Goal: Task Accomplishment & Management: Manage account settings

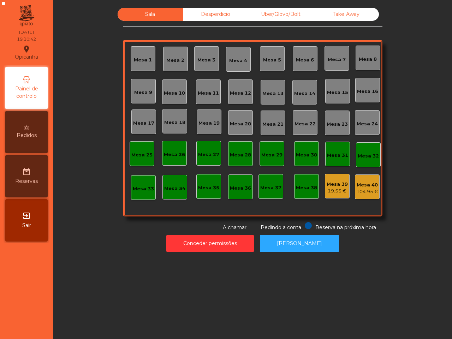
click at [146, 88] on div "Mesa 9" at bounding box center [143, 91] width 18 height 10
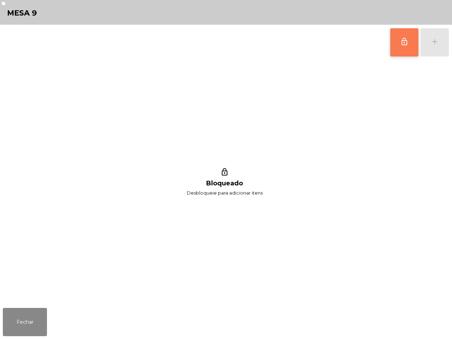
click at [399, 42] on button "lock_outline" at bounding box center [404, 42] width 28 height 28
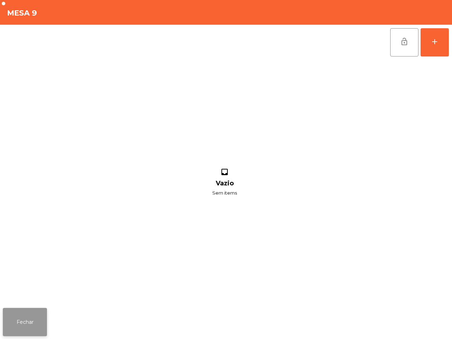
click at [28, 325] on button "Fechar" at bounding box center [25, 322] width 44 height 28
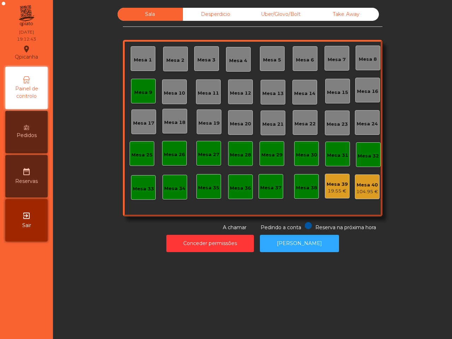
click at [212, 253] on div "Conceder permissões Abrir Gaveta" at bounding box center [252, 243] width 380 height 24
click at [135, 86] on div "Mesa 9" at bounding box center [143, 91] width 18 height 10
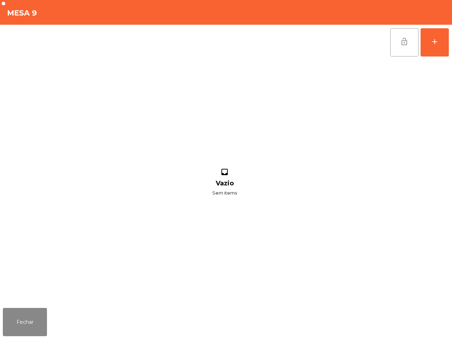
click at [402, 45] on span "lock_open" at bounding box center [404, 41] width 8 height 8
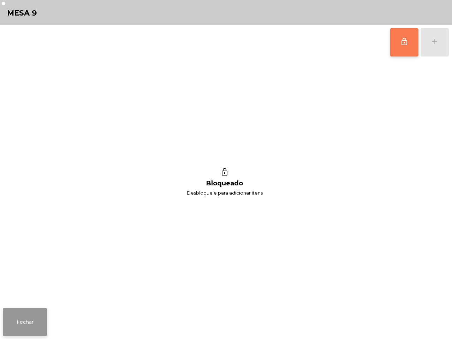
click at [30, 315] on button "Fechar" at bounding box center [25, 322] width 44 height 28
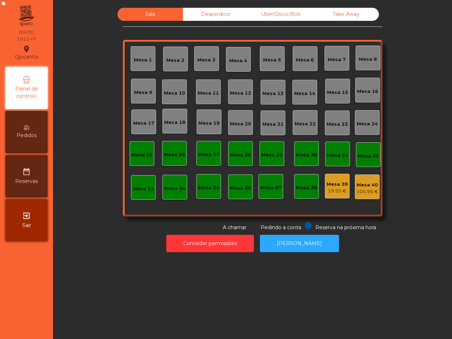
click at [332, 64] on div "Mesa 7" at bounding box center [336, 58] width 25 height 25
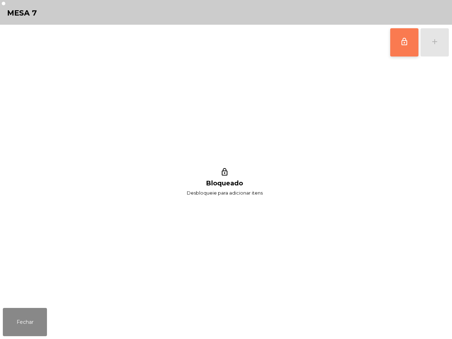
click at [394, 34] on button "lock_outline" at bounding box center [404, 42] width 28 height 28
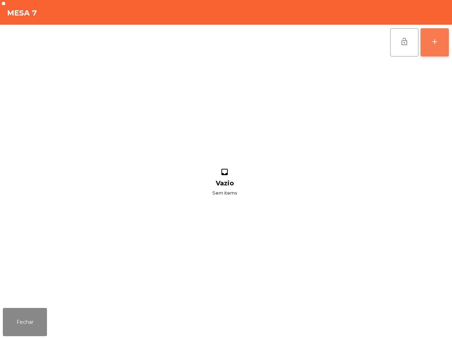
click at [435, 43] on div "add" at bounding box center [434, 41] width 8 height 8
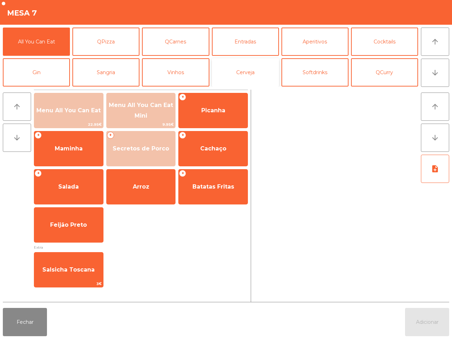
click at [256, 73] on button "Cerveja" at bounding box center [245, 72] width 67 height 28
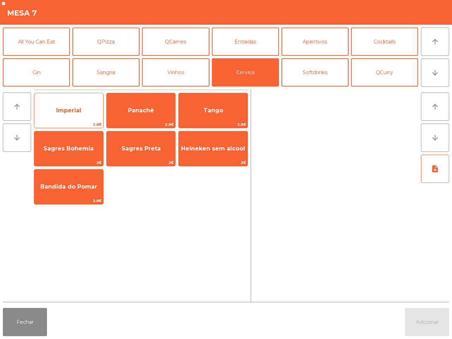
click at [81, 108] on span "Imperial" at bounding box center [68, 110] width 25 height 7
click at [82, 108] on span "Imperial" at bounding box center [68, 110] width 69 height 19
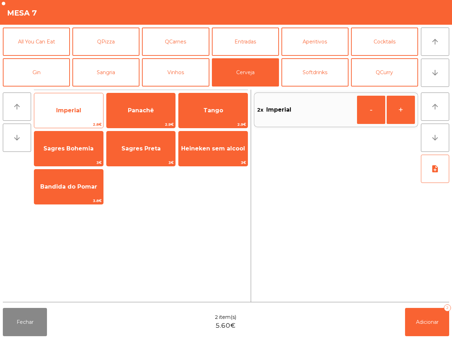
click at [79, 110] on span "Imperial" at bounding box center [68, 110] width 25 height 7
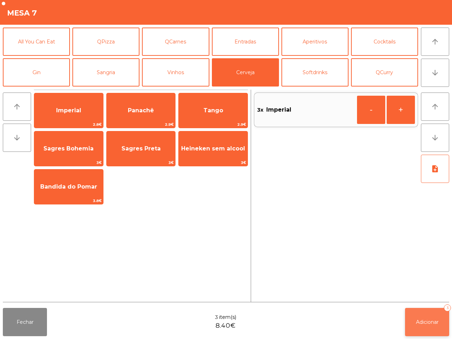
click at [420, 320] on span "Adicionar" at bounding box center [427, 322] width 23 height 6
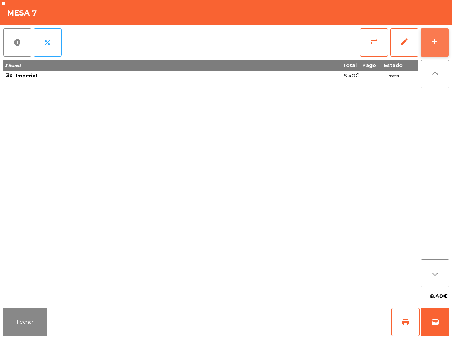
click at [430, 40] on div "add" at bounding box center [434, 41] width 8 height 8
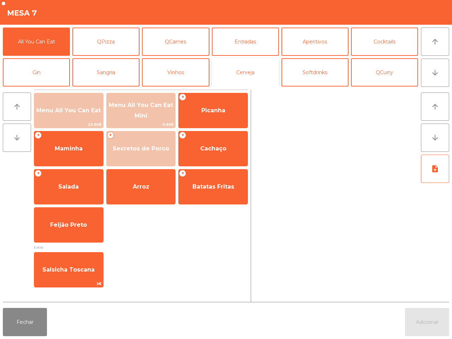
click at [252, 67] on button "Cerveja" at bounding box center [245, 72] width 67 height 28
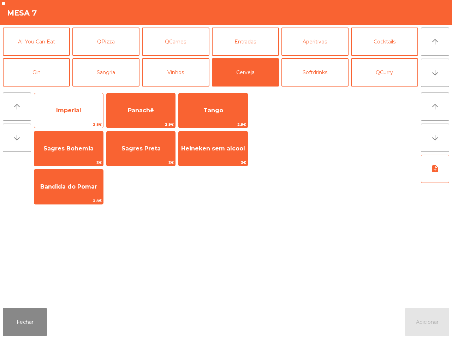
click at [69, 107] on span "Imperial" at bounding box center [68, 110] width 25 height 7
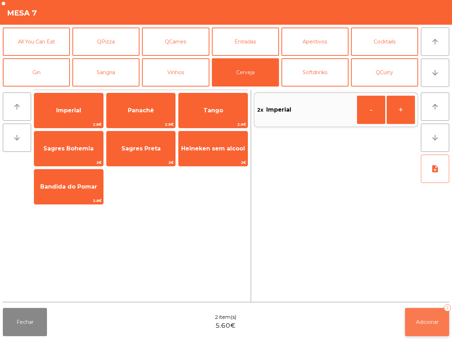
click at [409, 321] on button "Adicionar 2" at bounding box center [427, 322] width 44 height 28
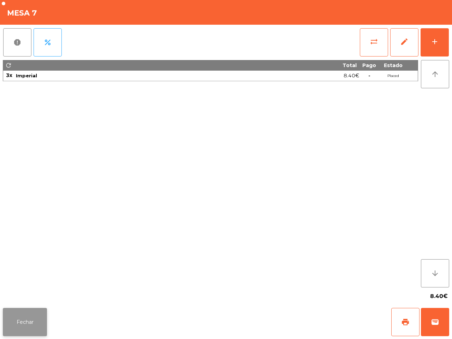
click at [36, 315] on button "Fechar" at bounding box center [25, 322] width 44 height 28
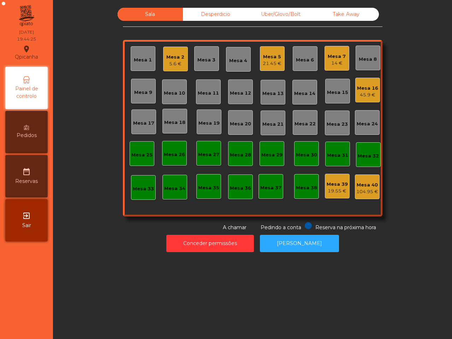
drag, startPoint x: 45, startPoint y: 296, endPoint x: 49, endPoint y: 288, distance: 8.2
click at [47, 293] on nav "Qpicanha location_on 12/08/2025 19:44:25 Painel de controlo Pedidos date_range …" at bounding box center [26, 169] width 53 height 339
click at [361, 91] on div "45.9 €" at bounding box center [367, 94] width 21 height 7
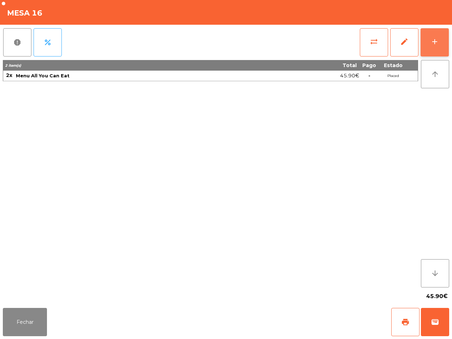
click at [431, 38] on button "add" at bounding box center [434, 42] width 28 height 28
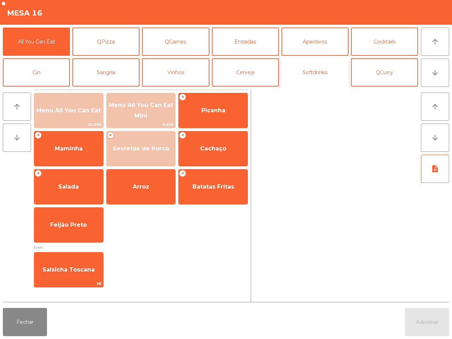
click at [313, 74] on button "Softdrinks" at bounding box center [314, 72] width 67 height 28
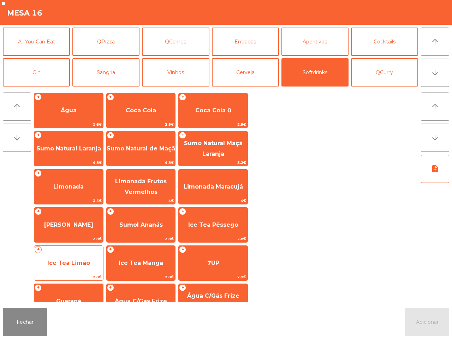
click at [80, 259] on span "Ice Tea Limão" at bounding box center [68, 262] width 43 height 7
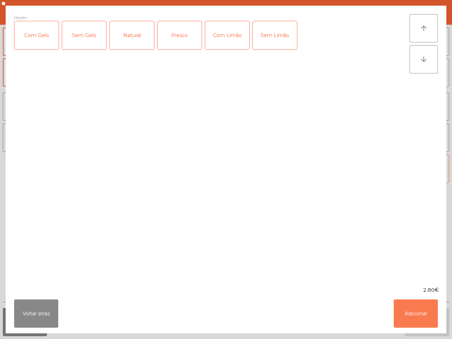
drag, startPoint x: 403, startPoint y: 306, endPoint x: 364, endPoint y: 255, distance: 64.2
click at [404, 306] on button "Adicionar" at bounding box center [415, 313] width 44 height 28
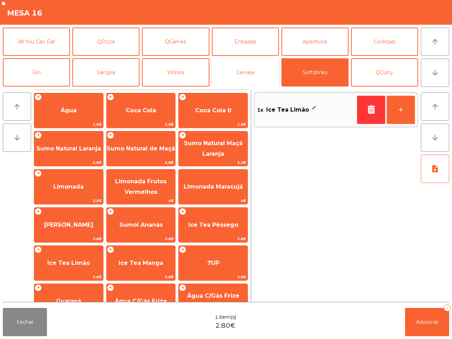
click at [251, 75] on button "Cerveja" at bounding box center [245, 72] width 67 height 28
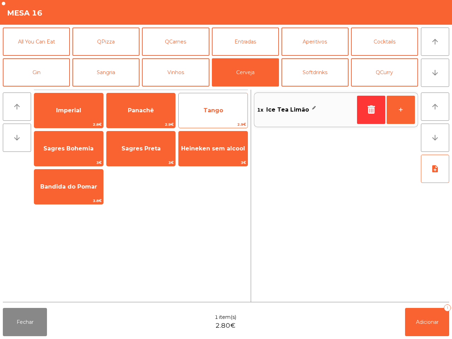
click at [206, 115] on span "Tango" at bounding box center [213, 110] width 69 height 19
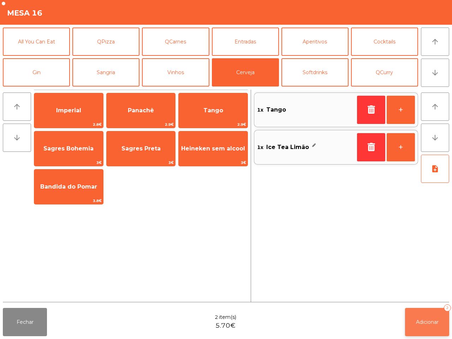
click at [427, 319] on span "Adicionar" at bounding box center [427, 322] width 23 height 6
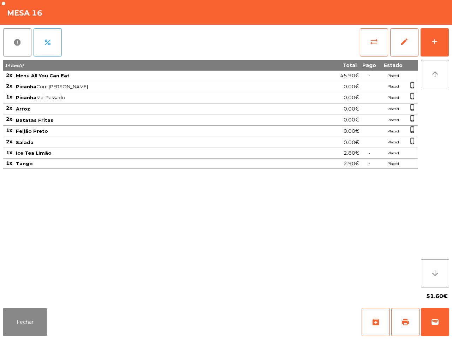
click at [300, 278] on div "14 item(s) Total Pago Estado 2x Menu All You Can Eat 45.90€ - Placed 2x Picanha…" at bounding box center [210, 173] width 415 height 227
click at [41, 325] on button "Fechar" at bounding box center [25, 322] width 44 height 28
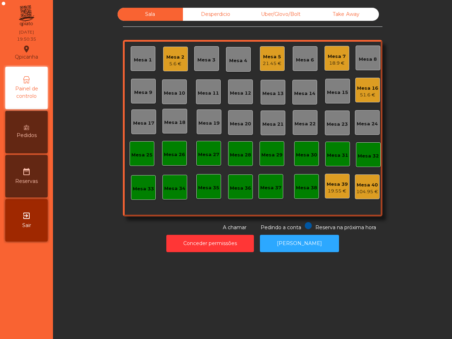
click at [173, 60] on div "5.6 €" at bounding box center [175, 63] width 18 height 7
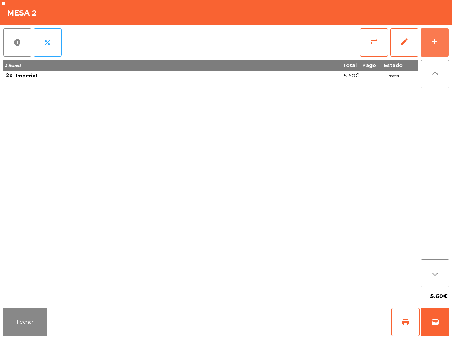
click at [433, 39] on div "add" at bounding box center [434, 41] width 8 height 8
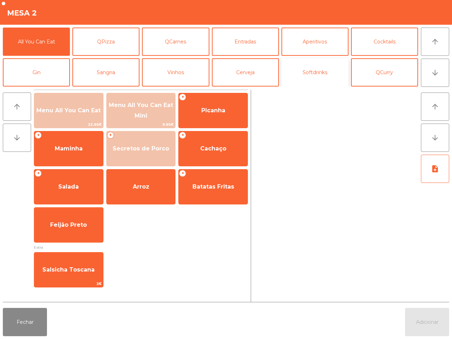
click at [307, 71] on button "Softdrinks" at bounding box center [314, 72] width 67 height 28
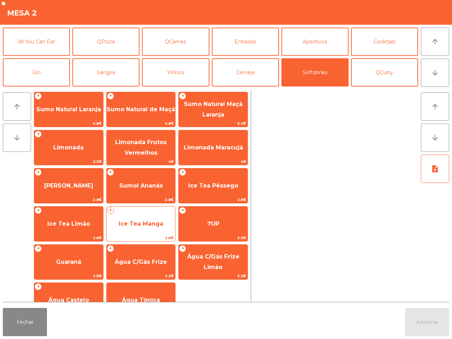
scroll to position [58, 0]
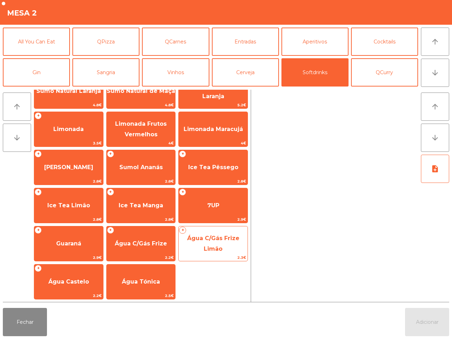
click at [205, 249] on span "Água C/Gás Frize Limão" at bounding box center [213, 243] width 52 height 17
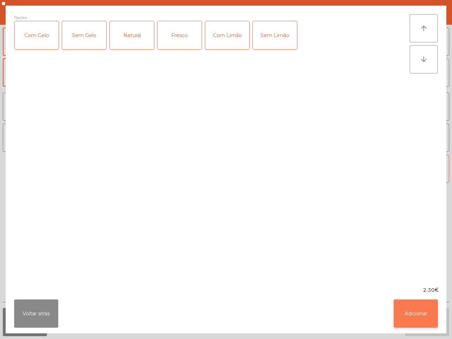
click at [406, 311] on button "Adicionar" at bounding box center [415, 313] width 44 height 28
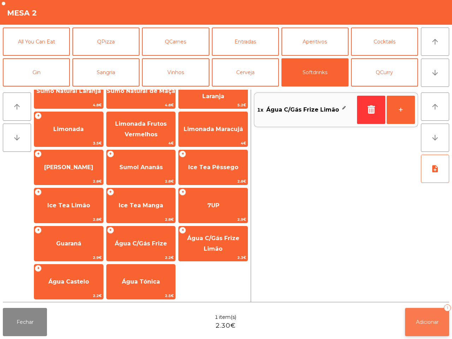
click at [432, 332] on button "Adicionar 1" at bounding box center [427, 322] width 44 height 28
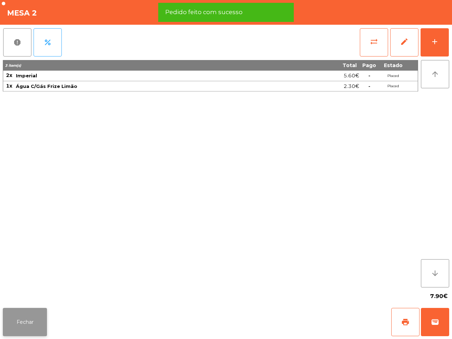
click at [26, 318] on button "Fechar" at bounding box center [25, 322] width 44 height 28
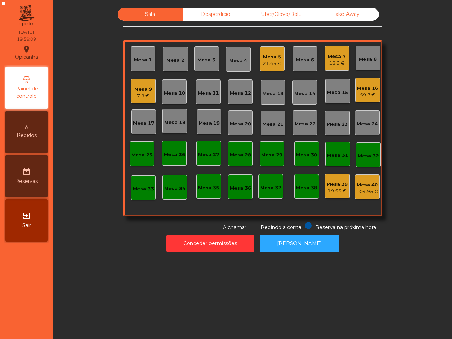
click at [85, 260] on div "Sala Desperdicio Uber/Glovo/Bolt Take Away Mesa 1 Mesa 2 Mesa 3 Mesa 4 Mesa 5 2…" at bounding box center [252, 169] width 399 height 339
click at [134, 91] on div "Mesa 9" at bounding box center [143, 89] width 18 height 7
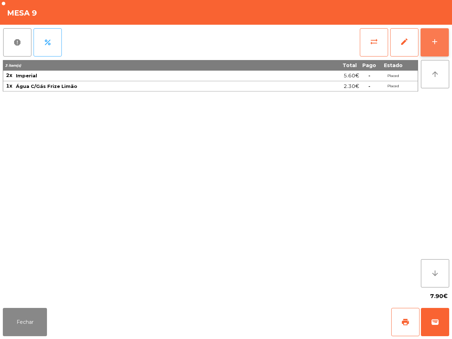
click at [429, 48] on button "add" at bounding box center [434, 42] width 28 height 28
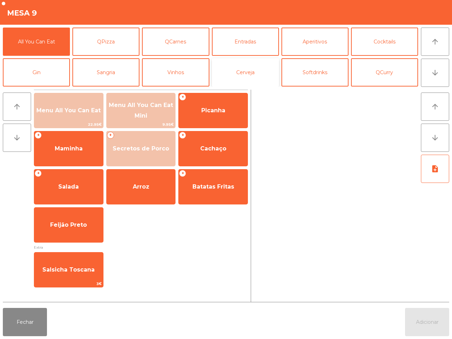
click at [247, 70] on button "Cerveja" at bounding box center [245, 72] width 67 height 28
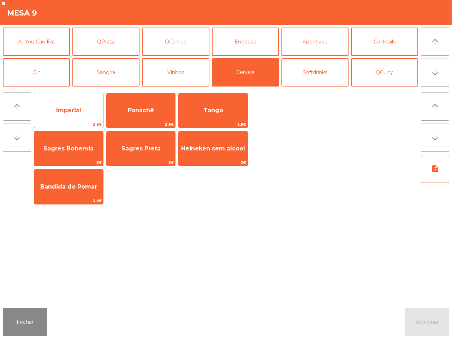
click at [80, 100] on div "Imperial 2.8€" at bounding box center [69, 110] width 70 height 35
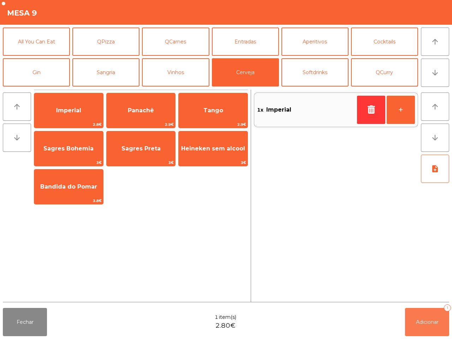
click at [434, 325] on span "Adicionar" at bounding box center [427, 322] width 23 height 6
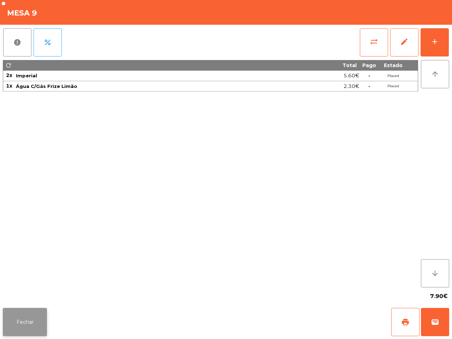
click at [31, 322] on button "Fechar" at bounding box center [25, 322] width 44 height 28
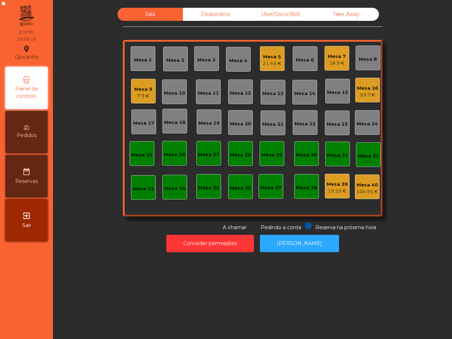
click at [34, 319] on nav "Qpicanha location_on 12/08/2025 19:59:19 Painel de controlo Pedidos date_range …" at bounding box center [26, 169] width 53 height 339
click at [145, 88] on div "Mesa 9" at bounding box center [143, 89] width 18 height 7
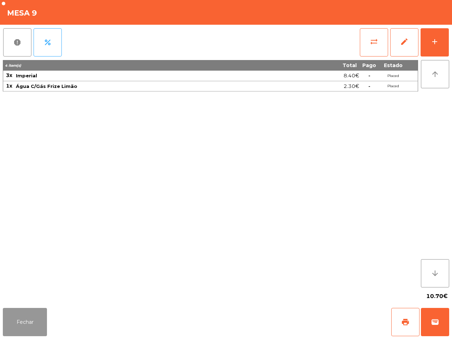
click at [34, 318] on button "Fechar" at bounding box center [25, 322] width 44 height 28
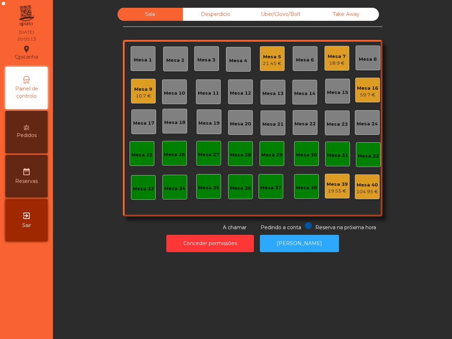
drag, startPoint x: 66, startPoint y: 304, endPoint x: 101, endPoint y: 302, distance: 35.4
click at [101, 302] on div "Sala Desperdicio Uber/Glovo/Bolt Take Away Mesa 1 Mesa 2 Mesa 3 Mesa 4 Mesa 5 2…" at bounding box center [252, 169] width 399 height 339
click at [132, 155] on div "Mesa 25" at bounding box center [141, 154] width 21 height 7
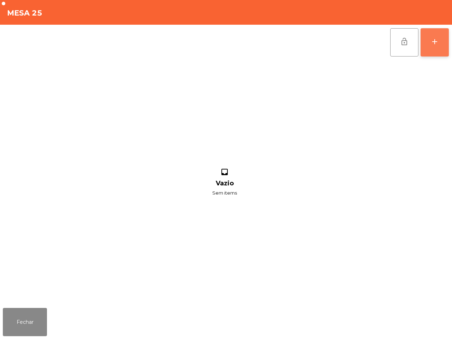
click at [443, 55] on button "add" at bounding box center [434, 42] width 28 height 28
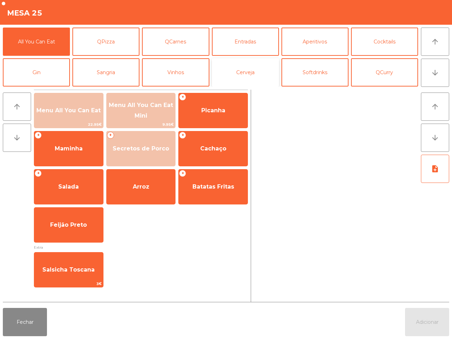
click at [239, 73] on button "Cerveja" at bounding box center [245, 72] width 67 height 28
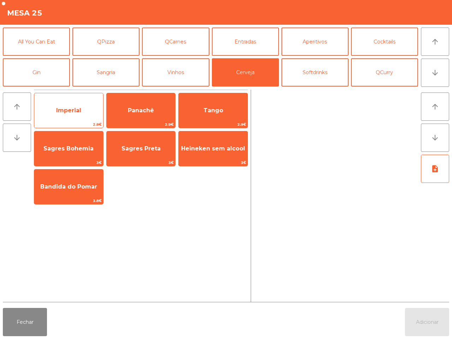
click at [90, 115] on span "Imperial" at bounding box center [68, 110] width 69 height 19
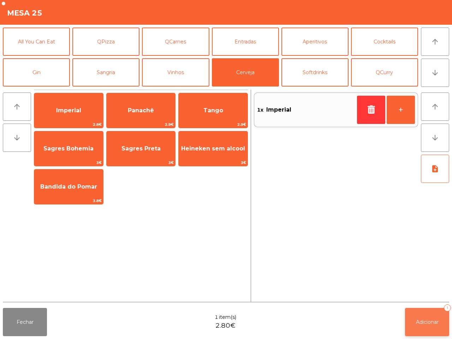
click at [412, 321] on button "Adicionar 1" at bounding box center [427, 322] width 44 height 28
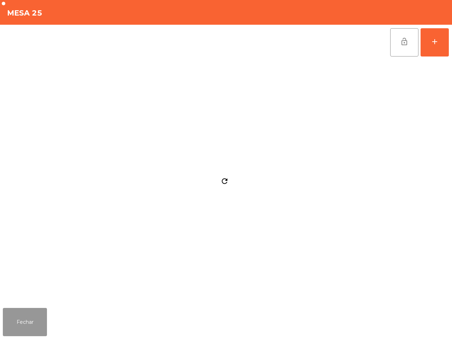
click at [33, 322] on button "Fechar" at bounding box center [25, 322] width 44 height 28
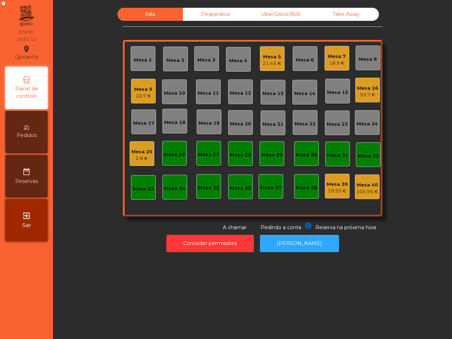
click at [201, 93] on div "Mesa 11" at bounding box center [208, 93] width 21 height 7
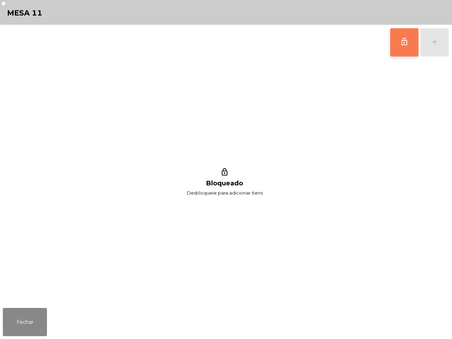
click at [397, 35] on button "lock_outline" at bounding box center [404, 42] width 28 height 28
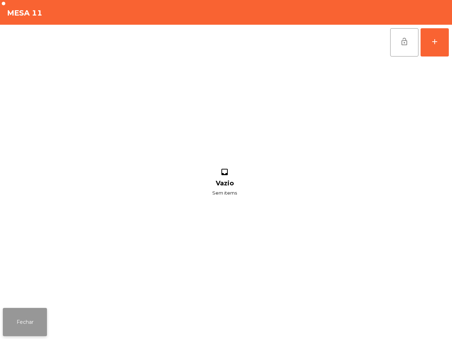
click at [35, 318] on button "Fechar" at bounding box center [25, 322] width 44 height 28
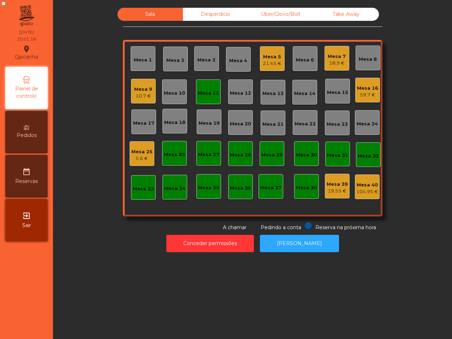
click at [144, 156] on div "5.6 €" at bounding box center [141, 158] width 21 height 7
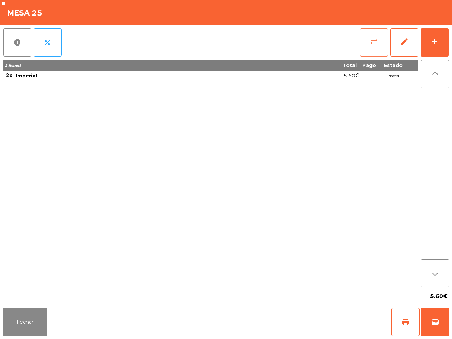
click at [370, 47] on button "sync_alt" at bounding box center [374, 42] width 28 height 28
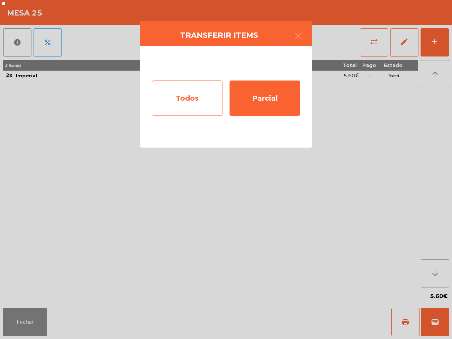
click at [190, 113] on div "Todos" at bounding box center [187, 97] width 71 height 35
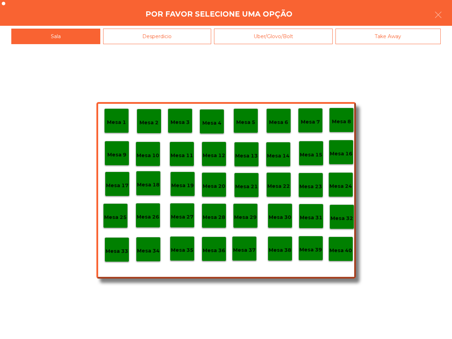
click at [183, 156] on p "Mesa 11" at bounding box center [181, 155] width 23 height 8
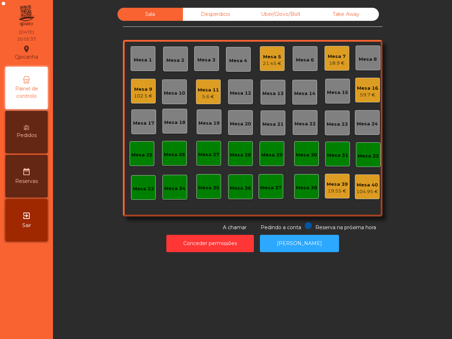
click at [242, 204] on div "Mesa 1 Mesa 2 Mesa 3 Mesa 4 Mesa 5 21.45 € Mesa 6 Mesa 7 18.9 € Mesa 8 Mesa 9 1…" at bounding box center [252, 128] width 259 height 176
click at [358, 85] on div "Mesa 16" at bounding box center [367, 88] width 21 height 7
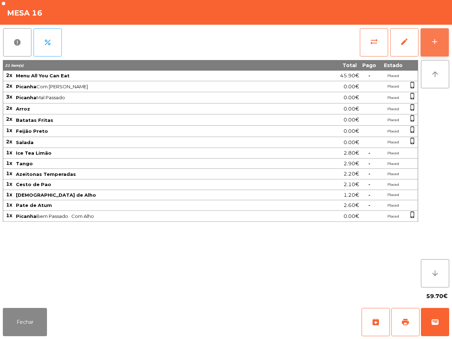
click at [427, 43] on button "add" at bounding box center [434, 42] width 28 height 28
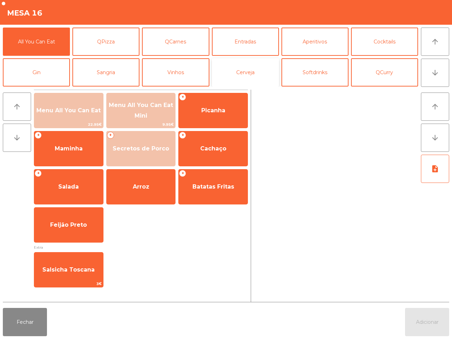
click at [258, 72] on button "Cerveja" at bounding box center [245, 72] width 67 height 28
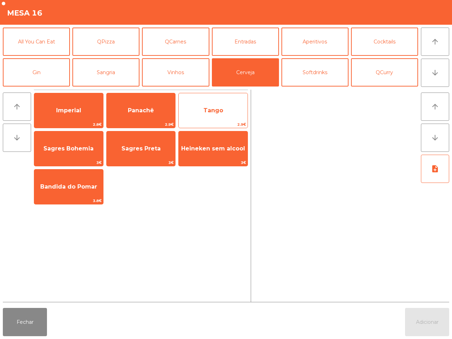
click at [237, 126] on span "2.9€" at bounding box center [213, 124] width 69 height 7
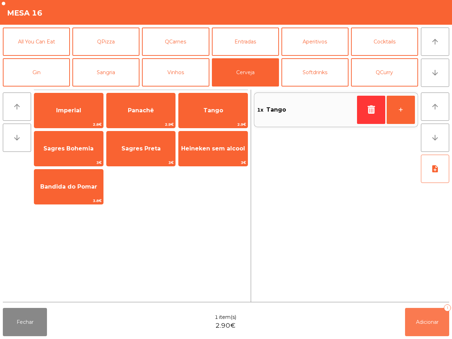
click at [430, 329] on button "Adicionar 1" at bounding box center [427, 322] width 44 height 28
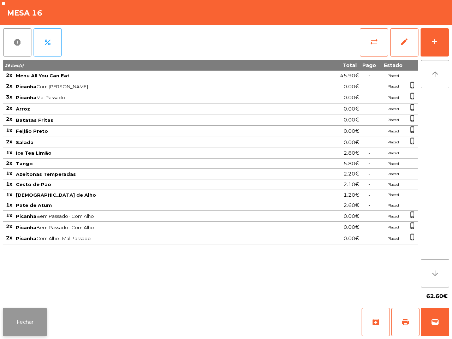
click at [7, 318] on button "Fechar" at bounding box center [25, 322] width 44 height 28
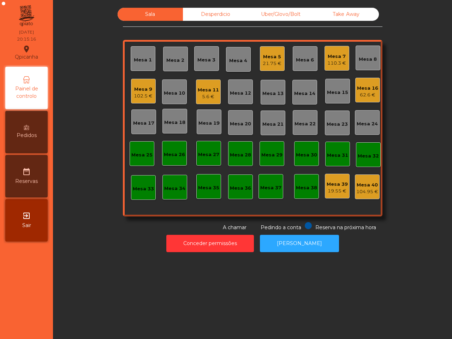
click at [206, 89] on div "Mesa 11" at bounding box center [208, 89] width 21 height 7
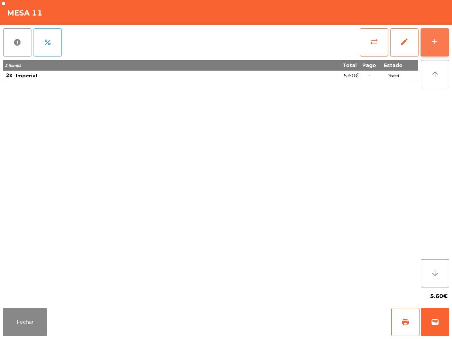
click at [432, 46] on button "add" at bounding box center [434, 42] width 28 height 28
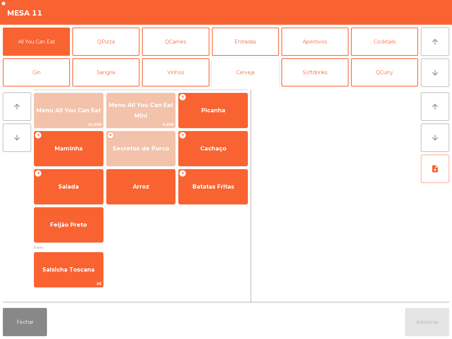
click at [249, 70] on button "Cerveja" at bounding box center [245, 72] width 67 height 28
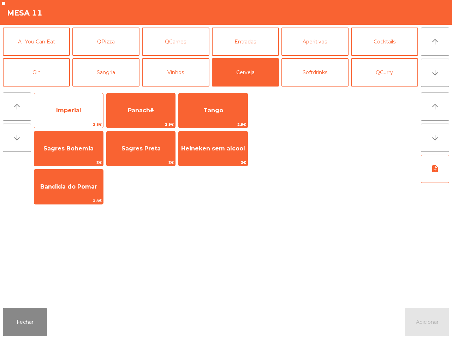
click at [69, 107] on span "Imperial" at bounding box center [68, 110] width 25 height 7
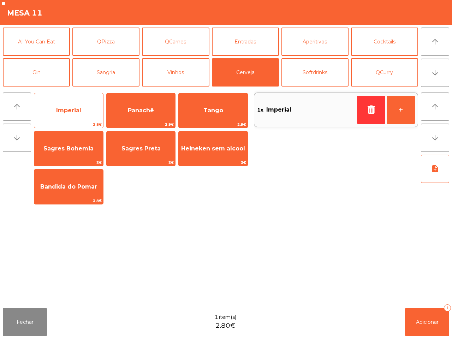
click at [69, 107] on span "Imperial" at bounding box center [68, 110] width 25 height 7
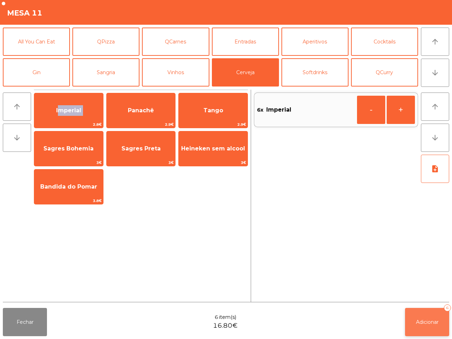
click at [432, 321] on span "Adicionar" at bounding box center [427, 322] width 23 height 6
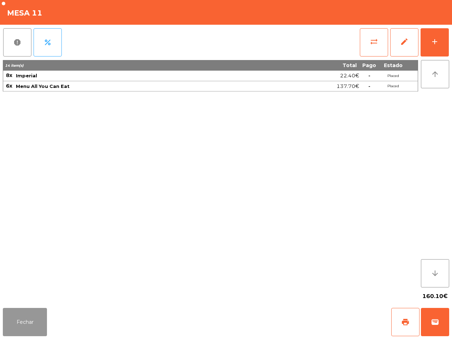
drag, startPoint x: 25, startPoint y: 315, endPoint x: 29, endPoint y: 313, distance: 4.6
click at [27, 316] on button "Fechar" at bounding box center [25, 322] width 44 height 28
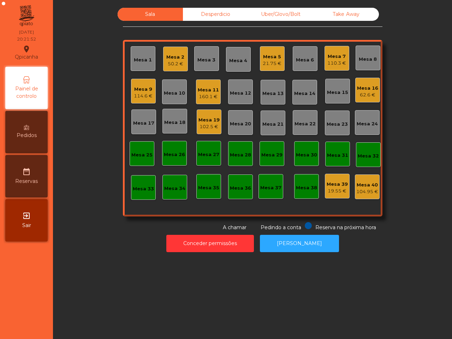
click at [361, 89] on div "Mesa 16" at bounding box center [367, 88] width 21 height 7
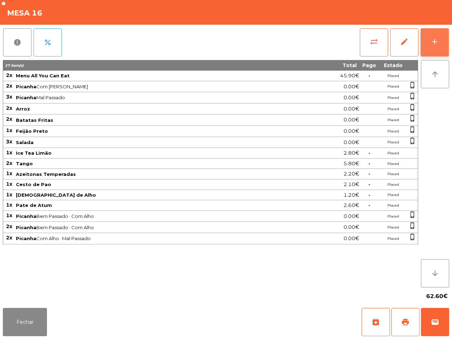
click at [434, 36] on button "add" at bounding box center [434, 42] width 28 height 28
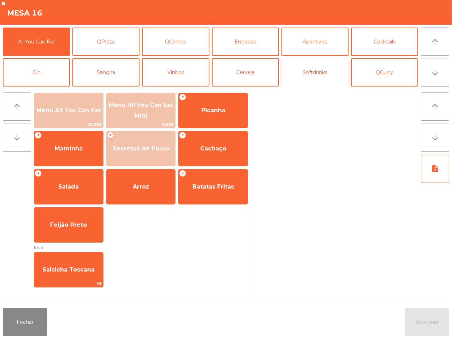
drag, startPoint x: 312, startPoint y: 73, endPoint x: 299, endPoint y: 77, distance: 12.9
click at [313, 73] on button "Softdrinks" at bounding box center [314, 72] width 67 height 28
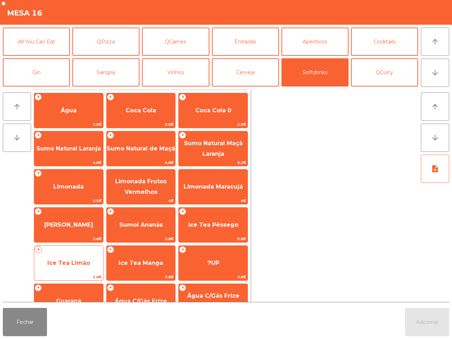
click at [87, 260] on span "Ice Tea Limão" at bounding box center [68, 262] width 69 height 19
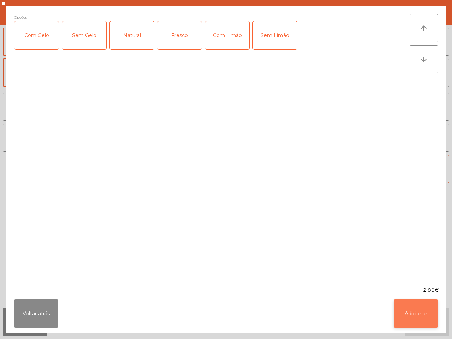
click at [408, 314] on button "Adicionar" at bounding box center [415, 313] width 44 height 28
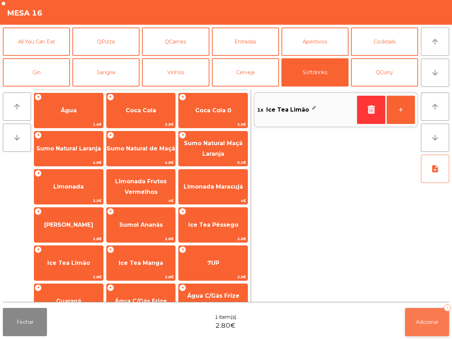
click at [426, 318] on button "Adicionar 1" at bounding box center [427, 322] width 44 height 28
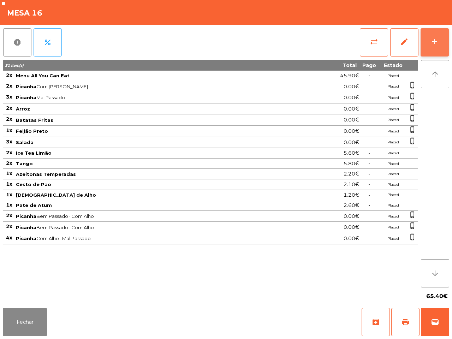
click at [435, 39] on div "add" at bounding box center [434, 41] width 8 height 8
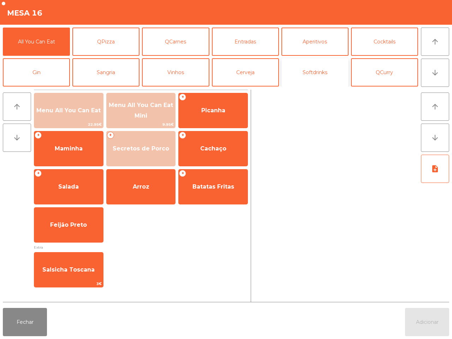
click at [303, 73] on button "Softdrinks" at bounding box center [314, 72] width 67 height 28
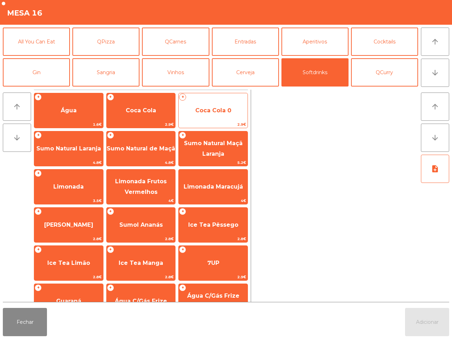
click at [216, 116] on span "Coca Cola 0" at bounding box center [213, 110] width 69 height 19
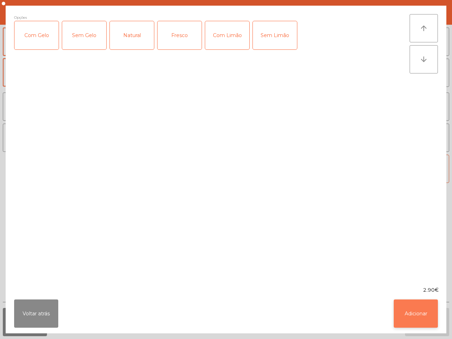
click at [417, 311] on button "Adicionar" at bounding box center [415, 313] width 44 height 28
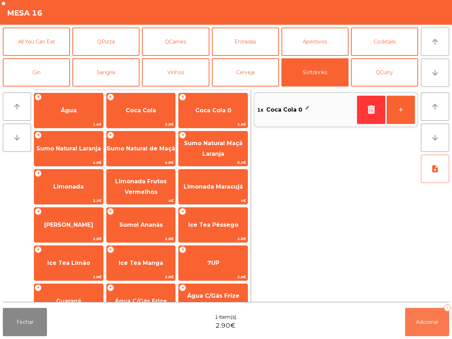
click at [417, 328] on button "Adicionar 1" at bounding box center [427, 322] width 44 height 28
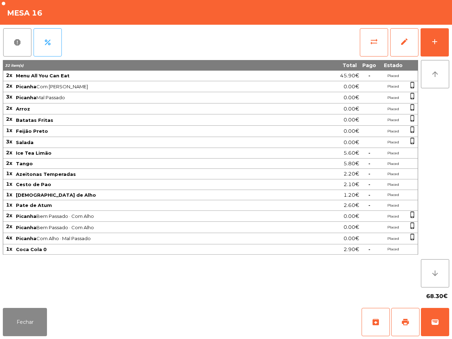
click at [293, 288] on div "68.30€" at bounding box center [226, 296] width 446 height 18
click at [18, 314] on button "Fechar" at bounding box center [25, 322] width 44 height 28
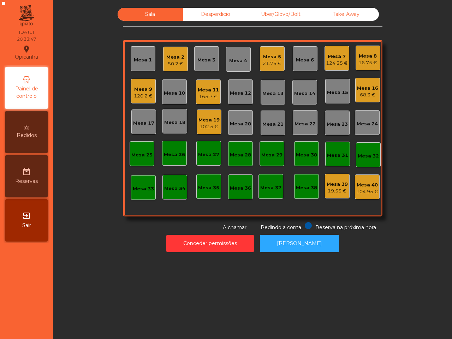
click at [366, 58] on div "Mesa 8" at bounding box center [367, 56] width 19 height 7
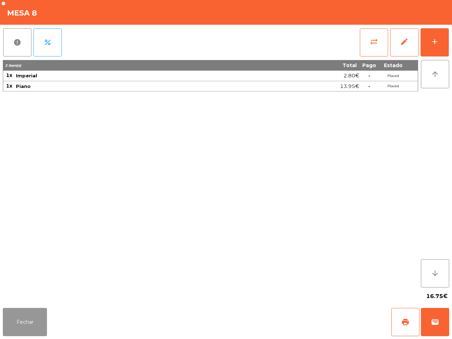
drag, startPoint x: 25, startPoint y: 318, endPoint x: 34, endPoint y: 315, distance: 8.7
click at [25, 320] on button "Fechar" at bounding box center [25, 322] width 44 height 28
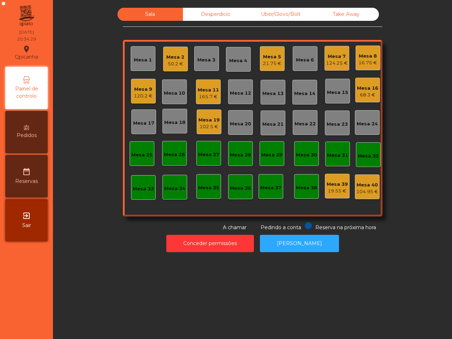
click at [103, 260] on div "Sala Desperdicio Uber/Glovo/Bolt Take Away Mesa 1 Mesa 2 50.2 € Mesa 3 Mesa 4 M…" at bounding box center [252, 169] width 399 height 339
click at [340, 60] on div "124.25 €" at bounding box center [337, 63] width 22 height 7
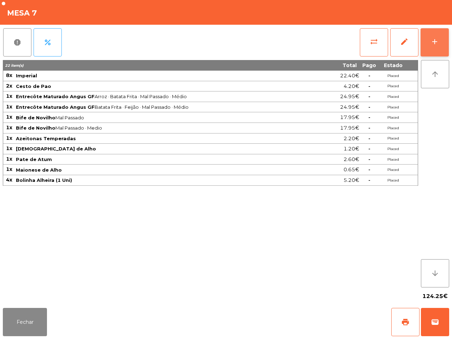
click at [427, 45] on button "add" at bounding box center [434, 42] width 28 height 28
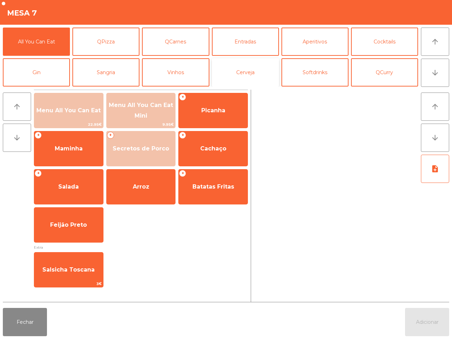
click at [256, 67] on button "Cerveja" at bounding box center [245, 72] width 67 height 28
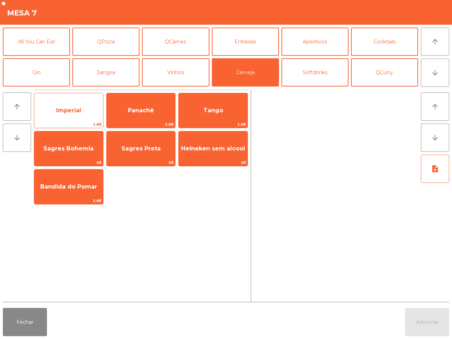
drag, startPoint x: 48, startPoint y: 110, endPoint x: 65, endPoint y: 111, distance: 17.0
click at [48, 110] on span "Imperial" at bounding box center [68, 110] width 69 height 19
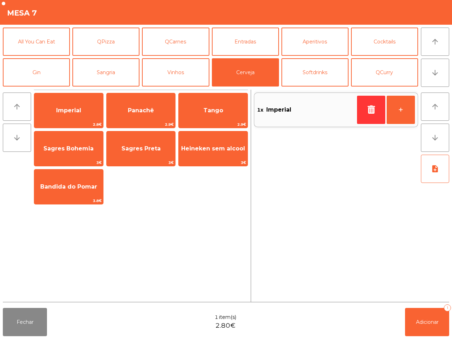
click at [433, 336] on div "Fechar 1 item(s) 2.80€ Adicionar 1" at bounding box center [226, 322] width 452 height 34
click at [431, 325] on button "Adicionar 1" at bounding box center [427, 322] width 44 height 28
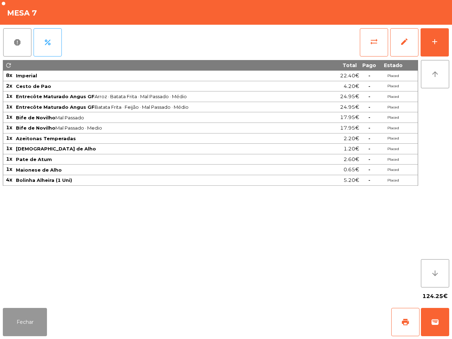
click at [19, 318] on button "Fechar" at bounding box center [25, 322] width 44 height 28
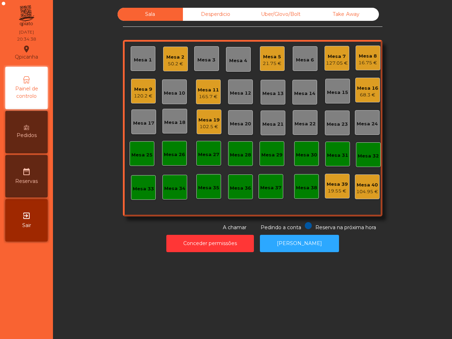
click at [200, 92] on div "Mesa 11" at bounding box center [208, 89] width 21 height 7
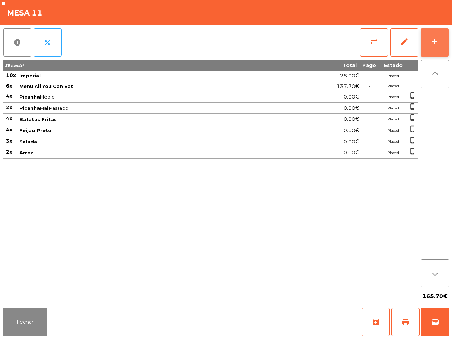
click at [433, 30] on button "add" at bounding box center [434, 42] width 28 height 28
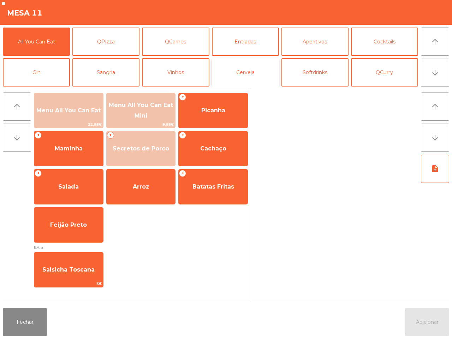
click at [259, 77] on button "Cerveja" at bounding box center [245, 72] width 67 height 28
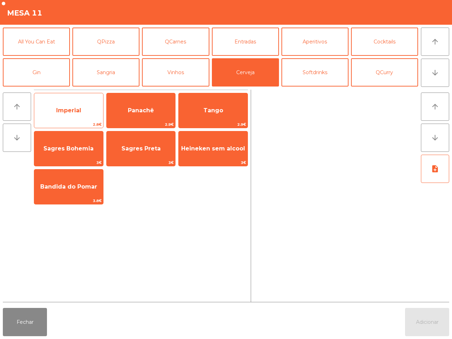
click at [84, 122] on span "2.8€" at bounding box center [68, 124] width 69 height 7
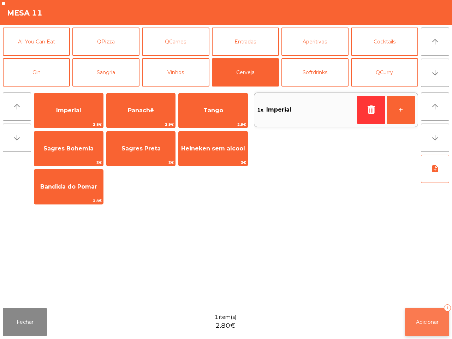
click at [418, 316] on button "Adicionar 1" at bounding box center [427, 322] width 44 height 28
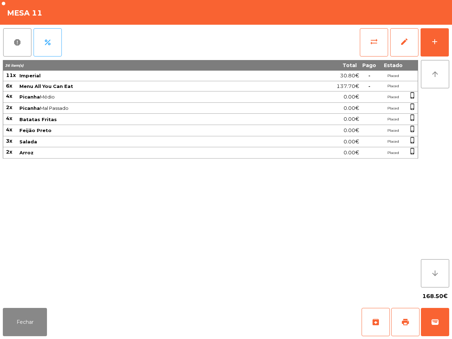
click at [350, 238] on div "36 item(s) Total Pago Estado 11x Imperial 30.80€ - Placed 6x Menu All You Can E…" at bounding box center [210, 173] width 415 height 227
click at [442, 29] on button "add" at bounding box center [434, 42] width 28 height 28
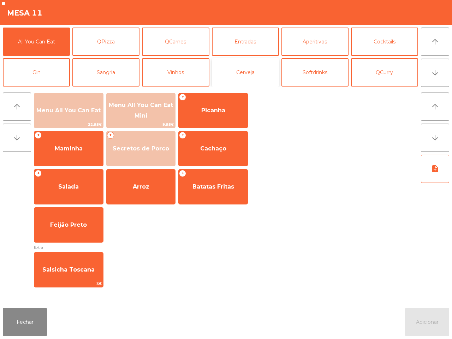
click at [253, 64] on button "Cerveja" at bounding box center [245, 72] width 67 height 28
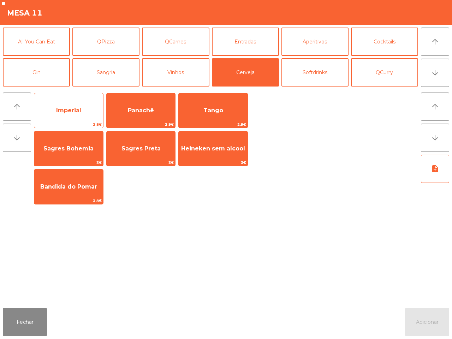
click at [68, 108] on span "Imperial" at bounding box center [68, 110] width 25 height 7
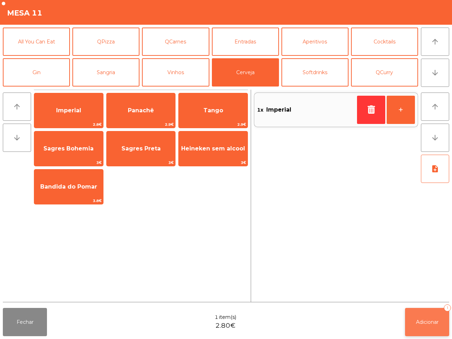
click at [423, 327] on button "Adicionar 1" at bounding box center [427, 322] width 44 height 28
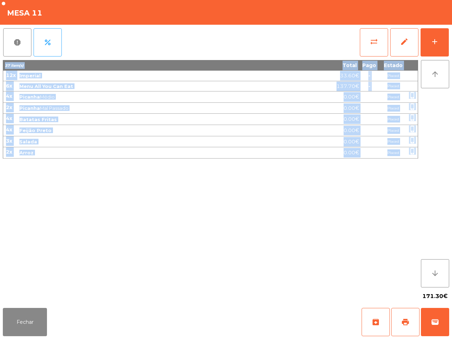
drag, startPoint x: 320, startPoint y: 288, endPoint x: 264, endPoint y: 279, distance: 56.7
click at [295, 287] on div "37 item(s) Total Pago Estado 12x Imperial 33.60€ - Placed 6x Menu All You Can E…" at bounding box center [210, 173] width 415 height 227
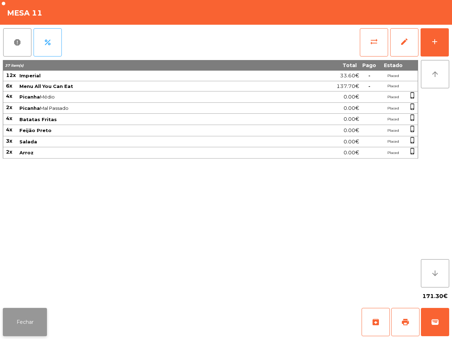
click at [39, 313] on button "Fechar" at bounding box center [25, 322] width 44 height 28
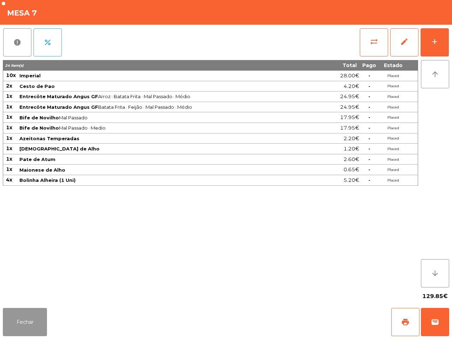
click at [19, 329] on button "Fechar" at bounding box center [25, 322] width 44 height 28
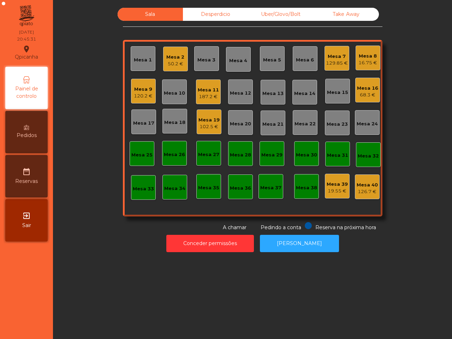
drag, startPoint x: 136, startPoint y: 279, endPoint x: 114, endPoint y: 204, distance: 78.4
click at [134, 276] on div "Sala Desperdicio Uber/Glovo/Bolt Take Away Mesa 1 Mesa 2 50.2 € Mesa 3 Mesa 4 M…" at bounding box center [252, 169] width 399 height 339
click at [134, 60] on div "Mesa 1" at bounding box center [143, 59] width 18 height 7
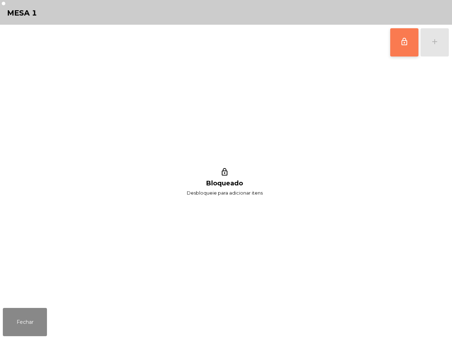
click at [408, 43] on span "lock_outline" at bounding box center [404, 41] width 8 height 8
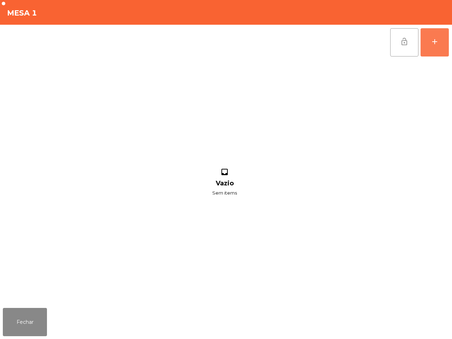
drag, startPoint x: 433, startPoint y: 42, endPoint x: 358, endPoint y: 39, distance: 74.9
click at [433, 42] on div "add" at bounding box center [434, 41] width 8 height 8
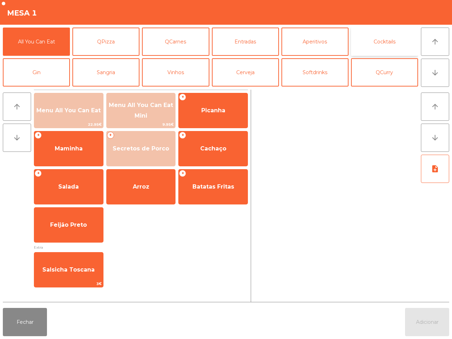
drag, startPoint x: 376, startPoint y: 43, endPoint x: 362, endPoint y: 44, distance: 14.2
click at [376, 43] on button "Cocktails" at bounding box center [384, 42] width 67 height 28
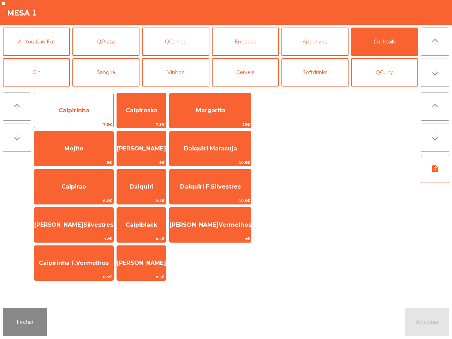
click at [82, 97] on div "Caipirinha 7.5€" at bounding box center [74, 110] width 80 height 35
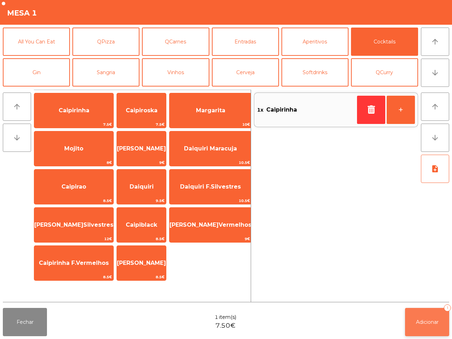
drag, startPoint x: 422, startPoint y: 314, endPoint x: 419, endPoint y: 318, distance: 4.8
click at [419, 318] on button "Adicionar 1" at bounding box center [427, 322] width 44 height 28
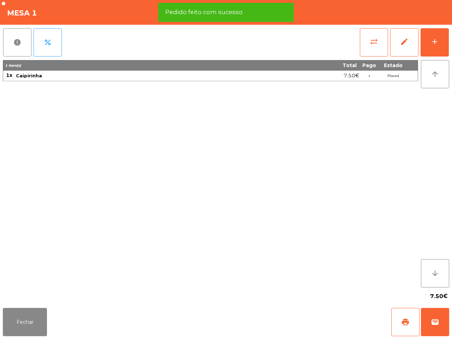
click at [22, 302] on div "7.50€" at bounding box center [226, 296] width 446 height 18
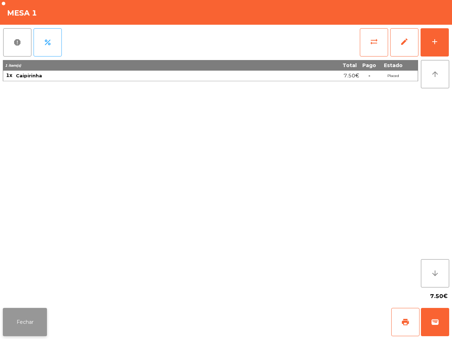
click at [35, 315] on button "Fechar" at bounding box center [25, 322] width 44 height 28
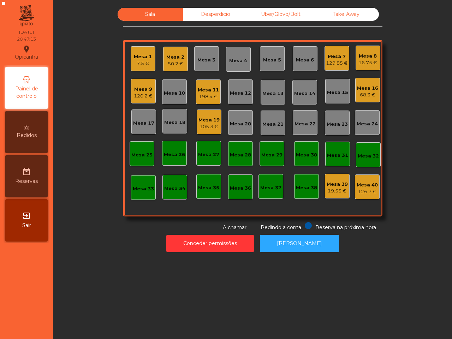
click at [388, 59] on div "Sala Desperdicio Uber/Glovo/Bolt Take Away Mesa 1 7.5 € Mesa 2 50.2 € Mesa 3 Me…" at bounding box center [252, 119] width 380 height 223
click at [370, 87] on div "Mesa 16" at bounding box center [367, 88] width 21 height 7
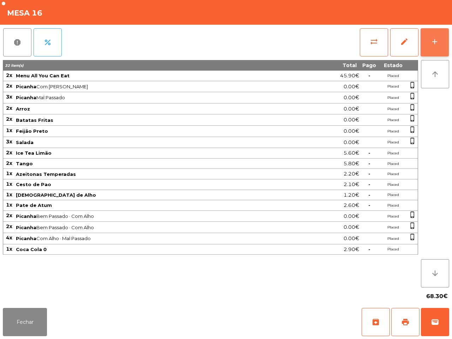
click at [436, 47] on button "add" at bounding box center [434, 42] width 28 height 28
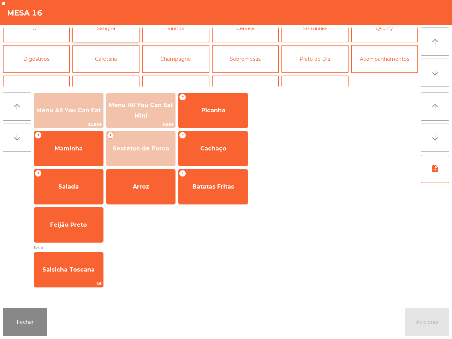
scroll to position [61, 0]
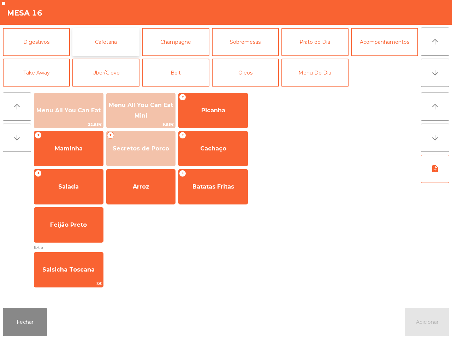
click at [110, 36] on button "Cafetaria" at bounding box center [105, 42] width 67 height 28
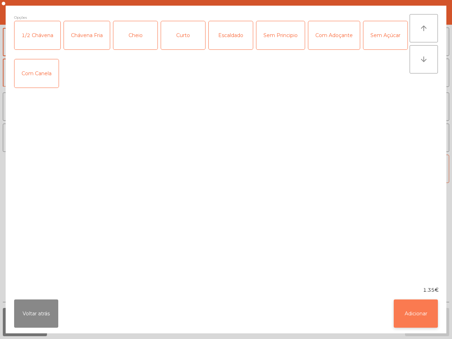
click at [415, 310] on button "Adicionar" at bounding box center [415, 313] width 44 height 28
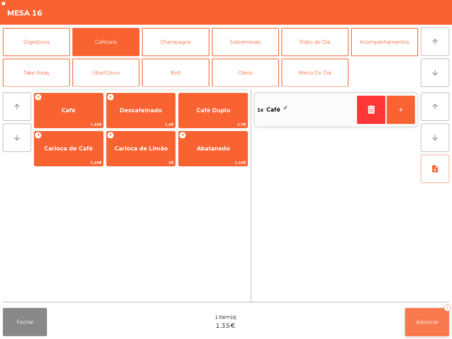
click at [422, 314] on button "Adicionar 1" at bounding box center [427, 322] width 44 height 28
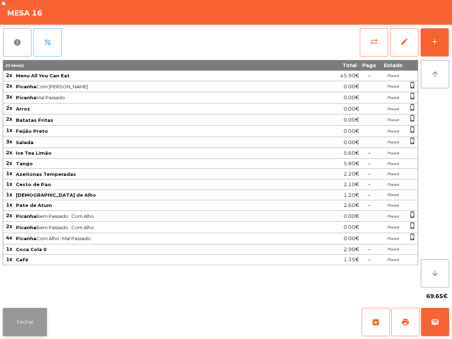
click at [29, 327] on button "Fechar" at bounding box center [25, 322] width 44 height 28
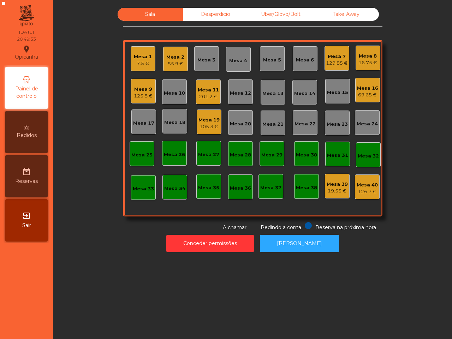
click at [170, 55] on div "Mesa 2" at bounding box center [175, 57] width 18 height 7
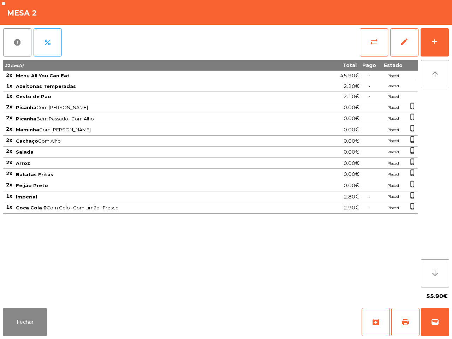
drag, startPoint x: 111, startPoint y: 172, endPoint x: 78, endPoint y: 162, distance: 34.6
click at [111, 171] on td "Batatas Fritas" at bounding box center [159, 174] width 289 height 11
click at [26, 320] on button "Fechar" at bounding box center [25, 322] width 44 height 28
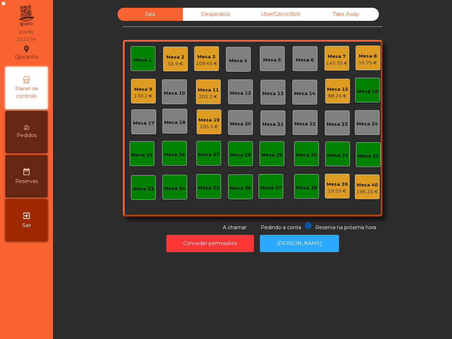
click at [210, 60] on div "109.45 €" at bounding box center [206, 63] width 22 height 7
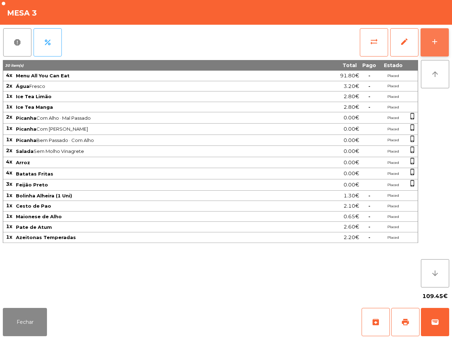
click at [436, 40] on div "add" at bounding box center [434, 41] width 8 height 8
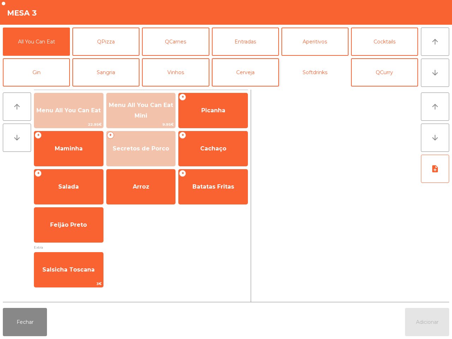
drag, startPoint x: 311, startPoint y: 73, endPoint x: 235, endPoint y: 69, distance: 76.0
click at [313, 73] on button "Softdrinks" at bounding box center [314, 72] width 67 height 28
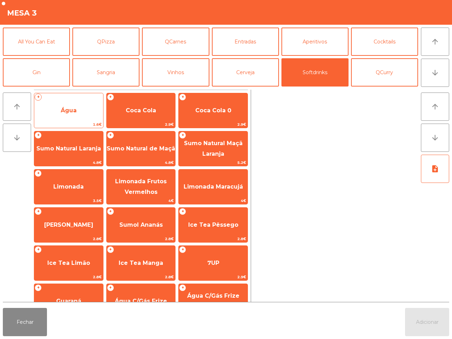
drag, startPoint x: 89, startPoint y: 109, endPoint x: 94, endPoint y: 110, distance: 5.0
click at [94, 110] on span "Água" at bounding box center [68, 110] width 69 height 19
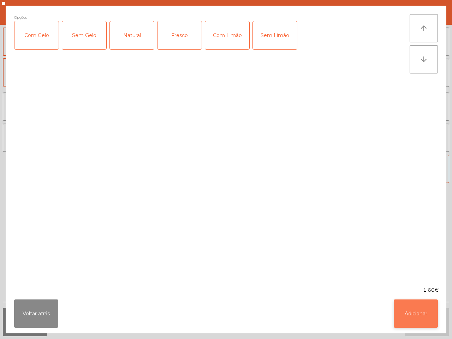
click at [413, 306] on button "Adicionar" at bounding box center [415, 313] width 44 height 28
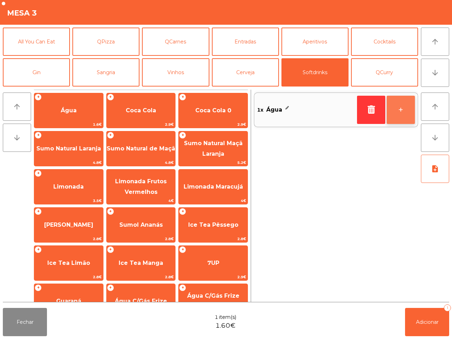
click at [403, 105] on button "+" at bounding box center [400, 110] width 28 height 28
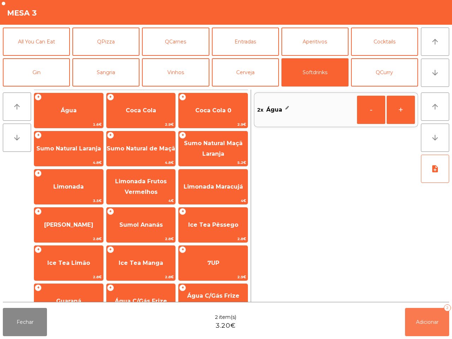
click at [408, 325] on button "Adicionar 2" at bounding box center [427, 322] width 44 height 28
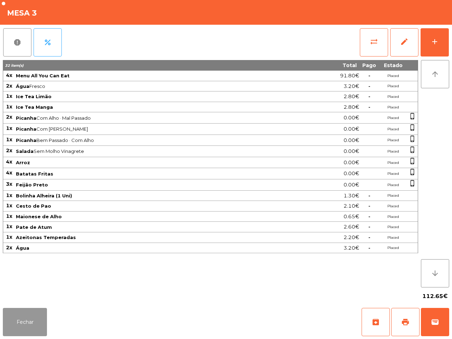
click at [23, 324] on button "Fechar" at bounding box center [25, 322] width 44 height 28
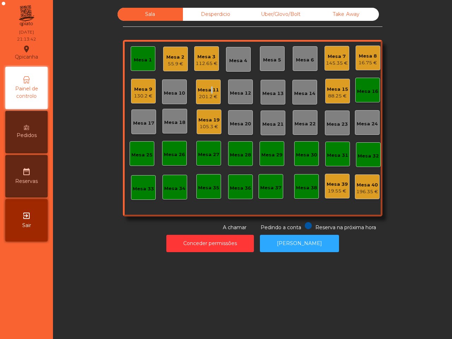
click at [209, 92] on div "Mesa 11" at bounding box center [208, 89] width 21 height 7
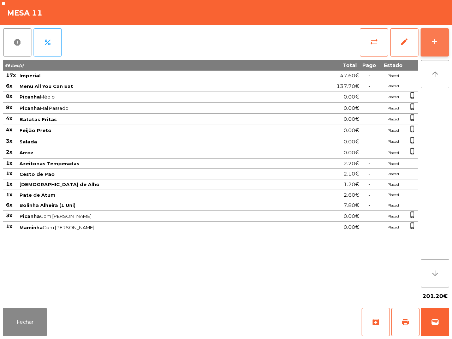
click at [422, 39] on button "add" at bounding box center [434, 42] width 28 height 28
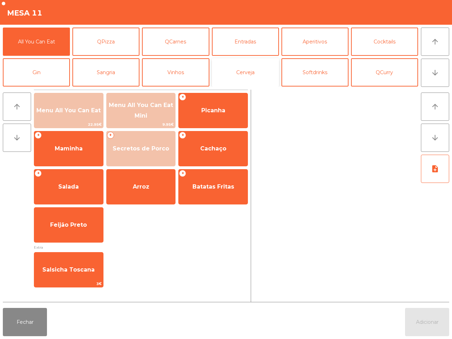
click at [257, 70] on button "Cerveja" at bounding box center [245, 72] width 67 height 28
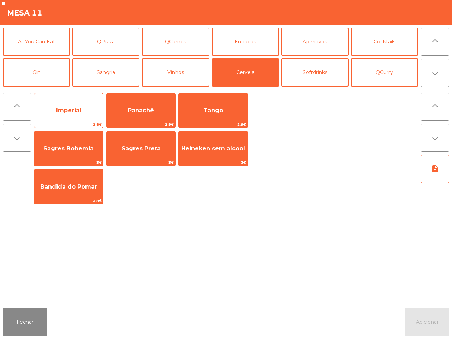
click at [91, 110] on span "Imperial" at bounding box center [68, 110] width 69 height 19
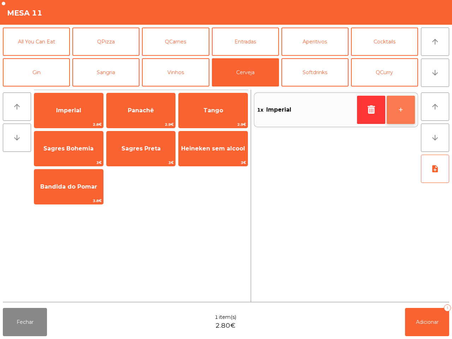
click at [408, 115] on button "+" at bounding box center [400, 110] width 28 height 28
click at [408, 113] on button "+" at bounding box center [400, 110] width 28 height 28
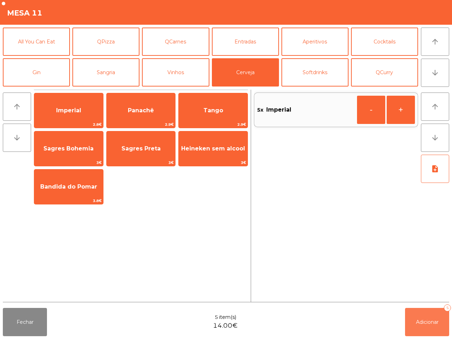
click at [425, 327] on button "Adicionar 5" at bounding box center [427, 322] width 44 height 28
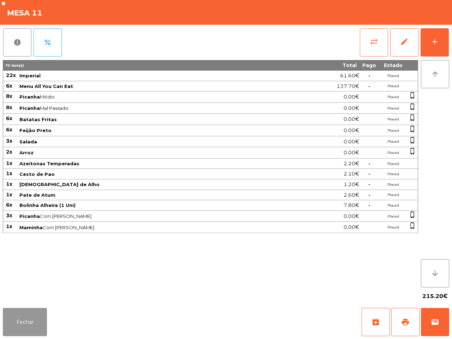
click at [26, 317] on button "Fechar" at bounding box center [25, 322] width 44 height 28
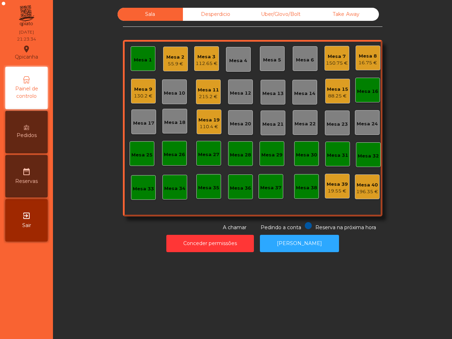
click at [332, 90] on div "Mesa 15" at bounding box center [337, 89] width 21 height 7
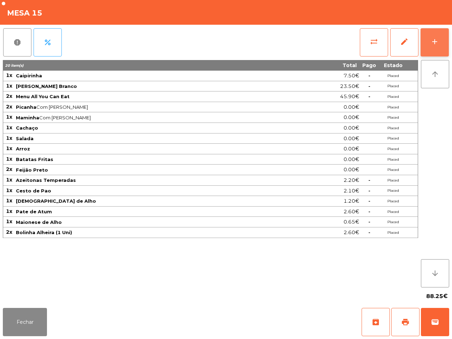
click at [426, 35] on button "add" at bounding box center [434, 42] width 28 height 28
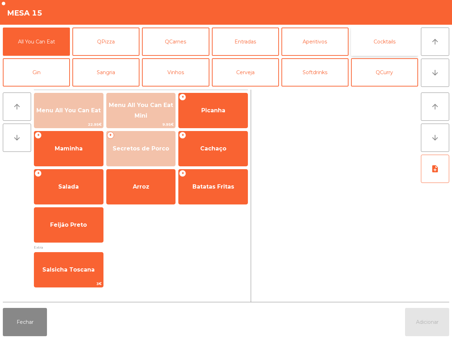
click at [371, 41] on button "Cocktails" at bounding box center [384, 42] width 67 height 28
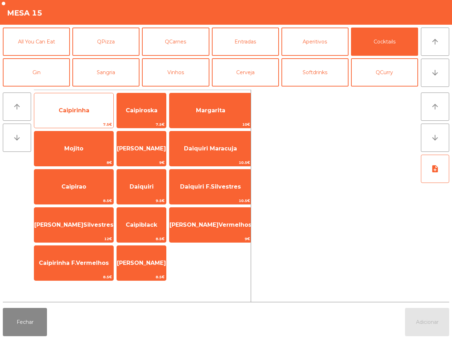
click at [78, 110] on span "Caipirinha" at bounding box center [74, 110] width 31 height 7
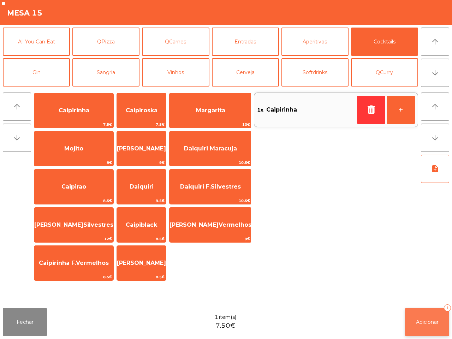
click at [430, 320] on span "Adicionar" at bounding box center [427, 322] width 23 height 6
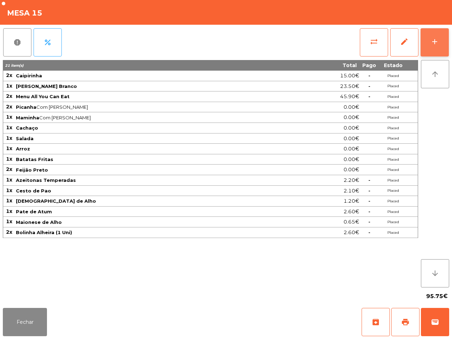
click at [431, 36] on button "add" at bounding box center [434, 42] width 28 height 28
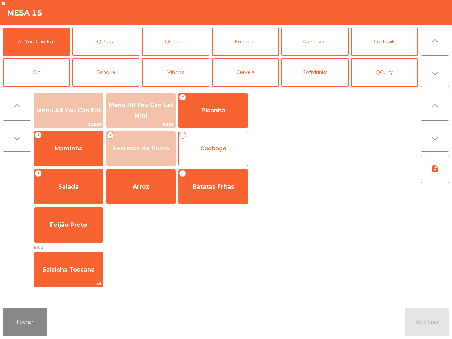
click at [213, 152] on span "Cachaço" at bounding box center [213, 148] width 69 height 19
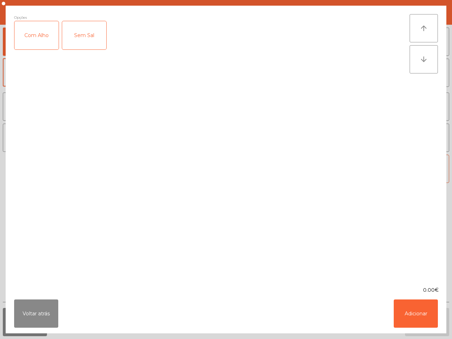
click at [49, 32] on div "Com Alho" at bounding box center [36, 35] width 44 height 28
click at [415, 312] on button "Adicionar" at bounding box center [415, 313] width 44 height 28
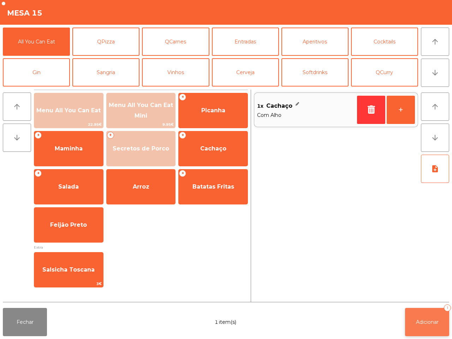
click at [420, 313] on button "Adicionar 1" at bounding box center [427, 322] width 44 height 28
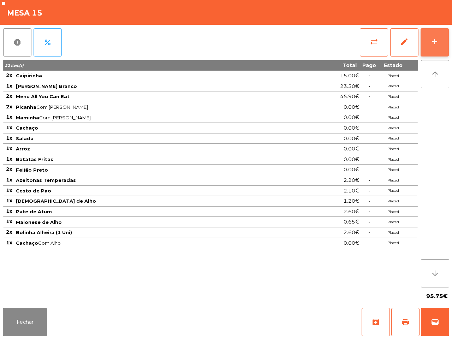
click at [434, 48] on button "add" at bounding box center [434, 42] width 28 height 28
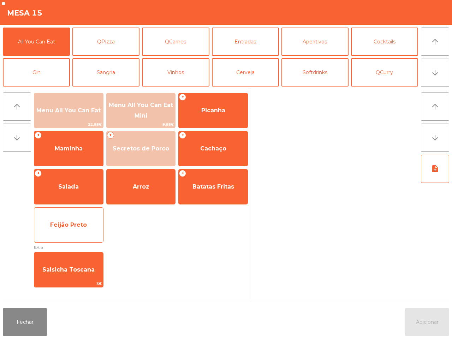
drag, startPoint x: 80, startPoint y: 227, endPoint x: 84, endPoint y: 226, distance: 3.6
click at [82, 227] on span "Feijão Preto" at bounding box center [68, 224] width 37 height 7
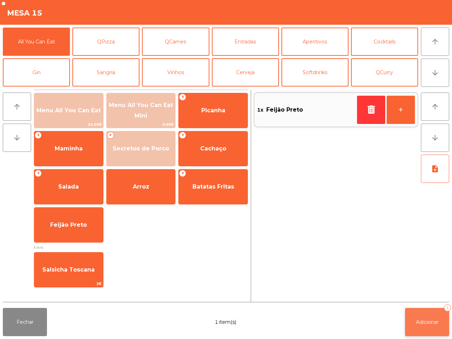
click at [428, 327] on button "Adicionar 1" at bounding box center [427, 322] width 44 height 28
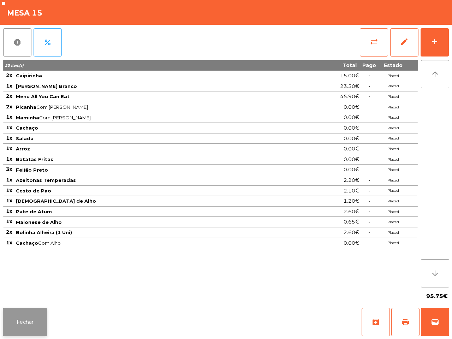
click at [3, 330] on button "Fechar" at bounding box center [25, 322] width 44 height 28
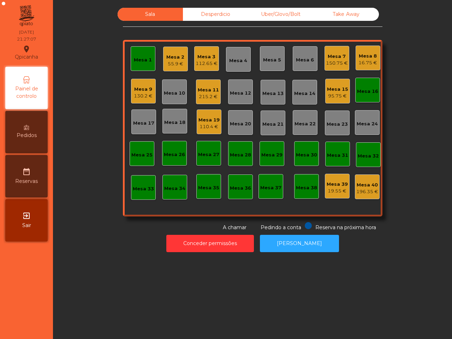
click at [364, 62] on div "16.75 €" at bounding box center [367, 62] width 19 height 7
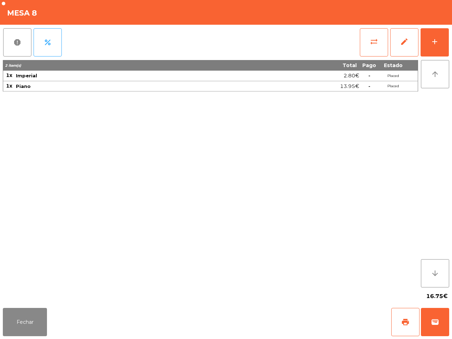
click at [282, 139] on div "2 item(s) Total Pago Estado 1x Imperial 2.80€ - Placed 1x Piano 13.95€ - Placed" at bounding box center [210, 173] width 415 height 227
drag, startPoint x: 10, startPoint y: 320, endPoint x: 73, endPoint y: 279, distance: 75.9
click at [10, 320] on button "Fechar" at bounding box center [25, 322] width 44 height 28
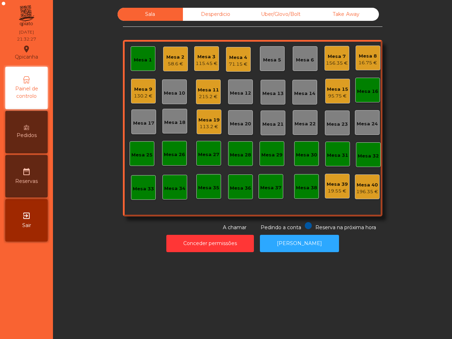
click at [364, 62] on div "16.75 €" at bounding box center [367, 62] width 19 height 7
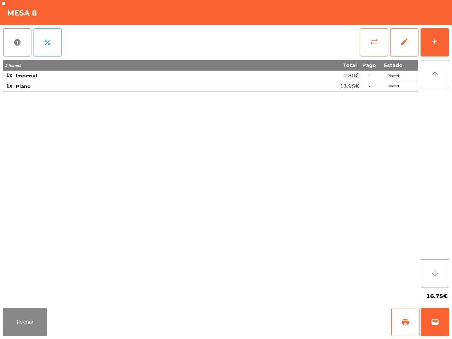
click at [372, 47] on button "sync_alt" at bounding box center [374, 42] width 28 height 28
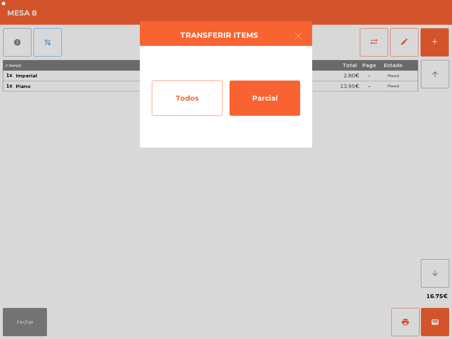
click at [191, 93] on div "Todos" at bounding box center [187, 97] width 71 height 35
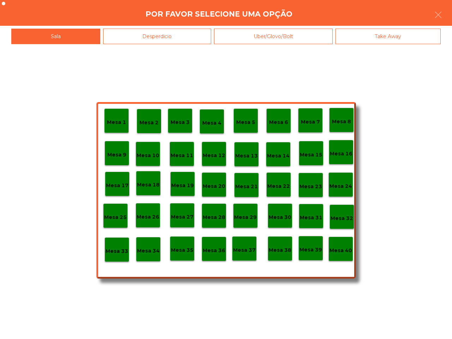
click at [346, 247] on p "Mesa 40" at bounding box center [340, 250] width 23 height 8
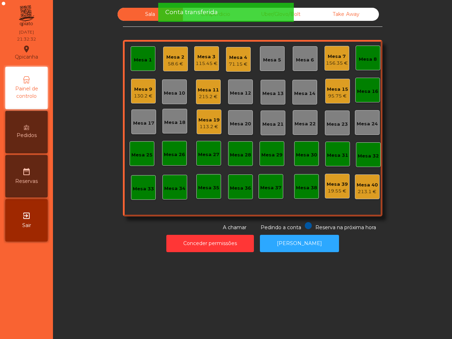
click at [18, 132] on span "Pedidos" at bounding box center [27, 135] width 20 height 7
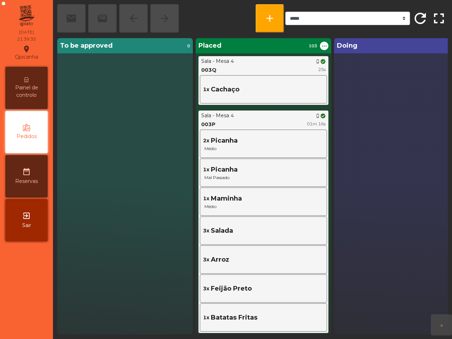
click at [376, 172] on div "Doing 0" at bounding box center [401, 186] width 135 height 296
click at [15, 90] on span "Painel de controlo" at bounding box center [26, 91] width 39 height 15
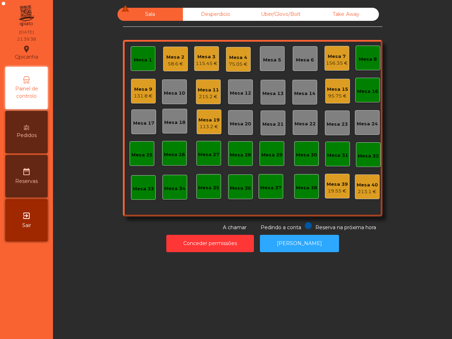
click at [166, 60] on div "58.6 €" at bounding box center [175, 63] width 18 height 7
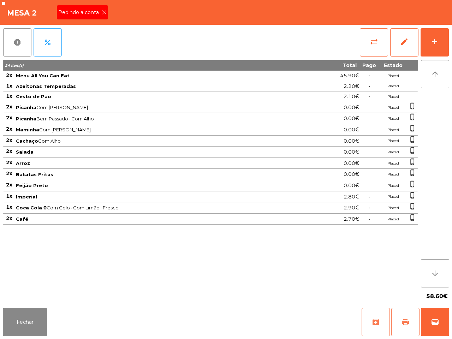
drag, startPoint x: 400, startPoint y: 321, endPoint x: 369, endPoint y: 322, distance: 31.1
click at [401, 321] on span "print" at bounding box center [405, 322] width 8 height 8
click at [29, 318] on button "Fechar" at bounding box center [25, 322] width 44 height 28
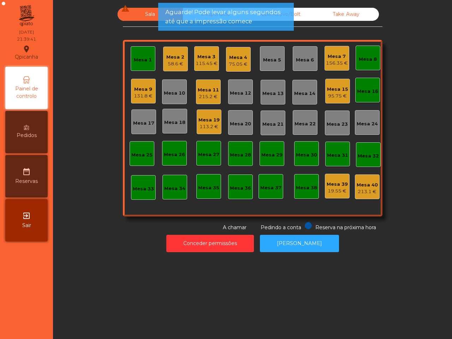
click at [213, 120] on div "Mesa 19" at bounding box center [208, 119] width 21 height 7
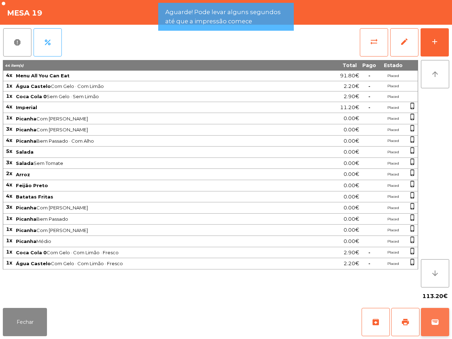
click at [440, 321] on button "wallet" at bounding box center [435, 322] width 28 height 28
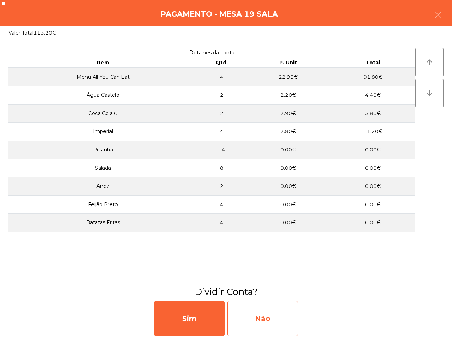
click at [267, 318] on div "Não" at bounding box center [262, 318] width 71 height 35
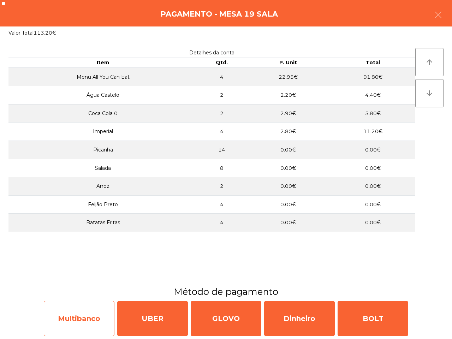
click at [113, 324] on div "Multibanco" at bounding box center [79, 318] width 71 height 35
select select "**"
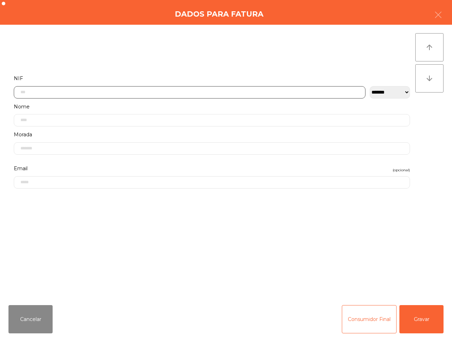
click at [141, 88] on input "text" at bounding box center [189, 92] width 351 height 12
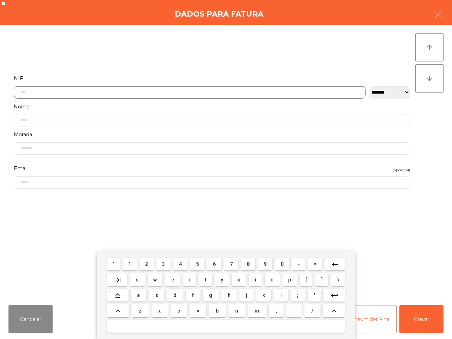
scroll to position [40, 0]
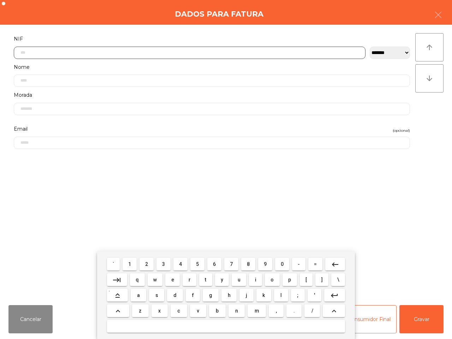
click at [132, 265] on button "1" at bounding box center [129, 264] width 14 height 13
click at [131, 265] on span "1" at bounding box center [129, 264] width 3 height 6
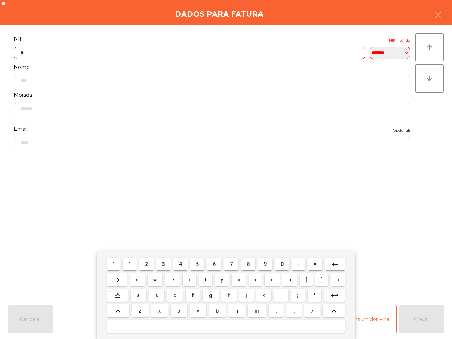
click at [164, 264] on span "3" at bounding box center [163, 264] width 3 height 6
click at [216, 265] on button "6" at bounding box center [214, 264] width 14 height 13
click at [198, 264] on span "5" at bounding box center [197, 264] width 3 height 6
click at [148, 264] on span "2" at bounding box center [146, 264] width 3 height 6
click at [130, 263] on span "1" at bounding box center [129, 264] width 3 height 6
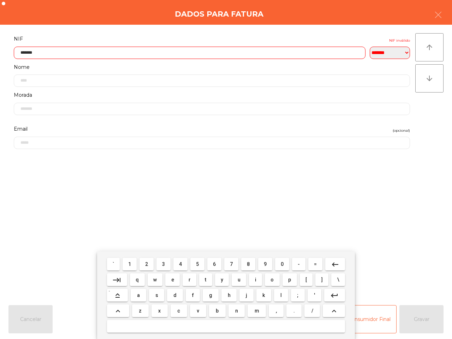
click at [283, 264] on button "0" at bounding box center [282, 264] width 14 height 13
type input "*********"
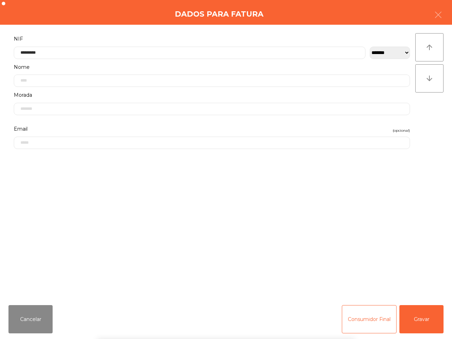
click at [431, 323] on div "` 1 2 3 4 5 6 7 8 9 0 - = keyboard_backspace keyboard_tab q w e r t y u i o p […" at bounding box center [226, 295] width 452 height 88
click at [418, 324] on button "Gravar" at bounding box center [421, 319] width 44 height 28
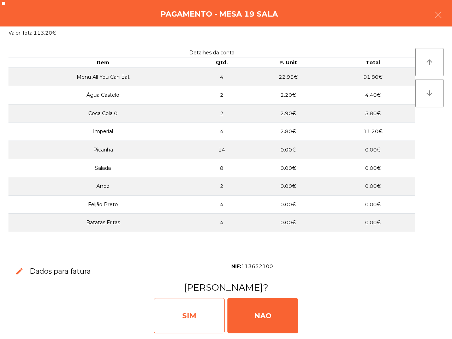
click at [180, 306] on div "SIM" at bounding box center [189, 315] width 71 height 35
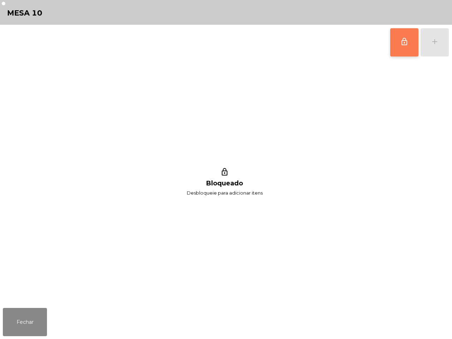
click at [393, 45] on button "lock_outline" at bounding box center [404, 42] width 28 height 28
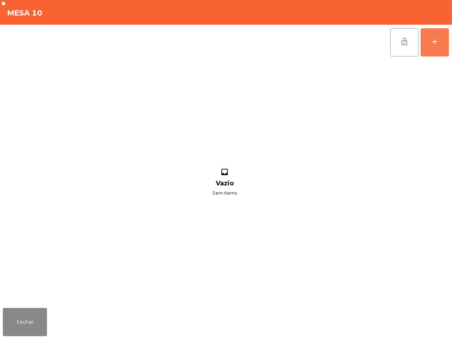
drag, startPoint x: 433, startPoint y: 41, endPoint x: 331, endPoint y: 20, distance: 104.4
click at [433, 41] on div "add" at bounding box center [434, 41] width 8 height 8
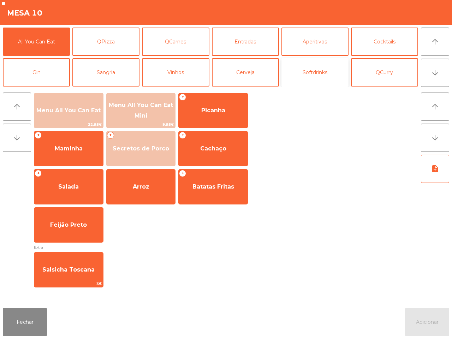
click at [305, 73] on button "Softdrinks" at bounding box center [314, 72] width 67 height 28
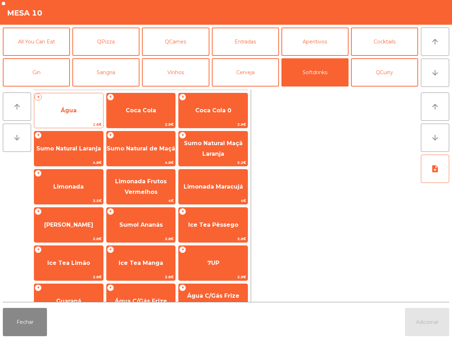
click at [55, 110] on span "Água" at bounding box center [68, 110] width 69 height 19
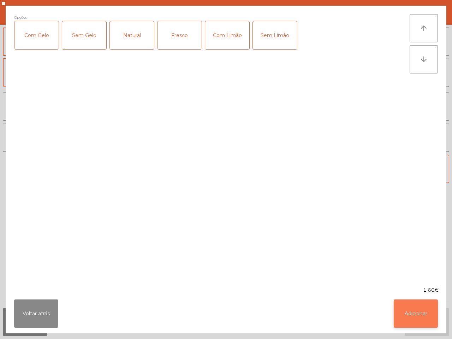
click at [421, 316] on button "Adicionar" at bounding box center [415, 313] width 44 height 28
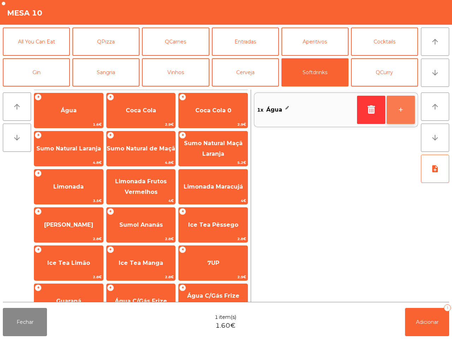
click at [399, 112] on button "+" at bounding box center [400, 110] width 28 height 28
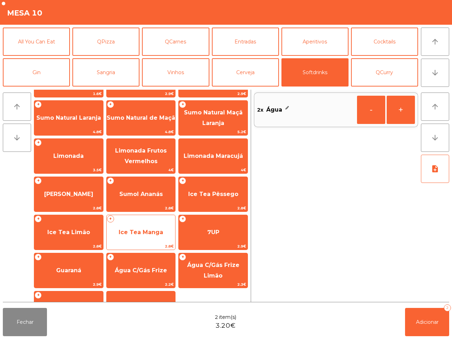
scroll to position [58, 0]
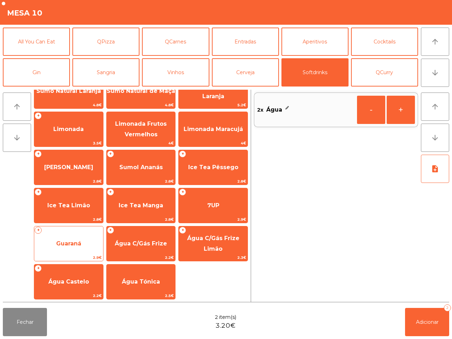
click at [69, 244] on span "Guaraná" at bounding box center [68, 243] width 25 height 7
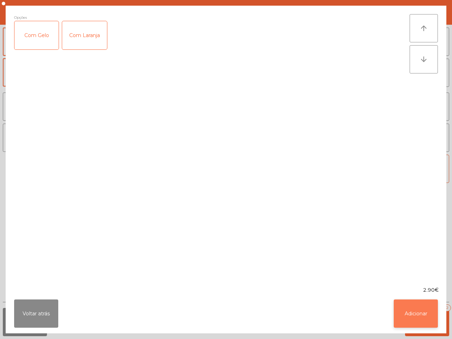
click at [421, 312] on button "Adicionar" at bounding box center [415, 313] width 44 height 28
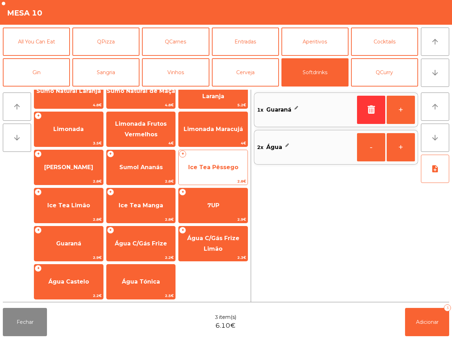
click at [203, 178] on span "2.8€" at bounding box center [213, 181] width 69 height 7
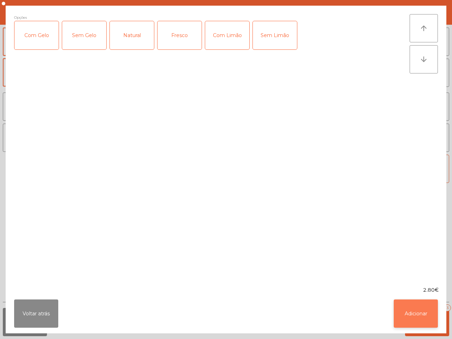
click at [415, 322] on button "Adicionar" at bounding box center [415, 313] width 44 height 28
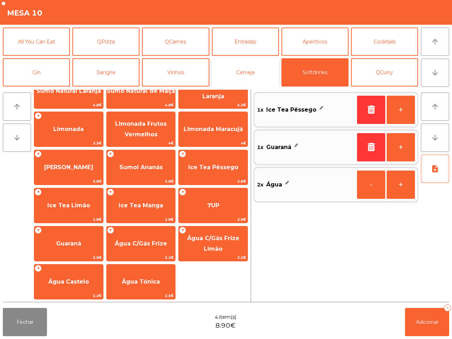
click at [236, 70] on button "Cerveja" at bounding box center [245, 72] width 67 height 28
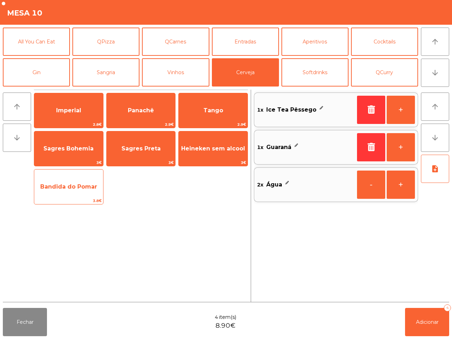
click at [73, 199] on span "3.8€" at bounding box center [68, 200] width 69 height 7
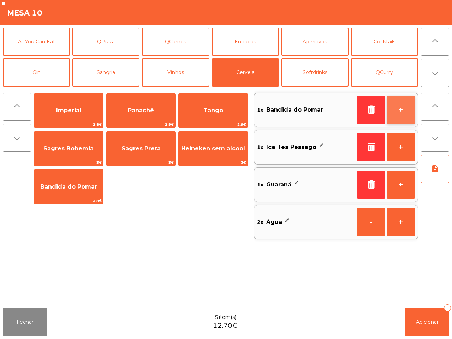
click at [395, 111] on button "+" at bounding box center [400, 110] width 28 height 28
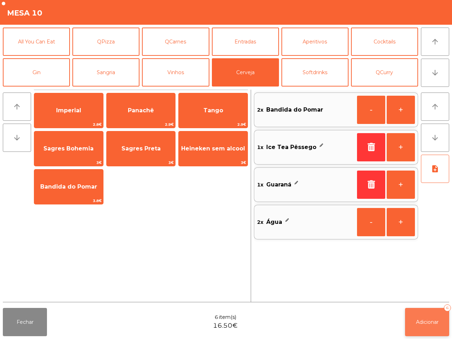
click at [426, 315] on button "Adicionar 6" at bounding box center [427, 322] width 44 height 28
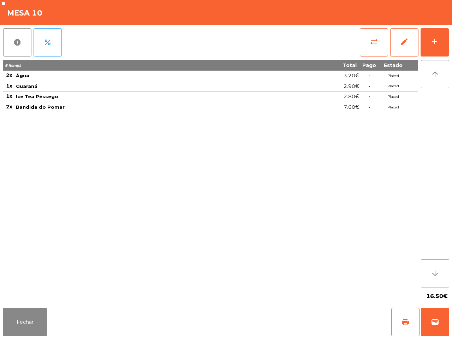
click at [262, 197] on div "6 item(s) Total Pago Estado 2x Água 3.20€ - Placed 1x Guaraná 2.90€ - Placed 1x…" at bounding box center [210, 173] width 415 height 227
click at [261, 198] on div "6 item(s) Total Pago Estado 2x Água 3.20€ - Placed 1x Guaraná 2.90€ - Placed 1x…" at bounding box center [210, 173] width 415 height 227
click at [435, 41] on div "add" at bounding box center [434, 41] width 8 height 8
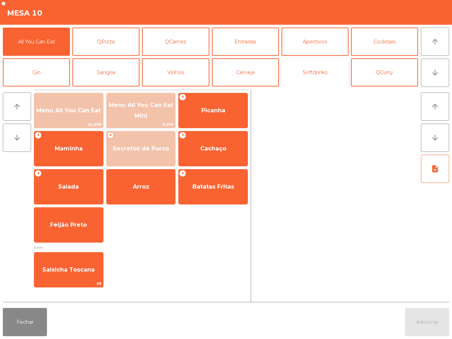
click at [311, 75] on button "Softdrinks" at bounding box center [314, 72] width 67 height 28
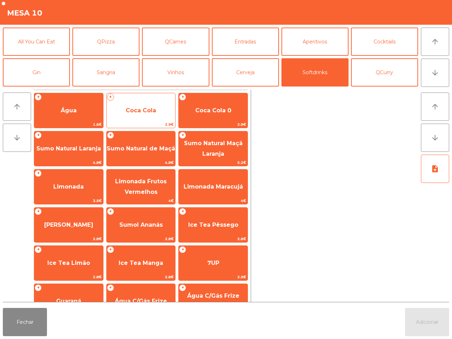
click at [149, 109] on span "Coca Cola" at bounding box center [141, 110] width 30 height 7
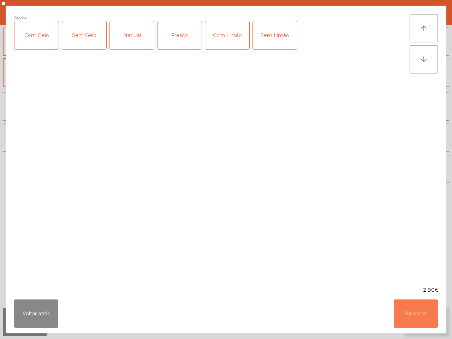
click at [411, 314] on button "Adicionar" at bounding box center [415, 313] width 44 height 28
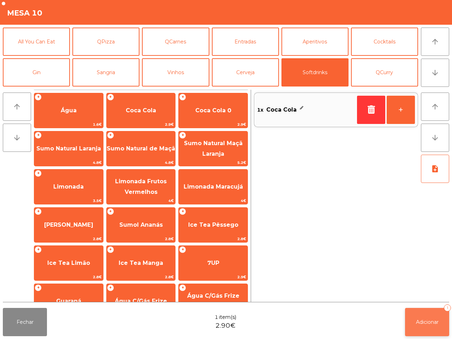
click at [424, 324] on span "Adicionar" at bounding box center [427, 322] width 23 height 6
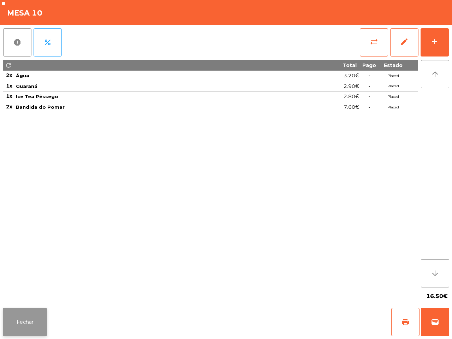
click at [42, 323] on button "Fechar" at bounding box center [25, 322] width 44 height 28
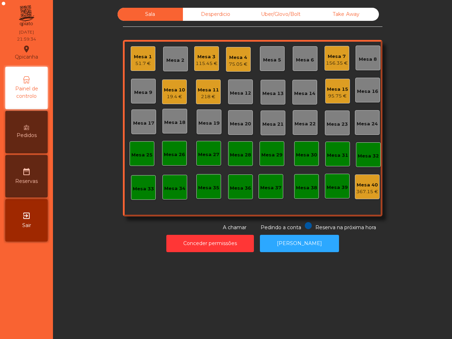
click at [43, 322] on nav "Qpicanha location_on [DATE] 21:59:34 Painel de controlo Pedidos date_range Rese…" at bounding box center [26, 169] width 53 height 339
click at [176, 95] on div "19.4 €" at bounding box center [174, 96] width 21 height 7
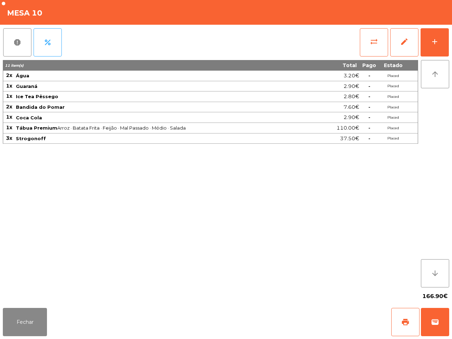
click at [188, 186] on div "11 item(s) Total Pago Estado 2x Água 3.20€ - Placed 1x Guaraná 2.90€ - Placed 1…" at bounding box center [210, 173] width 415 height 227
click at [38, 320] on button "Fechar" at bounding box center [25, 322] width 44 height 28
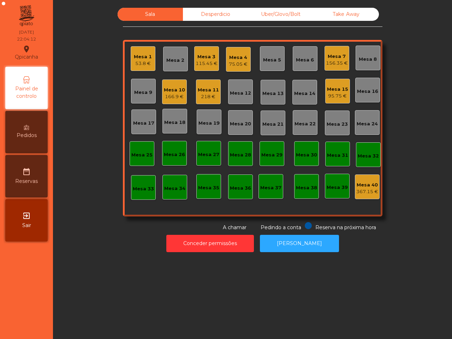
click at [207, 90] on div "Mesa 11" at bounding box center [208, 89] width 21 height 7
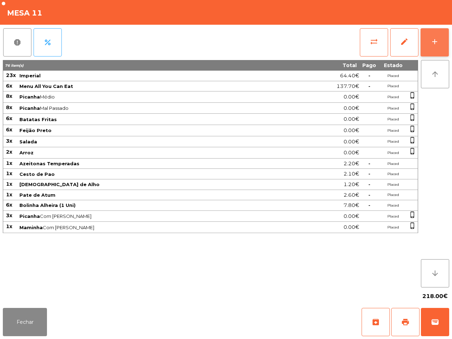
click at [429, 41] on button "add" at bounding box center [434, 42] width 28 height 28
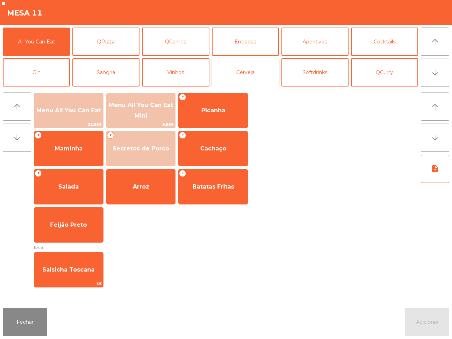
click at [248, 68] on button "Cerveja" at bounding box center [245, 72] width 67 height 28
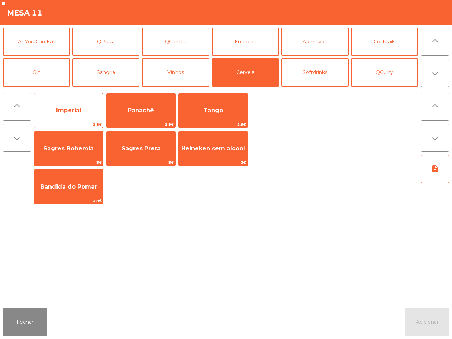
click at [74, 111] on span "Imperial" at bounding box center [68, 110] width 25 height 7
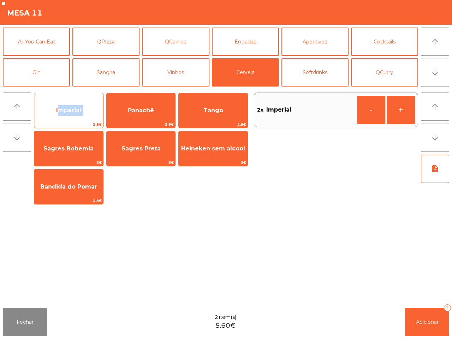
click at [75, 112] on span "Imperial" at bounding box center [68, 110] width 25 height 7
click at [76, 112] on span "Imperial" at bounding box center [68, 110] width 25 height 7
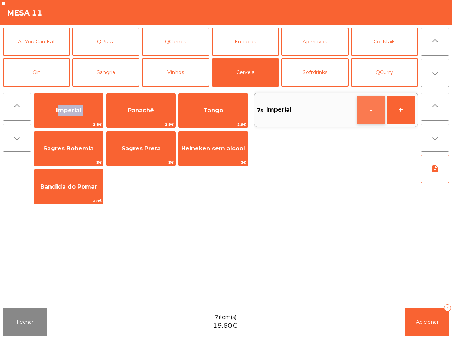
click at [368, 113] on button "-" at bounding box center [371, 110] width 28 height 28
click at [392, 106] on button "+" at bounding box center [400, 110] width 28 height 28
click at [420, 327] on button "Adicionar 7" at bounding box center [427, 322] width 44 height 28
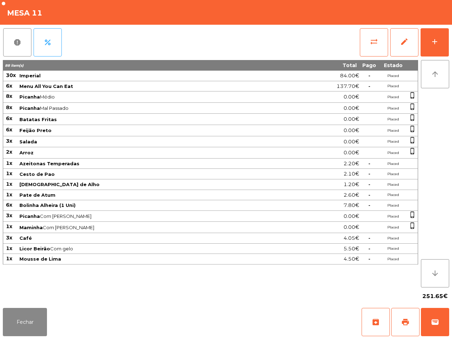
drag, startPoint x: 252, startPoint y: 332, endPoint x: 159, endPoint y: 327, distance: 92.2
click at [251, 330] on div "Fechar archive print wallet" at bounding box center [226, 322] width 452 height 34
click at [29, 325] on button "Fechar" at bounding box center [25, 322] width 44 height 28
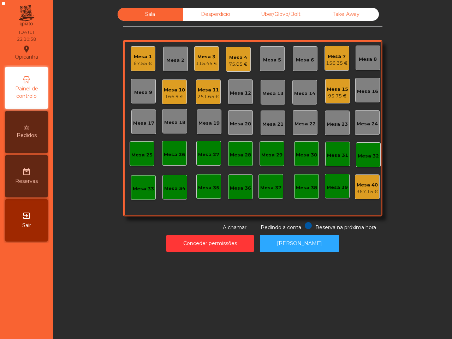
drag, startPoint x: 351, startPoint y: 90, endPoint x: 337, endPoint y: 92, distance: 14.6
click at [337, 92] on div "95.75 €" at bounding box center [337, 95] width 21 height 7
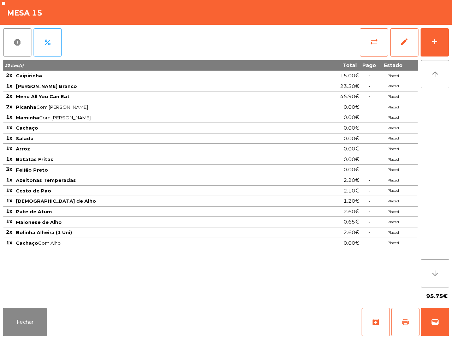
click at [403, 319] on span "print" at bounding box center [405, 322] width 8 height 8
click at [438, 330] on button "wallet" at bounding box center [435, 322] width 28 height 28
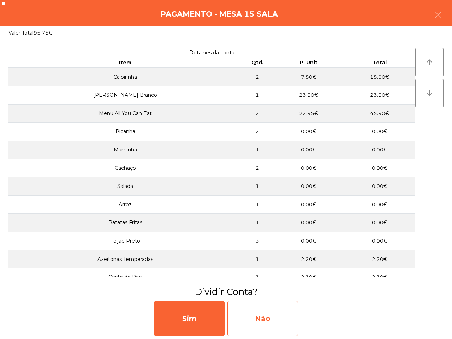
click at [273, 320] on div "Não" at bounding box center [262, 318] width 71 height 35
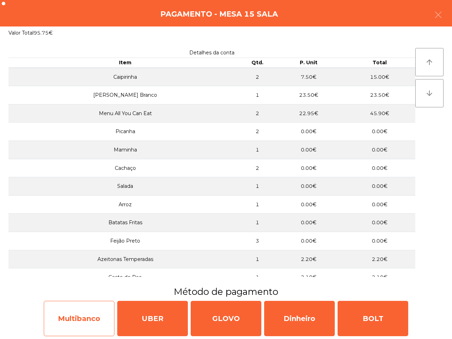
click at [71, 312] on div "Multibanco" at bounding box center [79, 318] width 71 height 35
select select "**"
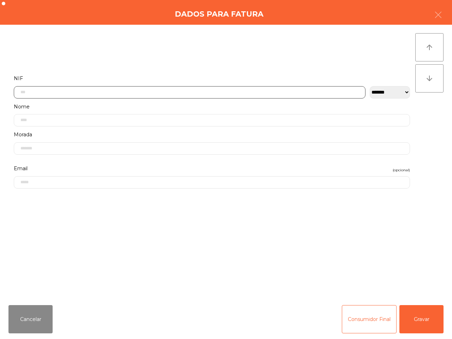
click at [65, 88] on input "text" at bounding box center [189, 92] width 351 height 12
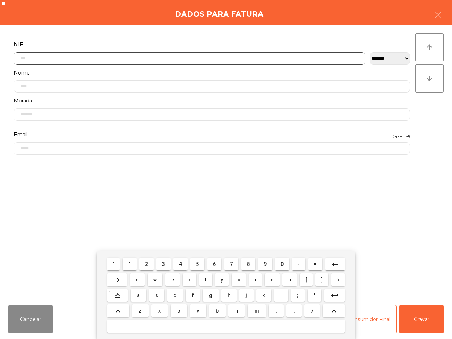
scroll to position [40, 0]
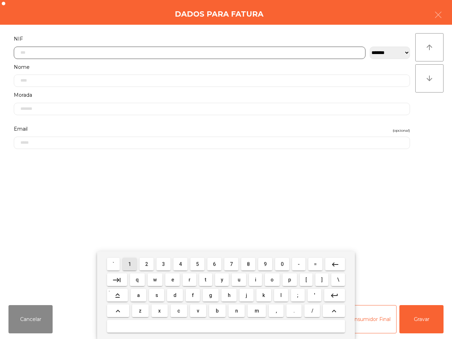
click at [135, 263] on button "1" at bounding box center [129, 264] width 14 height 13
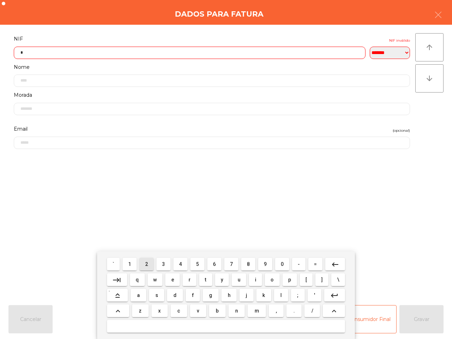
click at [147, 265] on span "2" at bounding box center [146, 264] width 3 height 6
click at [264, 265] on span "9" at bounding box center [265, 264] width 3 height 6
click at [265, 265] on span "9" at bounding box center [265, 264] width 3 height 6
click at [249, 265] on button "8" at bounding box center [248, 264] width 14 height 13
click at [249, 265] on span "8" at bounding box center [248, 264] width 3 height 6
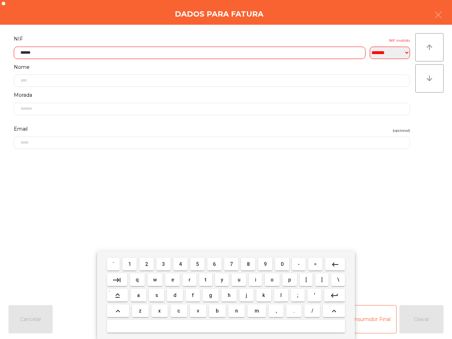
click at [249, 265] on span "8" at bounding box center [248, 264] width 3 height 6
drag, startPoint x: 228, startPoint y: 264, endPoint x: 195, endPoint y: 262, distance: 32.8
click at [229, 264] on button "7" at bounding box center [231, 264] width 14 height 13
drag, startPoint x: 129, startPoint y: 262, endPoint x: 199, endPoint y: 216, distance: 83.7
click at [131, 262] on span "1" at bounding box center [129, 264] width 3 height 6
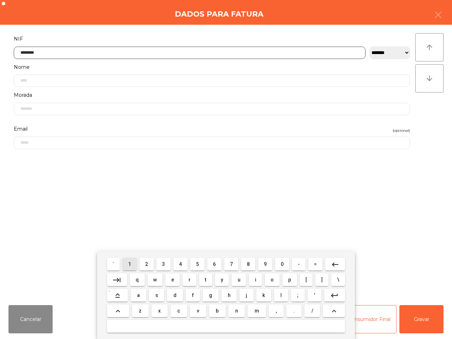
type input "*********"
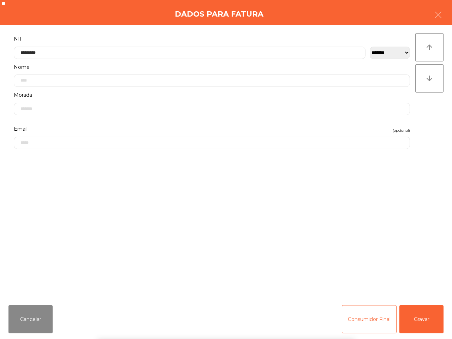
click at [428, 320] on div "` 1 2 3 4 5 6 7 8 9 0 - = keyboard_backspace keyboard_tab q w e r t y u i o p […" at bounding box center [226, 295] width 452 height 88
click at [427, 320] on button "Gravar" at bounding box center [421, 319] width 44 height 28
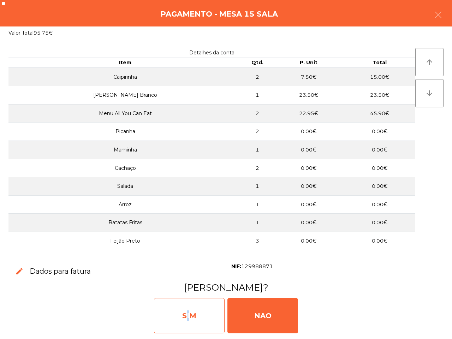
click at [185, 315] on div "SIM" at bounding box center [189, 315] width 71 height 35
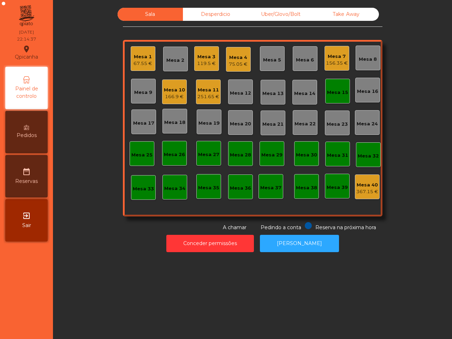
click at [186, 312] on div "Sala Desperdicio Uber/Glovo/Bolt Take Away [GEOGRAPHIC_DATA] 1 67.55 € Mesa 2 M…" at bounding box center [252, 169] width 399 height 339
click at [333, 57] on div "Mesa 7" at bounding box center [337, 56] width 22 height 7
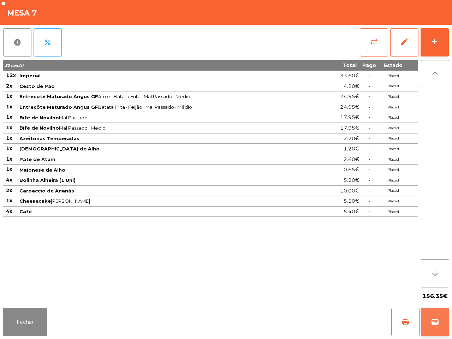
click at [433, 322] on span "wallet" at bounding box center [434, 322] width 8 height 8
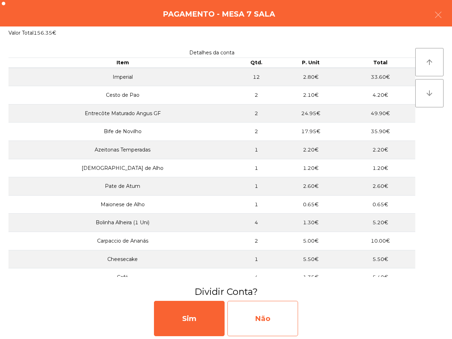
click at [273, 311] on div "Não" at bounding box center [262, 318] width 71 height 35
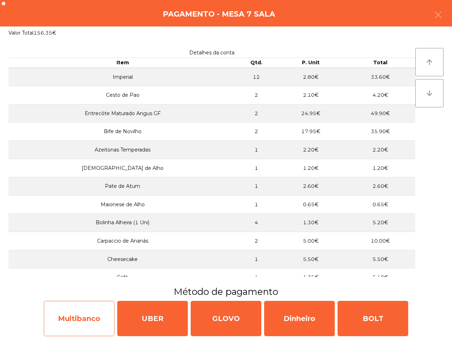
click at [79, 311] on div "Multibanco" at bounding box center [79, 318] width 71 height 35
select select "**"
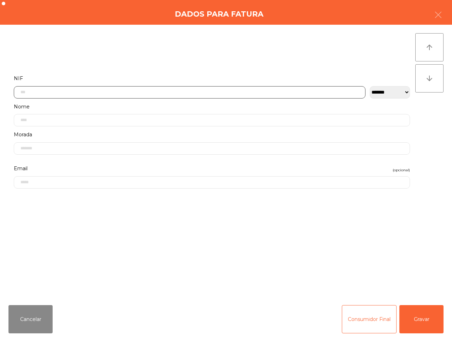
click at [179, 92] on input "text" at bounding box center [189, 92] width 351 height 12
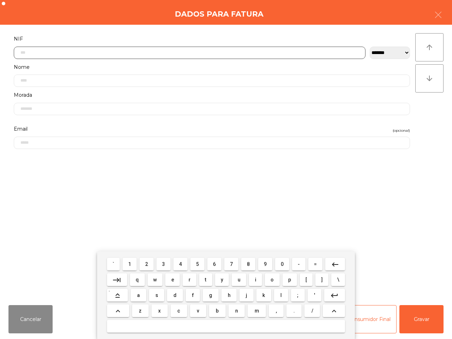
click at [198, 264] on span "5" at bounding box center [197, 264] width 3 height 6
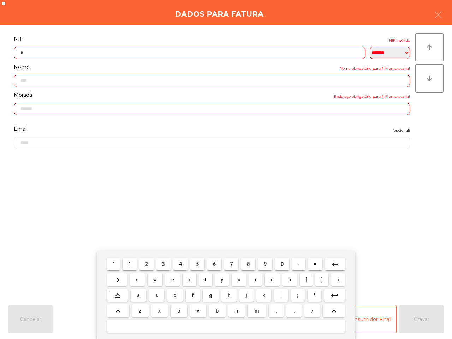
click at [133, 265] on button "1" at bounding box center [129, 264] width 14 height 13
click at [211, 264] on button "6" at bounding box center [214, 264] width 14 height 13
click at [167, 265] on button "3" at bounding box center [163, 264] width 14 height 13
click at [232, 263] on span "7" at bounding box center [231, 264] width 3 height 6
click at [162, 265] on button "3" at bounding box center [163, 264] width 14 height 13
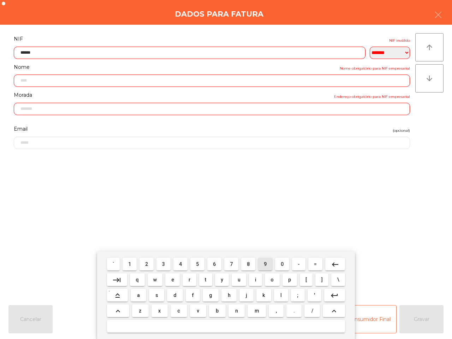
click at [269, 264] on button "9" at bounding box center [265, 264] width 14 height 13
click at [146, 263] on span "2" at bounding box center [146, 264] width 3 height 6
click at [232, 264] on span "7" at bounding box center [231, 264] width 3 height 6
type input "*********"
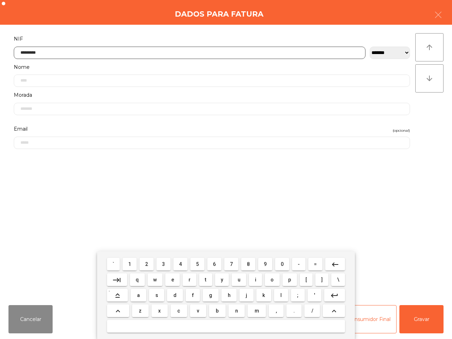
type input "**********"
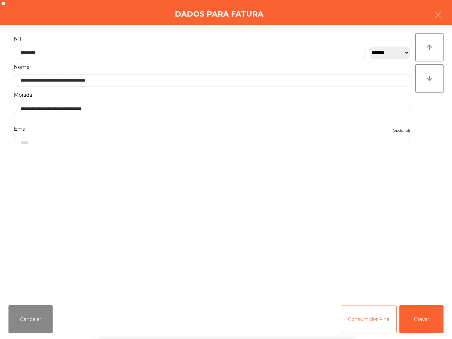
click at [414, 321] on div "` 1 2 3 4 5 6 7 8 9 0 - = keyboard_backspace keyboard_tab q w e r t y u i o p […" at bounding box center [226, 295] width 452 height 88
click at [414, 321] on button "Gravar" at bounding box center [421, 319] width 44 height 28
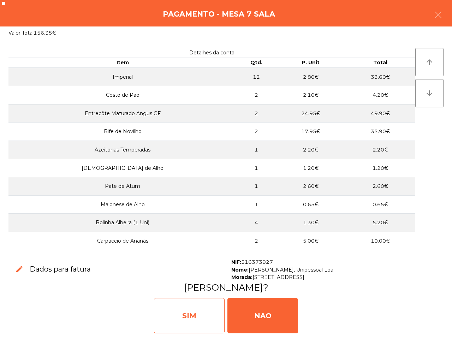
click at [212, 308] on div "SIM" at bounding box center [189, 315] width 71 height 35
click at [206, 318] on div "SIM" at bounding box center [189, 315] width 71 height 35
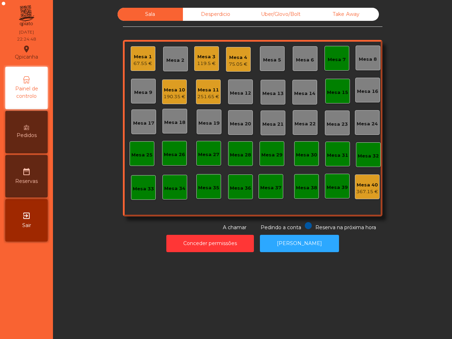
click at [198, 62] on div "119.5 €" at bounding box center [206, 63] width 19 height 7
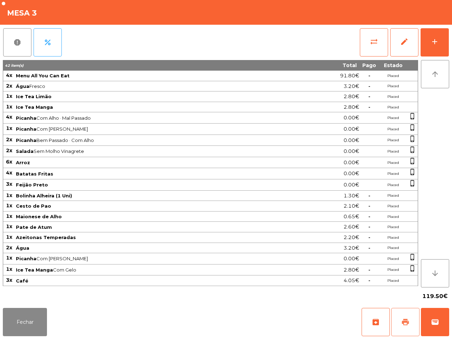
click at [398, 319] on button "print" at bounding box center [405, 322] width 28 height 28
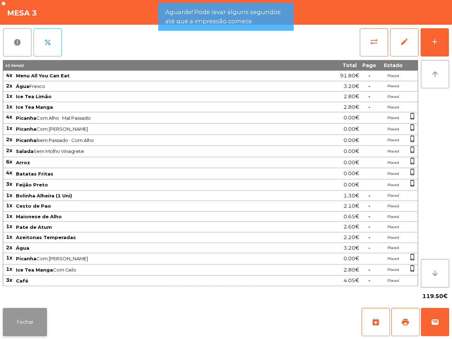
click at [44, 321] on button "Fechar" at bounding box center [25, 322] width 44 height 28
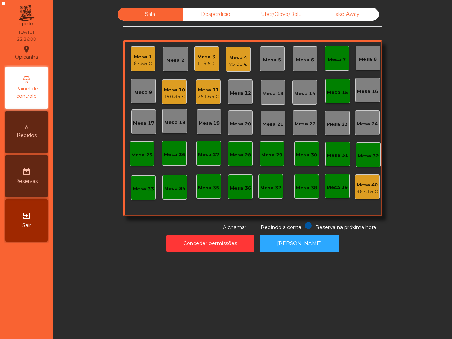
click at [80, 289] on div "Sala Desperdicio Uber/Glovo/Bolt Take Away Mesa 1 67.55 € Mesa 2 Mesa 3 119.5 €…" at bounding box center [252, 169] width 399 height 339
click at [201, 62] on div "119.5 €" at bounding box center [206, 63] width 19 height 7
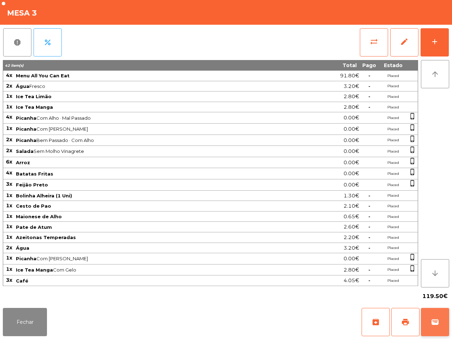
click at [433, 323] on span "wallet" at bounding box center [434, 322] width 8 height 8
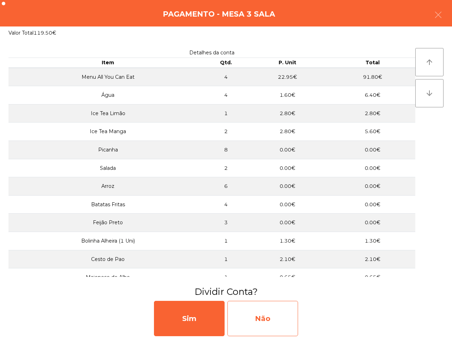
click at [281, 313] on div "Não" at bounding box center [262, 318] width 71 height 35
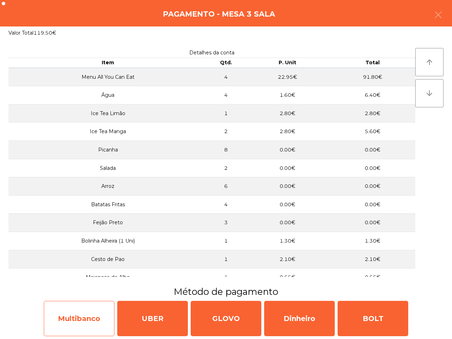
click at [89, 322] on div "Multibanco" at bounding box center [79, 318] width 71 height 35
select select "**"
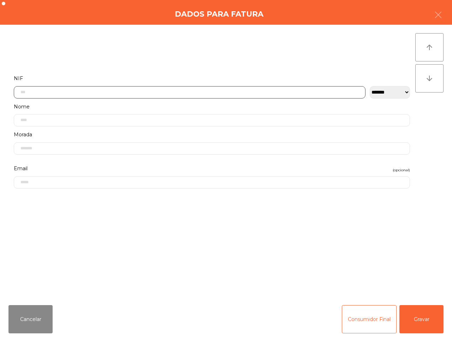
click at [87, 96] on input "text" at bounding box center [189, 92] width 351 height 12
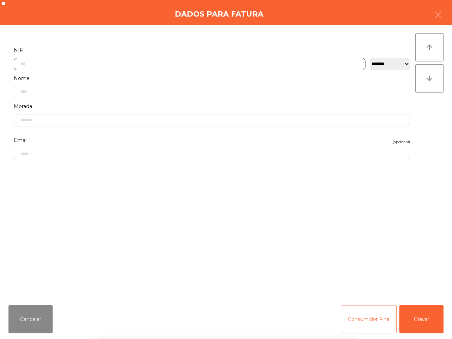
scroll to position [40, 0]
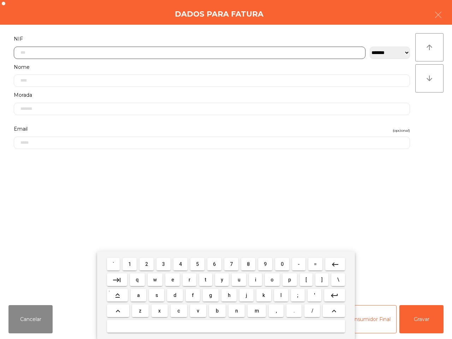
click at [147, 263] on span "2" at bounding box center [146, 264] width 3 height 6
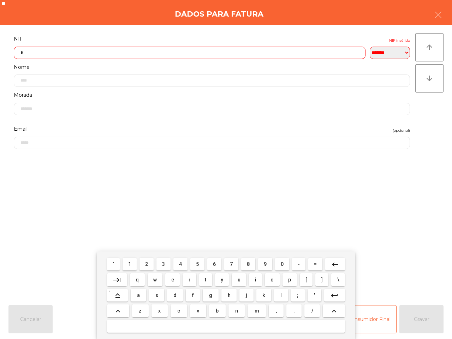
click at [196, 265] on span "5" at bounding box center [197, 264] width 3 height 6
click at [126, 267] on button "1" at bounding box center [129, 264] width 14 height 13
click at [208, 263] on button "6" at bounding box center [214, 264] width 14 height 13
click at [283, 261] on button "0" at bounding box center [282, 264] width 14 height 13
click at [265, 265] on span "9" at bounding box center [265, 264] width 3 height 6
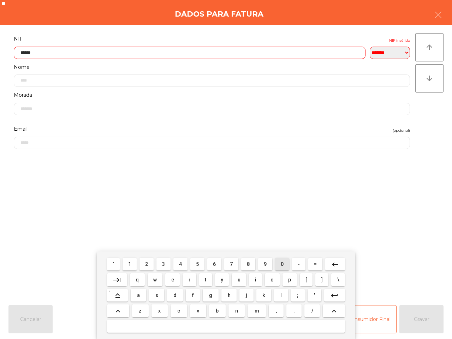
click at [279, 264] on button "0" at bounding box center [282, 264] width 14 height 13
click at [138, 262] on mat-keyboard-key "1" at bounding box center [129, 264] width 17 height 16
click at [134, 264] on button "1" at bounding box center [129, 264] width 14 height 13
click at [180, 263] on span "4" at bounding box center [180, 264] width 3 height 6
type input "*********"
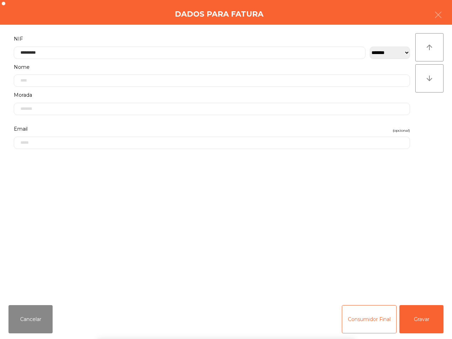
click at [424, 322] on div "` 1 2 3 4 5 6 7 8 9 0 - = keyboard_backspace keyboard_tab q w e r t y u i o p […" at bounding box center [226, 295] width 452 height 88
click at [424, 322] on button "Gravar" at bounding box center [421, 319] width 44 height 28
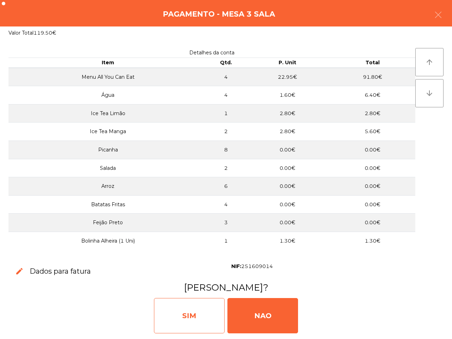
click at [194, 314] on div "SIM" at bounding box center [189, 315] width 71 height 35
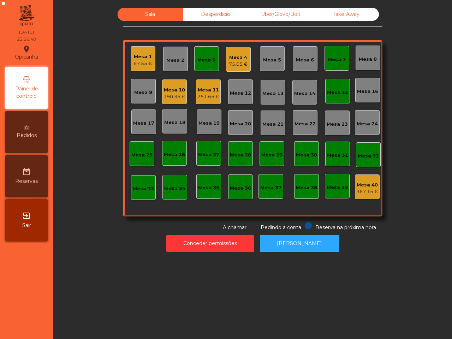
click at [209, 202] on div "Mesa 1 67.55 € Mesa 2 Mesa 3 Mesa 4 75.05 € Mesa 5 Mesa 6 Mesa 7 Mesa 8 Mesa 9 …" at bounding box center [252, 128] width 259 height 176
click at [214, 64] on div "Mesa 3" at bounding box center [206, 58] width 25 height 25
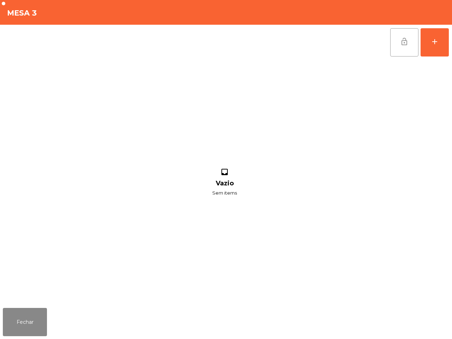
click at [408, 46] on button "lock_open" at bounding box center [404, 42] width 28 height 28
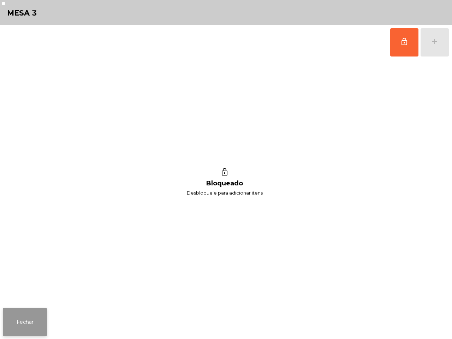
click at [13, 326] on button "Fechar" at bounding box center [25, 322] width 44 height 28
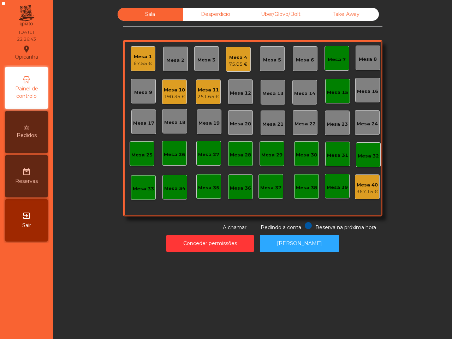
click at [342, 57] on div "Mesa 7" at bounding box center [336, 58] width 25 height 25
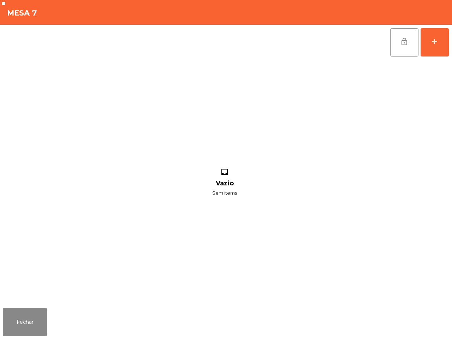
click at [397, 37] on button "lock_open" at bounding box center [404, 42] width 28 height 28
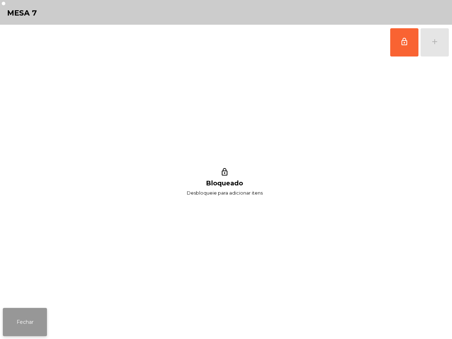
click at [43, 324] on button "Fechar" at bounding box center [25, 322] width 44 height 28
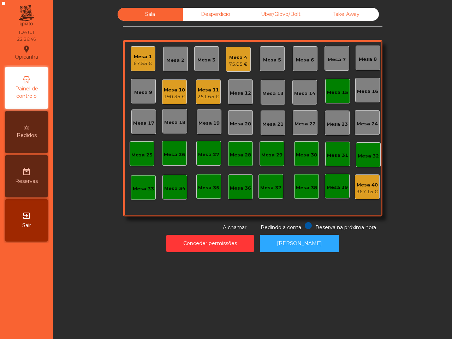
click at [333, 92] on div "Mesa 15" at bounding box center [337, 92] width 21 height 7
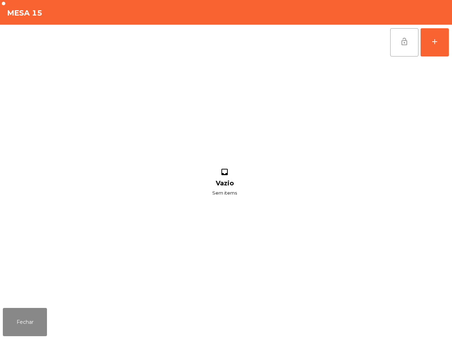
click at [404, 48] on button "lock_open" at bounding box center [404, 42] width 28 height 28
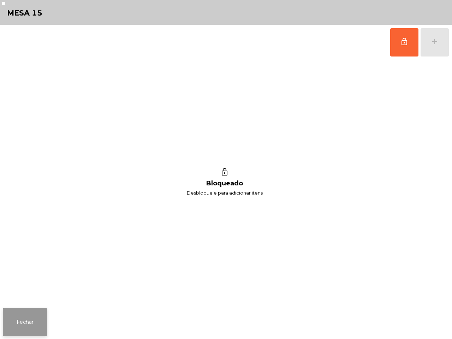
click at [18, 323] on button "Fechar" at bounding box center [25, 322] width 44 height 28
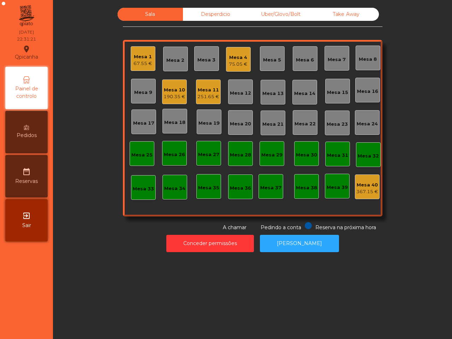
click at [208, 92] on div "Mesa 11" at bounding box center [208, 89] width 22 height 7
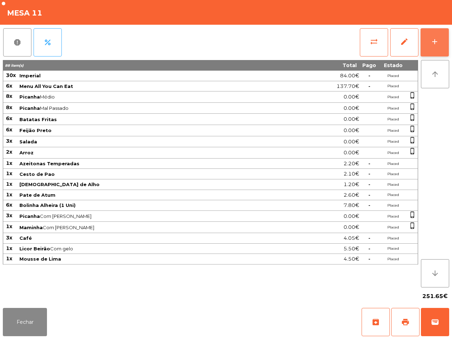
click at [434, 39] on div "add" at bounding box center [434, 41] width 8 height 8
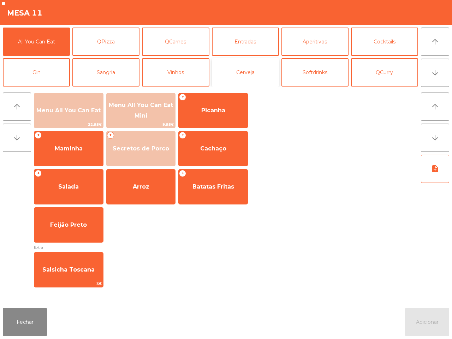
click at [237, 72] on button "Cerveja" at bounding box center [245, 72] width 67 height 28
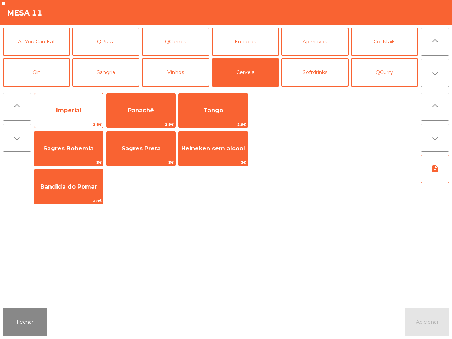
click at [80, 109] on span "Imperial" at bounding box center [68, 110] width 25 height 7
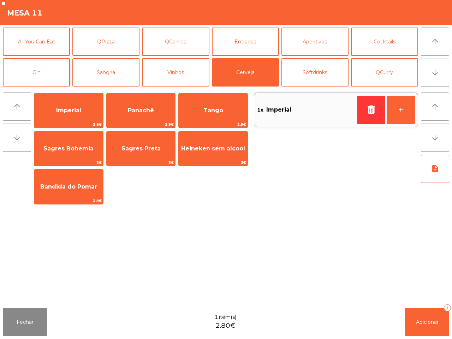
scroll to position [44, 0]
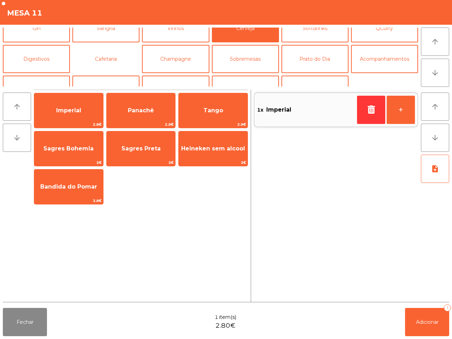
click at [94, 58] on button "Cafetaria" at bounding box center [105, 59] width 67 height 28
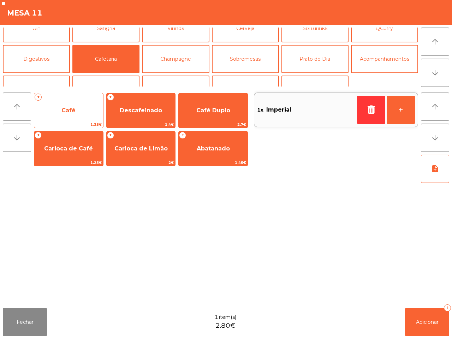
click at [79, 106] on span "Café" at bounding box center [68, 110] width 69 height 19
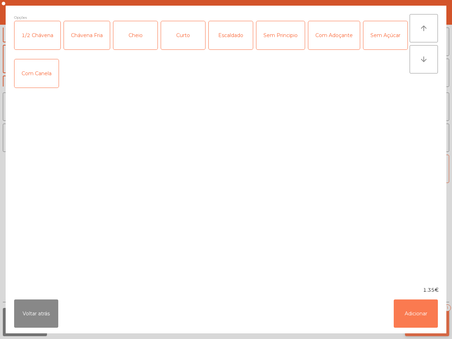
click at [404, 311] on button "Adicionar" at bounding box center [415, 313] width 44 height 28
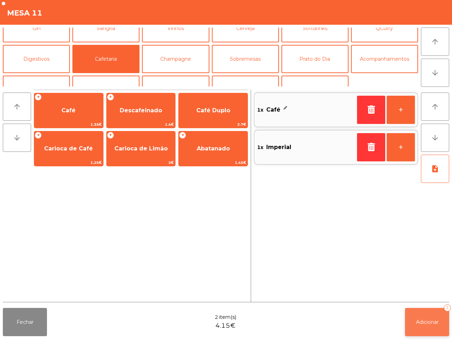
click at [426, 320] on span "Adicionar" at bounding box center [427, 322] width 23 height 6
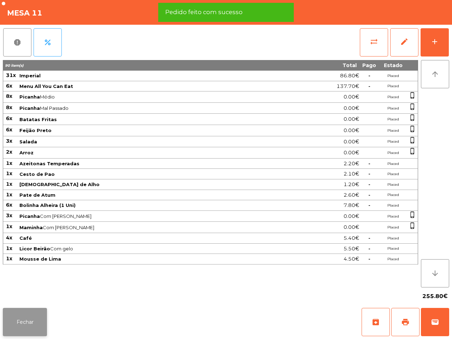
click at [25, 329] on button "Fechar" at bounding box center [25, 322] width 44 height 28
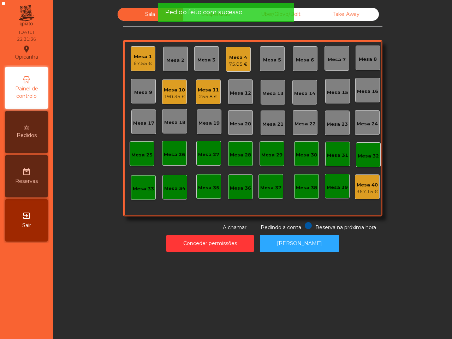
click at [168, 95] on div "190.35 €" at bounding box center [174, 96] width 22 height 7
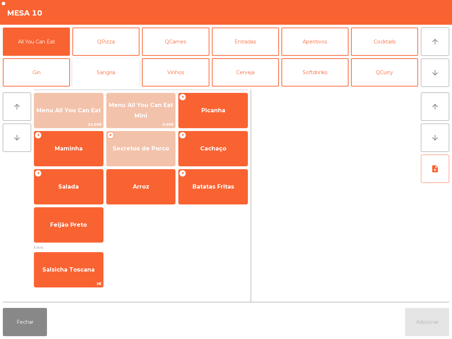
click at [123, 72] on button "Sangria" at bounding box center [105, 72] width 67 height 28
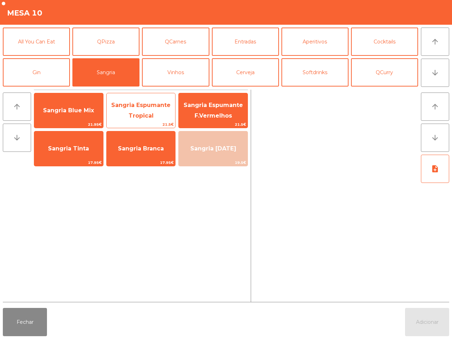
click at [142, 117] on span "Sangria Espumante Tropical" at bounding box center [140, 110] width 59 height 17
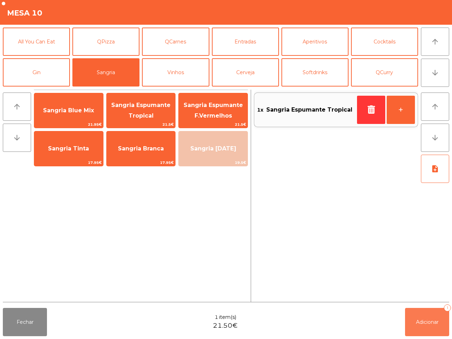
click at [426, 324] on span "Adicionar" at bounding box center [427, 322] width 23 height 6
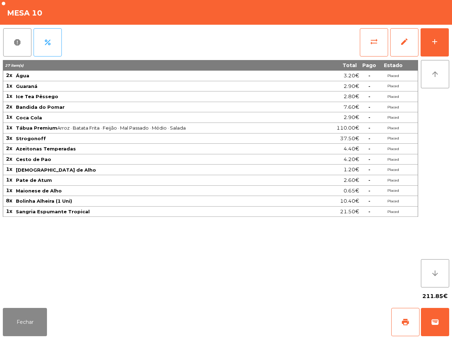
click at [334, 284] on div "27 item(s) Total Pago Estado 2x Água 3.20€ - Placed 1x Guaraná 2.90€ - Placed 1…" at bounding box center [210, 173] width 415 height 227
click at [20, 328] on button "Fechar" at bounding box center [25, 322] width 44 height 28
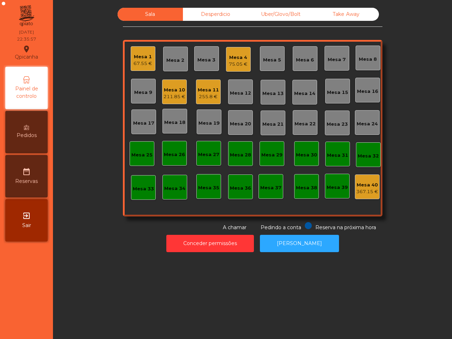
click at [170, 96] on div "211.85 €" at bounding box center [174, 96] width 22 height 7
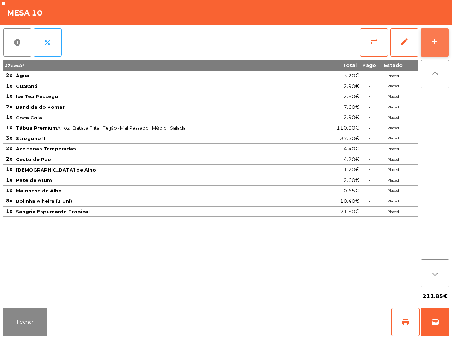
click at [444, 36] on button "add" at bounding box center [434, 42] width 28 height 28
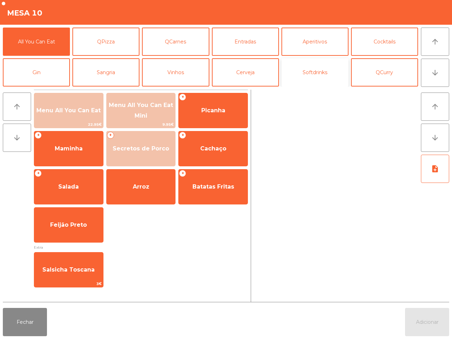
click at [305, 71] on button "Softdrinks" at bounding box center [314, 72] width 67 height 28
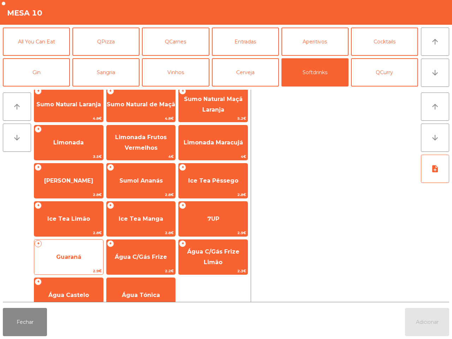
click at [83, 251] on span "Guaraná" at bounding box center [68, 256] width 69 height 19
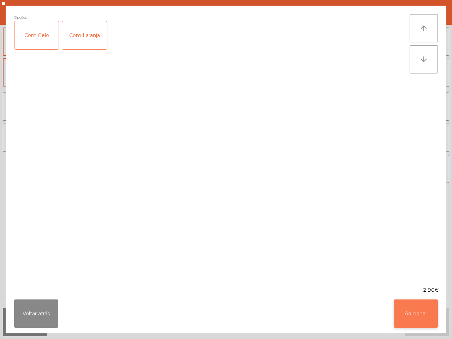
click at [415, 307] on button "Adicionar" at bounding box center [415, 313] width 44 height 28
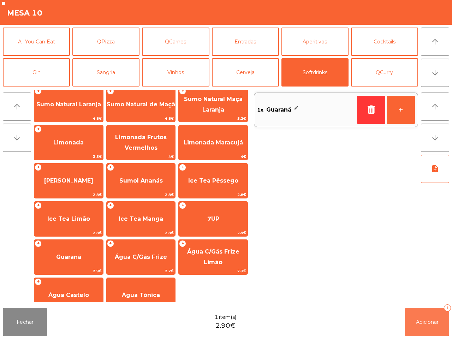
click at [426, 320] on span "Adicionar" at bounding box center [427, 322] width 23 height 6
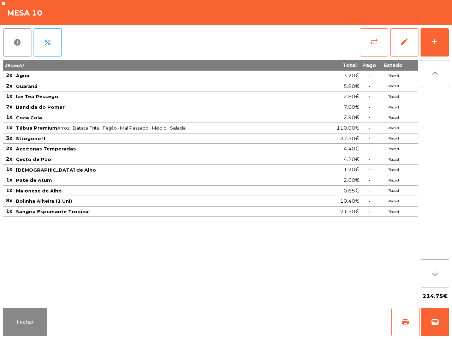
drag, startPoint x: 196, startPoint y: 273, endPoint x: 124, endPoint y: 288, distance: 73.5
click at [171, 285] on div "28 item(s) Total Pago Estado 2x Água 3.20€ - Placed 2x Guaraná 5.80€ - Placed 1…" at bounding box center [210, 173] width 415 height 227
click at [25, 320] on button "Fechar" at bounding box center [25, 322] width 44 height 28
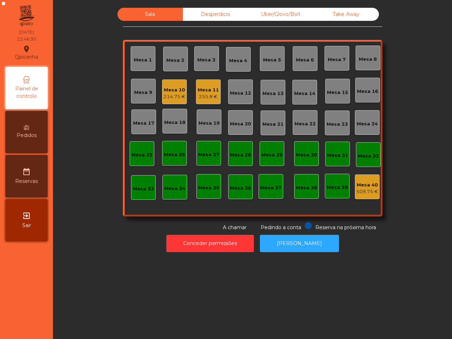
click at [198, 88] on div "Mesa 11" at bounding box center [208, 89] width 21 height 7
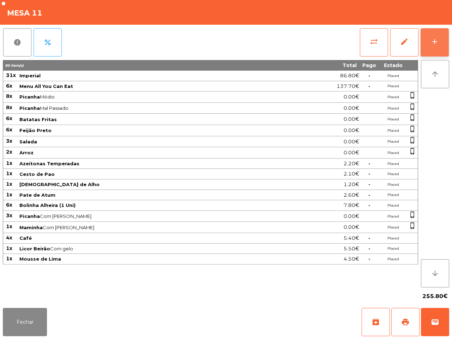
click at [427, 37] on button "add" at bounding box center [434, 42] width 28 height 28
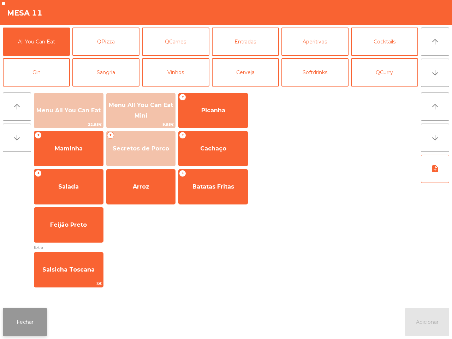
click at [17, 319] on button "Fechar" at bounding box center [25, 322] width 44 height 28
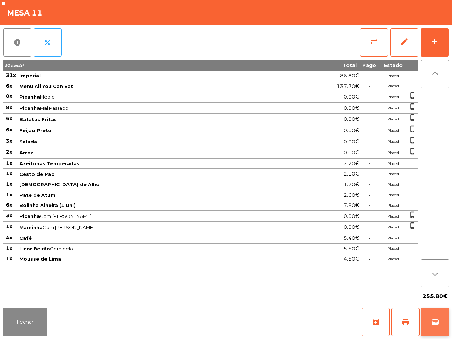
click at [435, 327] on button "wallet" at bounding box center [435, 322] width 28 height 28
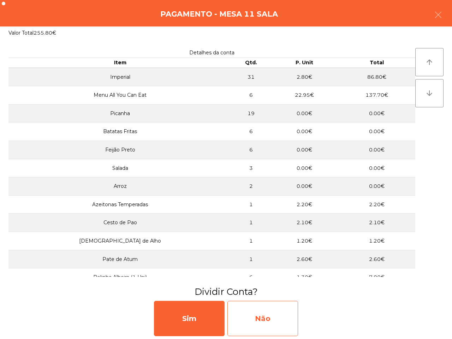
click at [269, 323] on div "Não" at bounding box center [262, 318] width 71 height 35
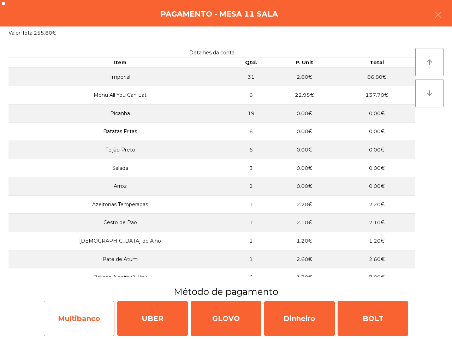
click at [55, 325] on div "Multibanco" at bounding box center [79, 318] width 71 height 35
select select "**"
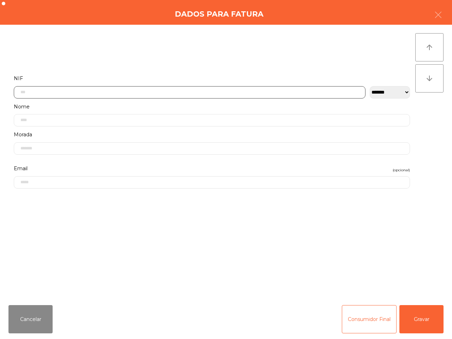
click at [95, 93] on input "text" at bounding box center [189, 92] width 351 height 12
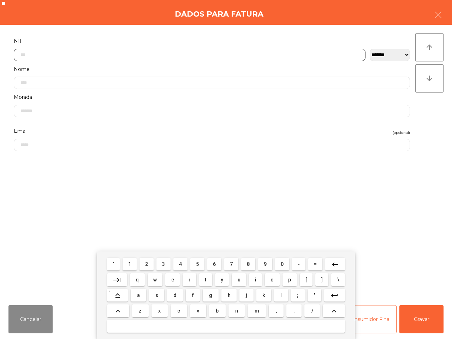
scroll to position [40, 0]
click at [147, 263] on span "2" at bounding box center [146, 264] width 3 height 6
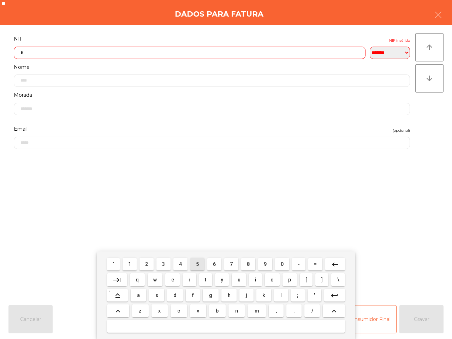
click at [200, 263] on button "5" at bounding box center [197, 264] width 14 height 13
click at [134, 264] on button "1" at bounding box center [129, 264] width 14 height 13
click at [195, 265] on button "5" at bounding box center [197, 264] width 14 height 13
click at [196, 265] on button "5" at bounding box center [197, 264] width 14 height 13
click at [195, 265] on button "5" at bounding box center [197, 264] width 14 height 13
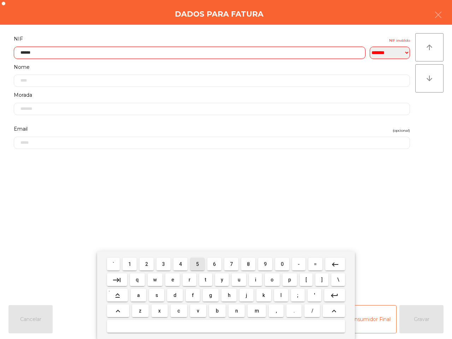
click at [196, 264] on button "5" at bounding box center [197, 264] width 14 height 13
click at [231, 262] on span "7" at bounding box center [231, 264] width 3 height 6
type input "*********"
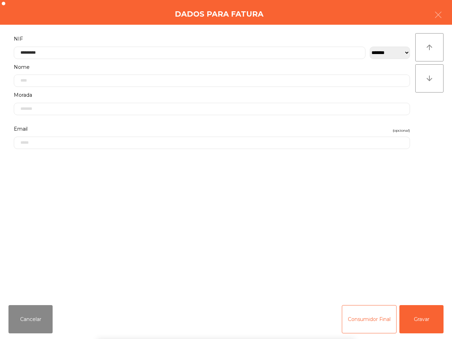
click at [418, 323] on div "` 1 2 3 4 5 6 7 8 9 0 - = keyboard_backspace keyboard_tab q w e r t y u i o p […" at bounding box center [226, 295] width 452 height 88
click at [419, 322] on button "Gravar" at bounding box center [421, 319] width 44 height 28
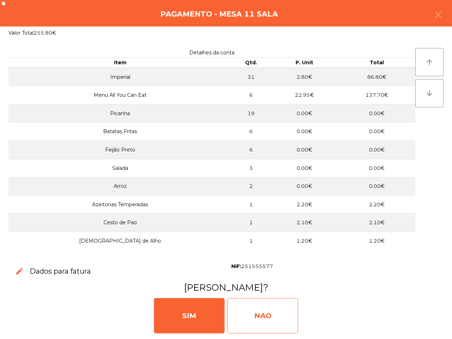
click at [284, 306] on div "NAO" at bounding box center [262, 315] width 71 height 35
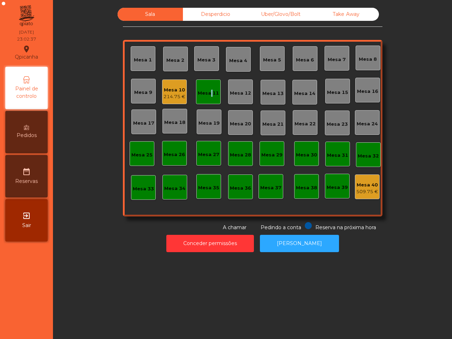
drag, startPoint x: 205, startPoint y: 92, endPoint x: 208, endPoint y: 96, distance: 4.7
click at [208, 96] on div "Mesa 11" at bounding box center [208, 93] width 21 height 7
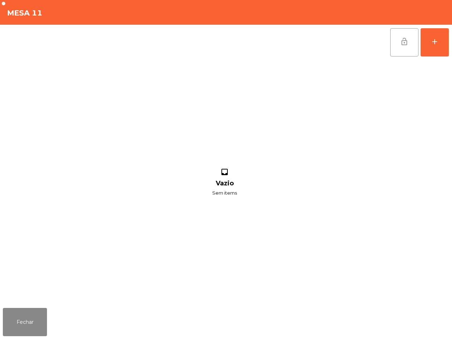
click at [399, 45] on button "lock_open" at bounding box center [404, 42] width 28 height 28
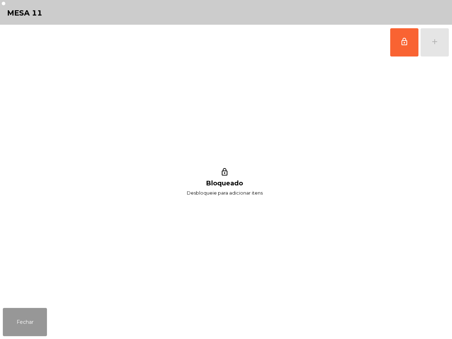
drag, startPoint x: 27, startPoint y: 320, endPoint x: 59, endPoint y: 288, distance: 45.7
click at [27, 320] on button "Fechar" at bounding box center [25, 322] width 44 height 28
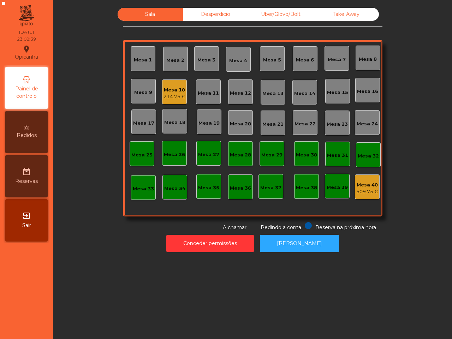
click at [173, 90] on div "Mesa 10" at bounding box center [174, 89] width 22 height 7
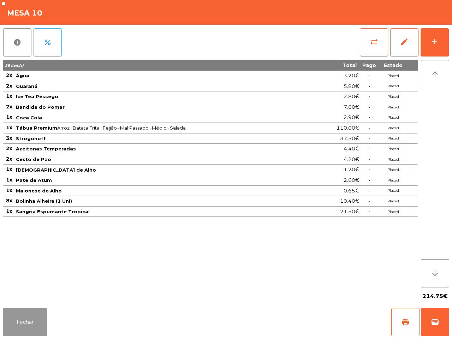
click at [34, 323] on button "Fechar" at bounding box center [25, 322] width 44 height 28
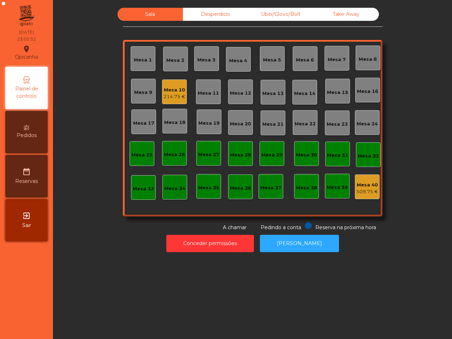
drag, startPoint x: 310, startPoint y: 253, endPoint x: 306, endPoint y: 229, distance: 24.7
click at [312, 254] on div "Conceder permissões Abrir [PERSON_NAME]" at bounding box center [252, 243] width 380 height 24
click at [176, 91] on div "Mesa 10" at bounding box center [174, 89] width 22 height 7
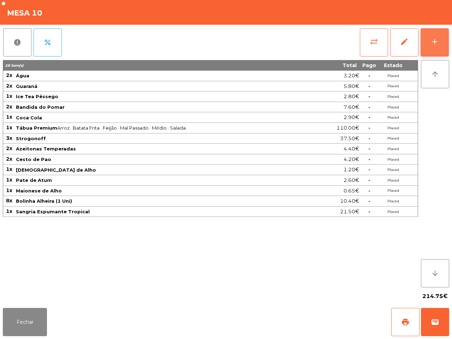
click at [430, 37] on button "add" at bounding box center [434, 42] width 28 height 28
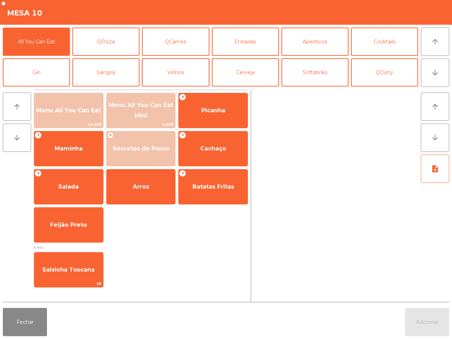
scroll to position [44, 0]
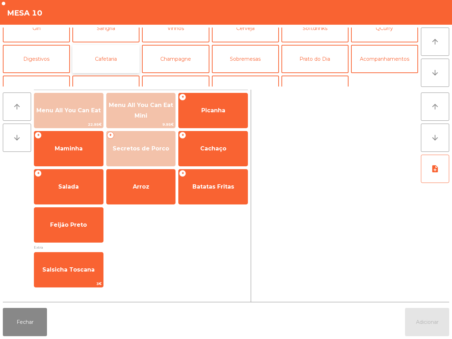
click at [111, 61] on button "Cafetaria" at bounding box center [105, 59] width 67 height 28
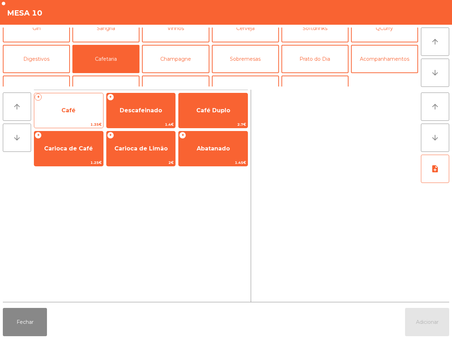
click at [76, 108] on span "Café" at bounding box center [68, 110] width 14 height 7
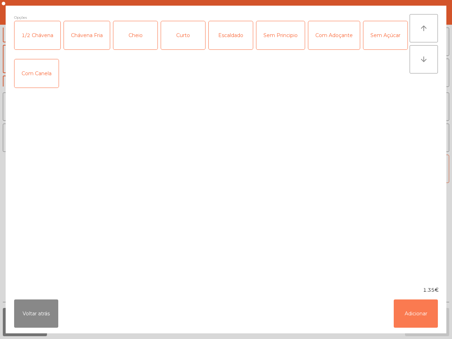
click at [416, 309] on button "Adicionar" at bounding box center [415, 313] width 44 height 28
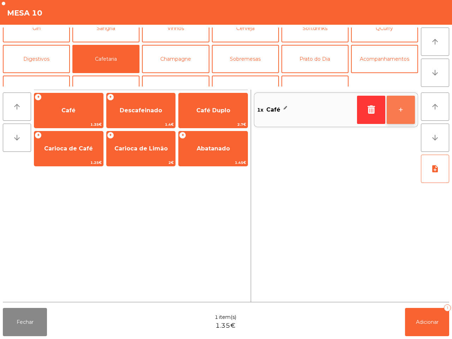
click at [401, 102] on button "+" at bounding box center [400, 110] width 28 height 28
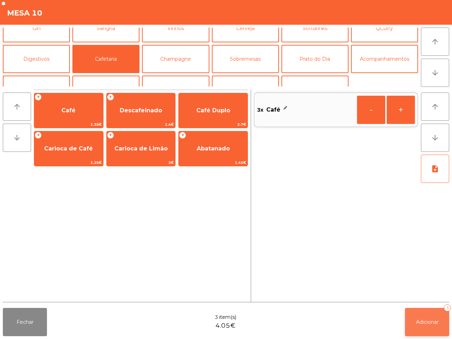
click at [436, 316] on button "Adicionar 3" at bounding box center [427, 322] width 44 height 28
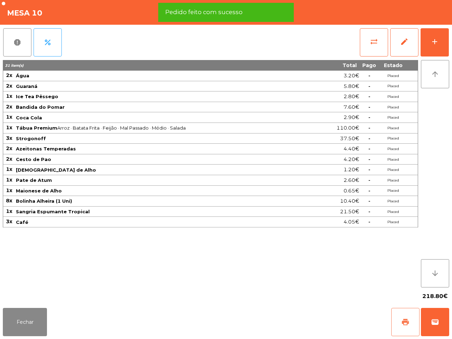
click at [402, 321] on span "print" at bounding box center [405, 322] width 8 height 8
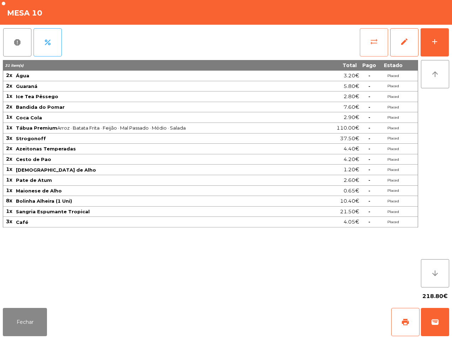
click at [374, 40] on span "sync_alt" at bounding box center [373, 41] width 8 height 8
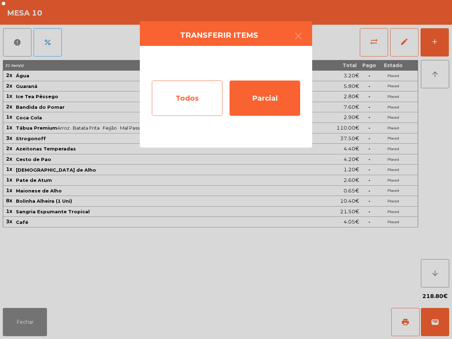
click at [193, 89] on div "Todos" at bounding box center [187, 97] width 71 height 35
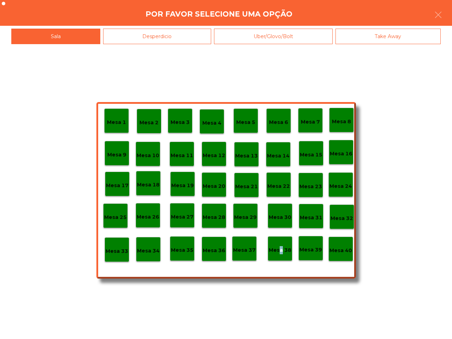
click at [278, 252] on p "Mesa 38" at bounding box center [280, 250] width 23 height 8
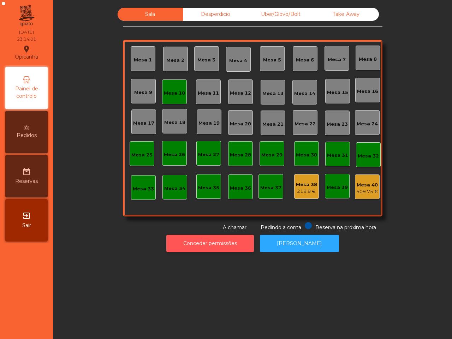
click at [210, 249] on button "Conceder permissões" at bounding box center [210, 243] width 88 height 17
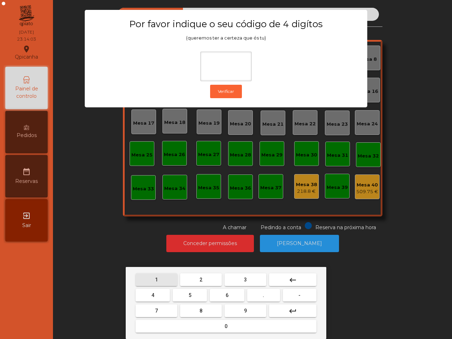
drag, startPoint x: 163, startPoint y: 279, endPoint x: 215, endPoint y: 317, distance: 64.5
click at [165, 281] on button "1" at bounding box center [156, 279] width 42 height 13
drag, startPoint x: 243, startPoint y: 308, endPoint x: 231, endPoint y: 303, distance: 12.4
click at [241, 309] on button "9" at bounding box center [245, 310] width 42 height 13
drag, startPoint x: 154, startPoint y: 292, endPoint x: 164, endPoint y: 307, distance: 18.0
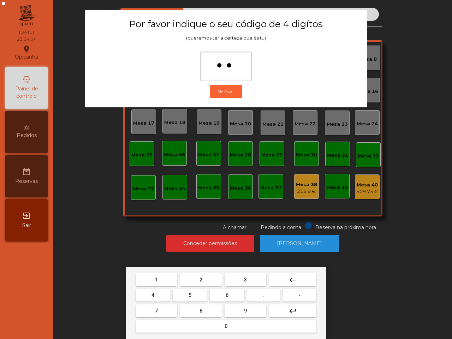
click at [155, 293] on button "4" at bounding box center [152, 295] width 34 height 13
click at [183, 324] on button "0" at bounding box center [225, 326] width 181 height 13
type input "****"
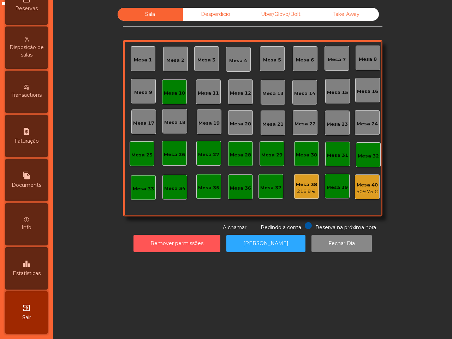
scroll to position [268, 0]
click at [42, 258] on div "leaderboard Estatísticas" at bounding box center [26, 268] width 42 height 42
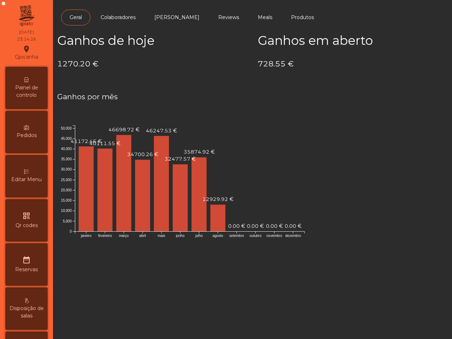
click at [20, 82] on div "Painel de controlo" at bounding box center [26, 88] width 42 height 42
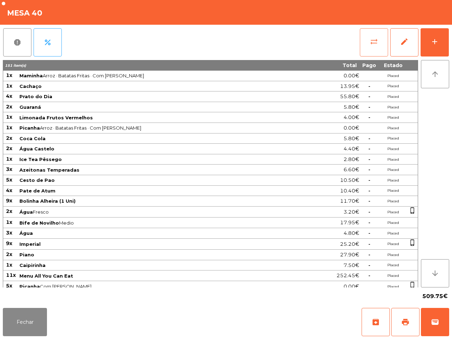
click at [375, 43] on span "sync_alt" at bounding box center [373, 41] width 8 height 8
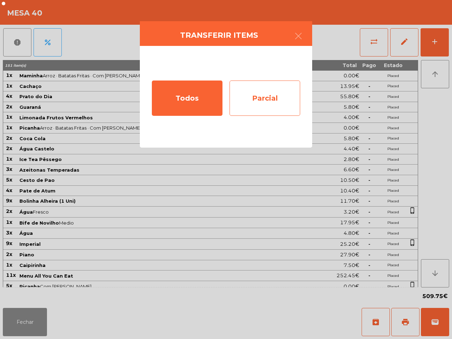
click at [282, 89] on div "Parcial" at bounding box center [264, 97] width 71 height 35
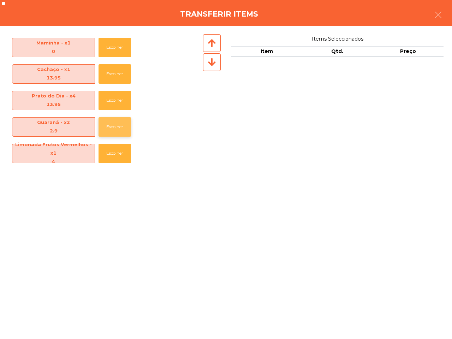
click at [106, 124] on button "Escolher" at bounding box center [114, 126] width 32 height 19
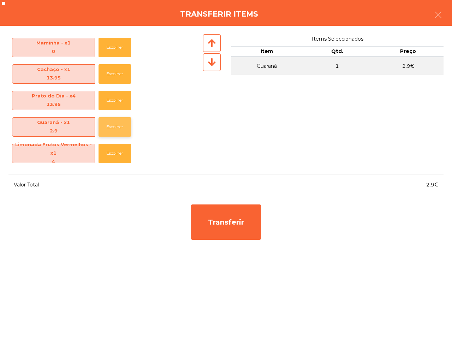
click at [106, 124] on button "Escolher" at bounding box center [114, 126] width 32 height 19
click at [107, 129] on button "Escolher" at bounding box center [114, 126] width 32 height 19
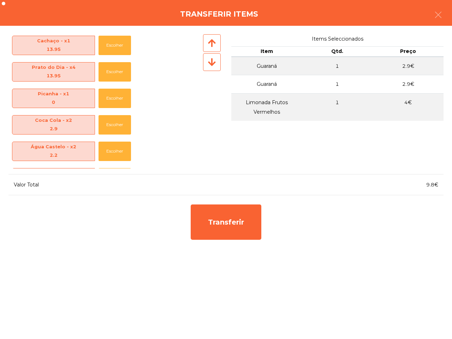
scroll to position [44, 0]
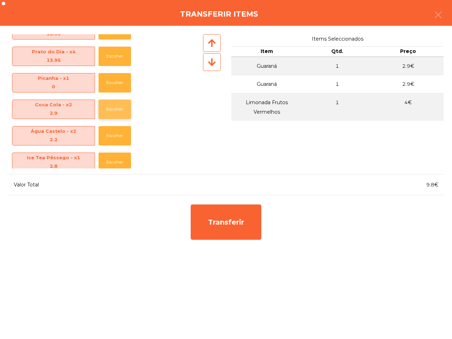
click at [112, 110] on button "Escolher" at bounding box center [114, 109] width 32 height 19
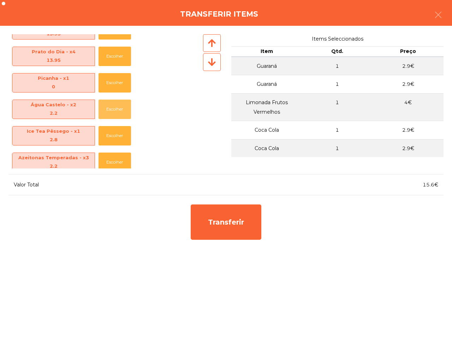
click at [112, 110] on button "Escolher" at bounding box center [114, 109] width 32 height 19
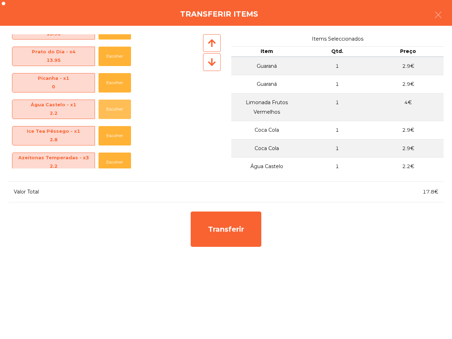
click at [112, 110] on button "Escolher" at bounding box center [114, 109] width 32 height 19
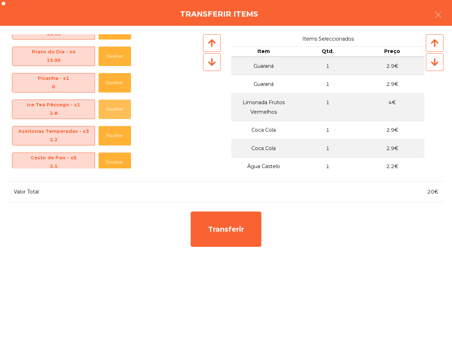
click at [112, 110] on button "Escolher" at bounding box center [114, 109] width 32 height 19
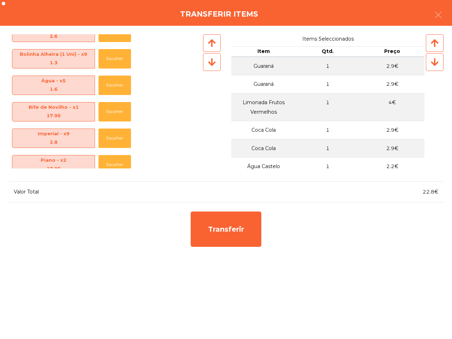
scroll to position [221, 0]
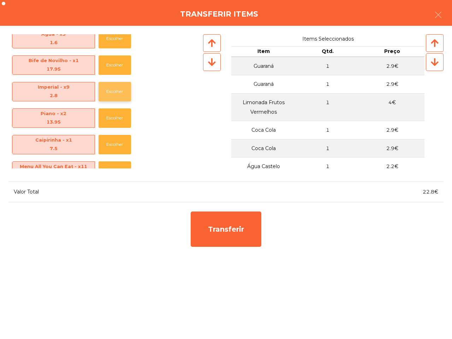
click at [111, 92] on button "Escolher" at bounding box center [114, 91] width 32 height 19
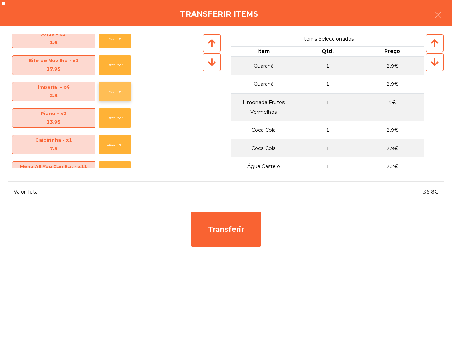
click at [111, 92] on button "Escolher" at bounding box center [114, 91] width 32 height 19
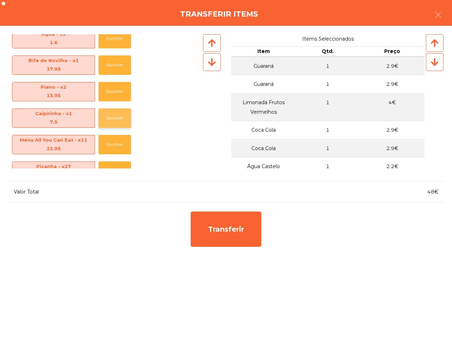
click at [111, 123] on button "Escolher" at bounding box center [114, 117] width 32 height 19
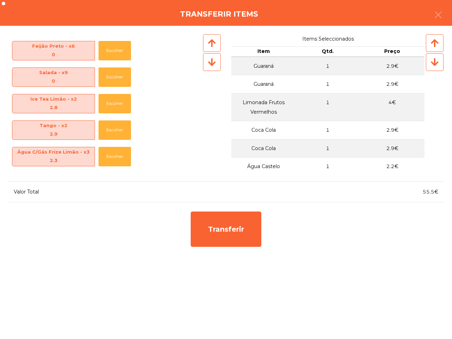
scroll to position [397, 0]
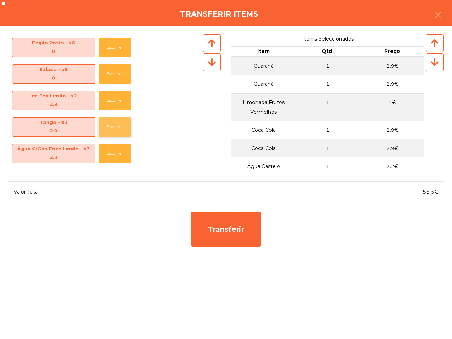
click at [111, 122] on button "Escolher" at bounding box center [114, 126] width 32 height 19
click at [112, 103] on button "Escolher" at bounding box center [114, 100] width 32 height 19
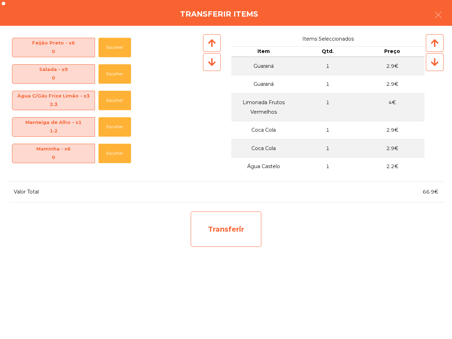
click at [207, 221] on div "Transferir" at bounding box center [226, 228] width 71 height 35
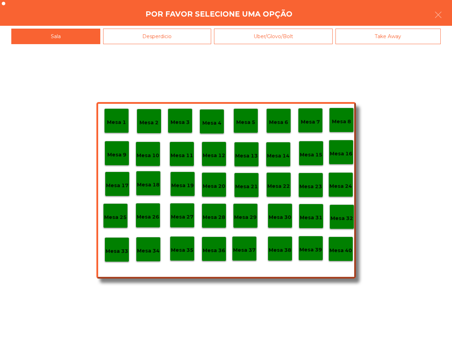
click at [277, 250] on p "Mesa 38" at bounding box center [280, 250] width 23 height 8
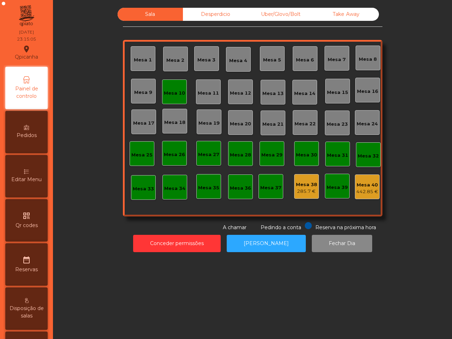
click at [367, 181] on div "Mesa 40" at bounding box center [367, 184] width 22 height 7
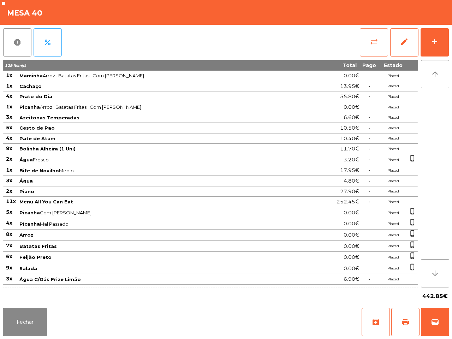
click at [370, 33] on button "sync_alt" at bounding box center [374, 42] width 28 height 28
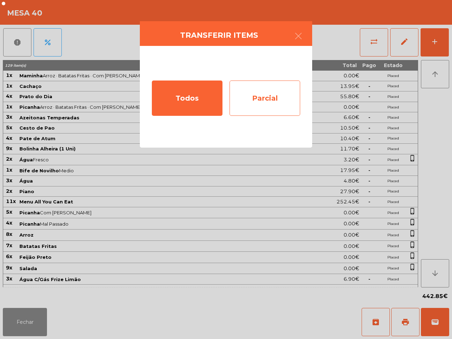
click at [273, 91] on div "Parcial" at bounding box center [264, 97] width 71 height 35
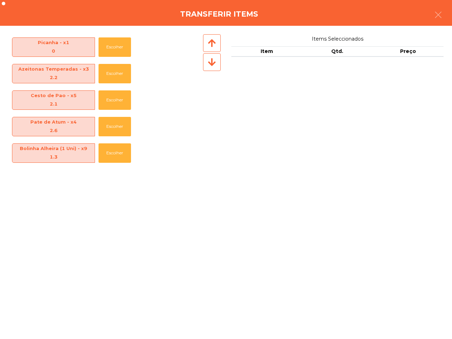
scroll to position [88, 0]
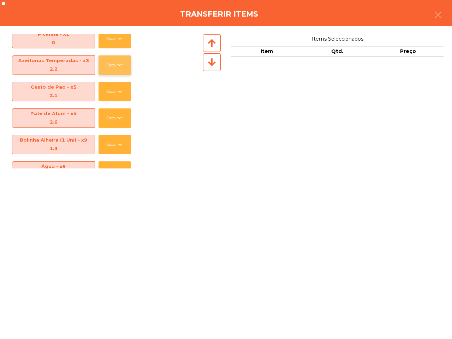
click at [113, 66] on button "Escolher" at bounding box center [114, 64] width 32 height 19
click at [114, 66] on button "Escolher" at bounding box center [114, 64] width 32 height 19
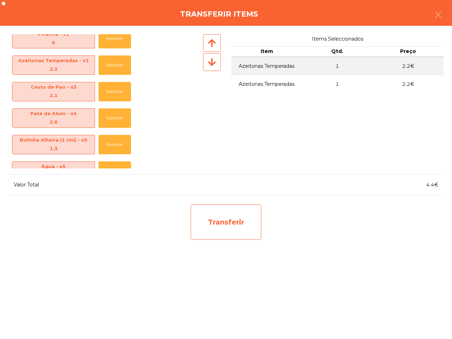
click at [223, 224] on div "Transferir" at bounding box center [226, 221] width 71 height 35
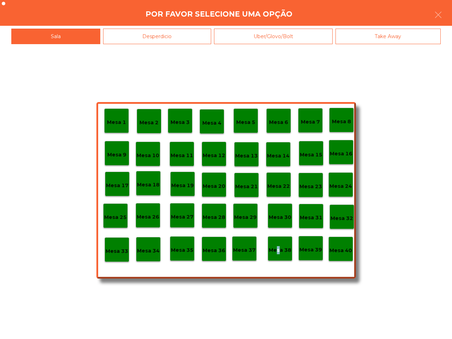
click at [276, 246] on p "Mesa 38" at bounding box center [280, 250] width 23 height 8
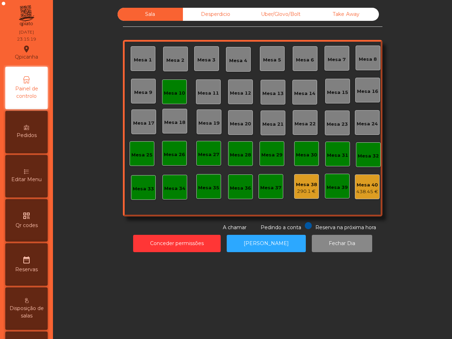
click at [364, 189] on div "438.45 €" at bounding box center [367, 191] width 22 height 7
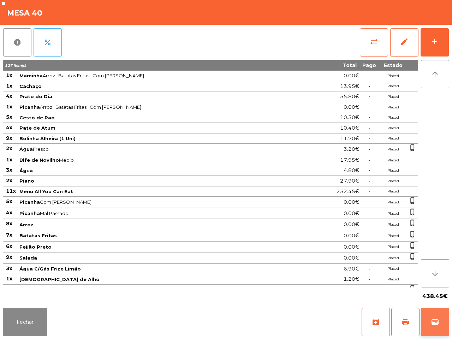
click at [430, 321] on span "wallet" at bounding box center [434, 322] width 8 height 8
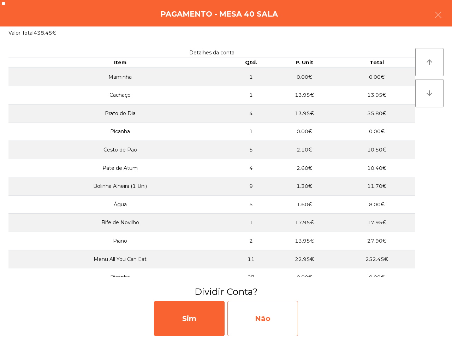
click at [271, 313] on div "Não" at bounding box center [262, 318] width 71 height 35
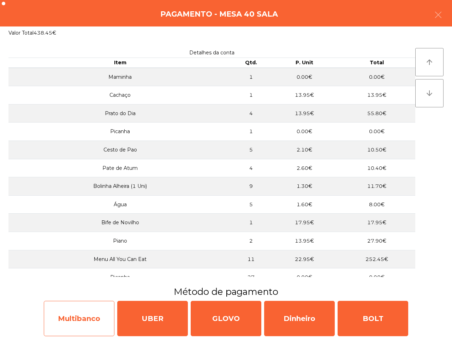
click at [95, 315] on div "Multibanco" at bounding box center [79, 318] width 71 height 35
select select "**"
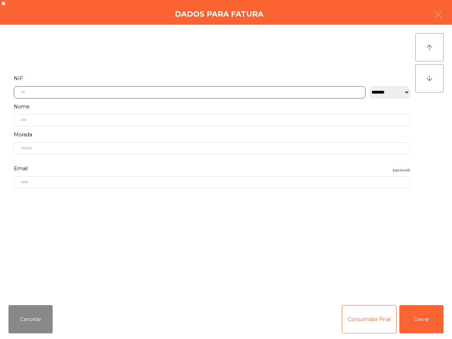
click at [69, 90] on input "text" at bounding box center [189, 92] width 351 height 12
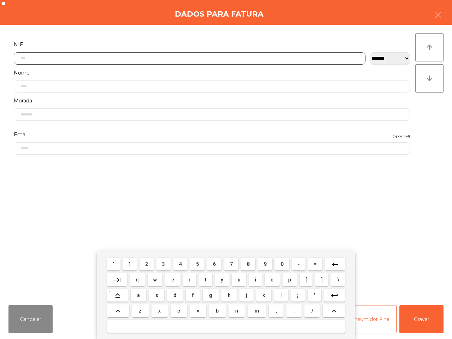
scroll to position [40, 0]
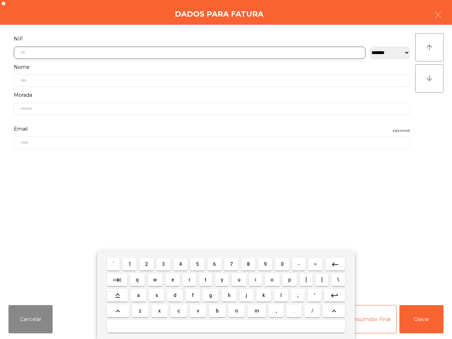
click at [195, 262] on button "5" at bounding box center [197, 264] width 14 height 13
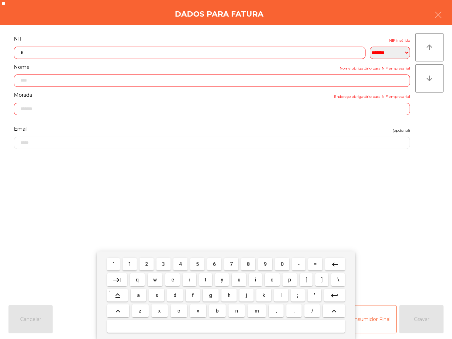
click at [129, 264] on span "1" at bounding box center [129, 264] width 3 height 6
click at [232, 265] on span "7" at bounding box center [231, 264] width 3 height 6
click at [230, 264] on span "7" at bounding box center [231, 264] width 3 height 6
drag, startPoint x: 200, startPoint y: 261, endPoint x: 174, endPoint y: 261, distance: 26.1
click at [199, 261] on button "5" at bounding box center [197, 264] width 14 height 13
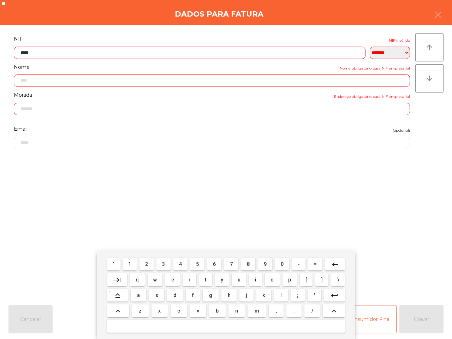
click at [182, 264] on span "4" at bounding box center [180, 264] width 3 height 6
click at [248, 264] on span "8" at bounding box center [248, 264] width 3 height 6
click at [281, 264] on span "0" at bounding box center [282, 264] width 3 height 6
type input "*********"
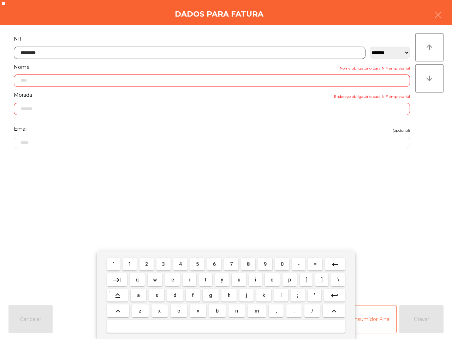
type input "**********"
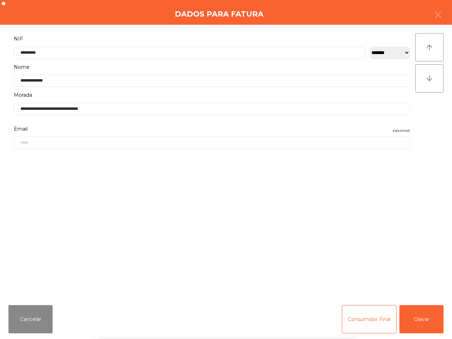
click at [416, 324] on div "` 1 2 3 4 5 6 7 8 9 0 - = keyboard_backspace keyboard_tab q w e r t y u i o p […" at bounding box center [226, 295] width 452 height 88
click at [417, 323] on button "Gravar" at bounding box center [421, 319] width 44 height 28
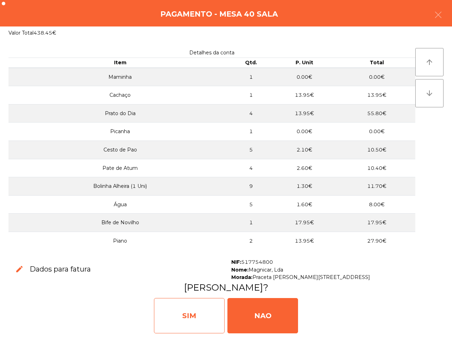
click at [198, 306] on div "SIM" at bounding box center [189, 315] width 71 height 35
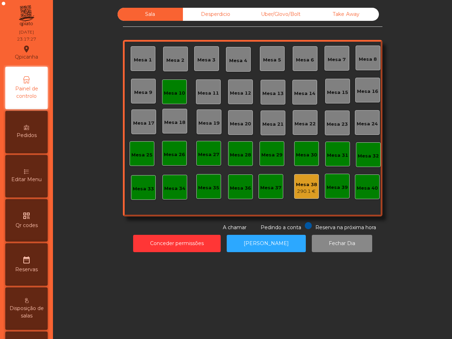
click at [296, 185] on div "Mesa 38" at bounding box center [306, 184] width 21 height 7
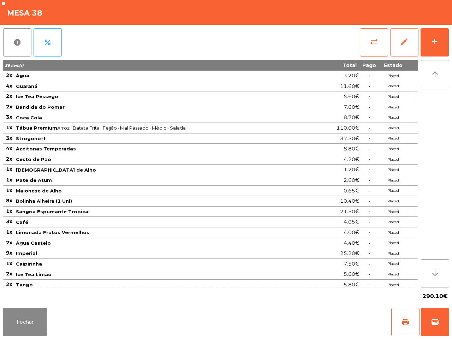
click at [399, 52] on button "edit" at bounding box center [404, 42] width 28 height 28
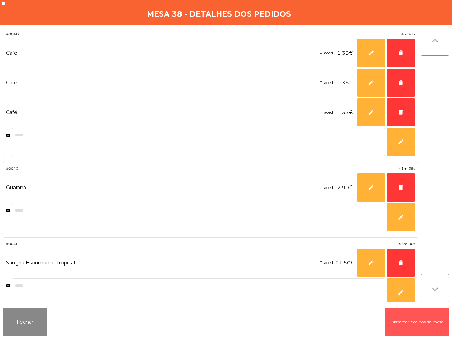
click at [408, 318] on button "Discartar pedidos da mesa" at bounding box center [417, 322] width 64 height 28
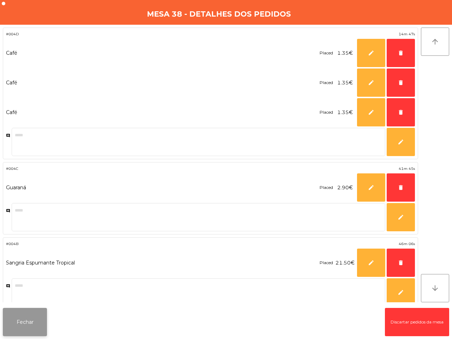
click at [29, 324] on button "Fechar" at bounding box center [25, 322] width 44 height 28
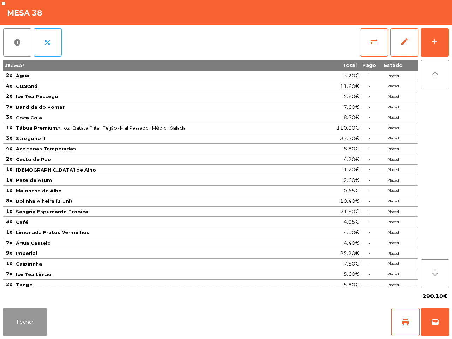
click at [29, 324] on button "Fechar" at bounding box center [25, 322] width 44 height 28
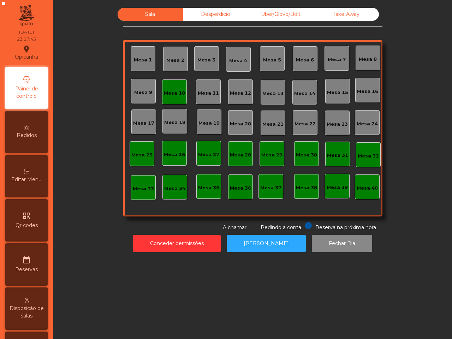
click at [212, 16] on div "Desperdicio" at bounding box center [215, 14] width 65 height 13
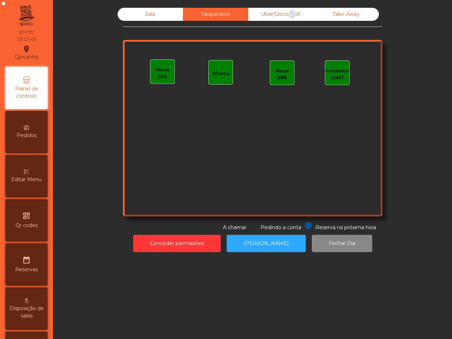
click at [284, 10] on div "Uber/Glovo/Bolt" at bounding box center [280, 14] width 65 height 13
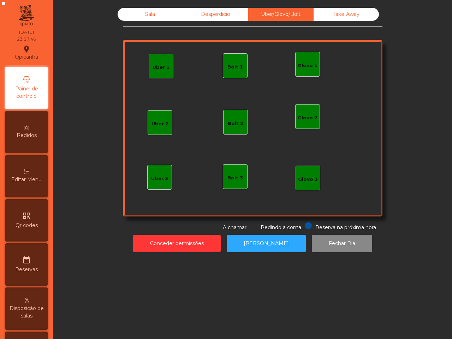
click at [327, 13] on div "Take Away" at bounding box center [345, 14] width 65 height 13
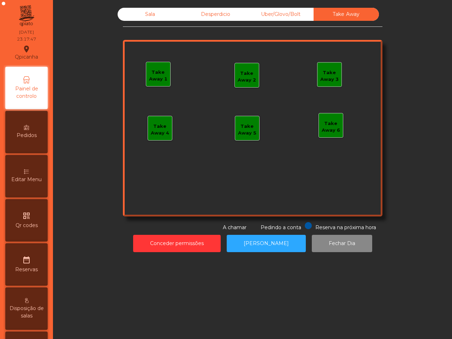
click at [150, 14] on div "Sala" at bounding box center [149, 14] width 65 height 13
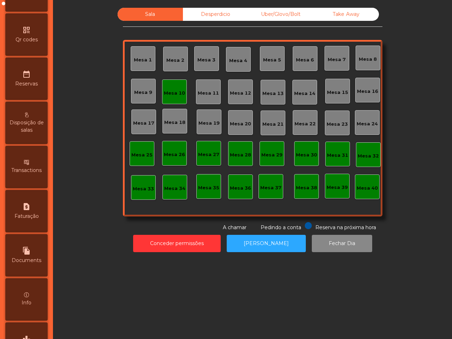
scroll to position [268, 0]
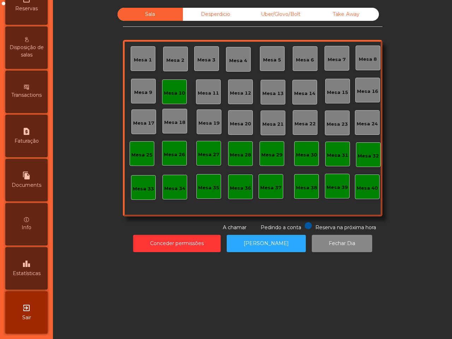
click at [31, 260] on icon "leaderboard" at bounding box center [26, 263] width 8 height 8
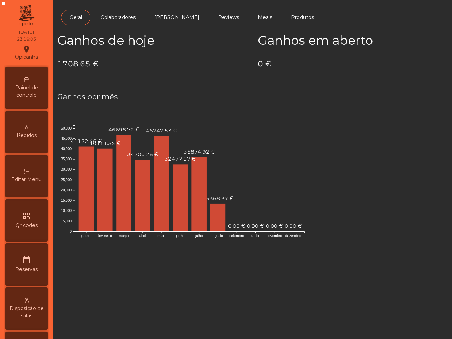
click at [31, 84] on span "Painel de controlo" at bounding box center [26, 91] width 39 height 15
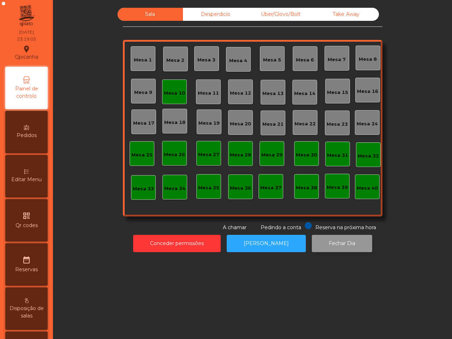
click at [320, 242] on button "Fechar Dia" at bounding box center [342, 243] width 60 height 17
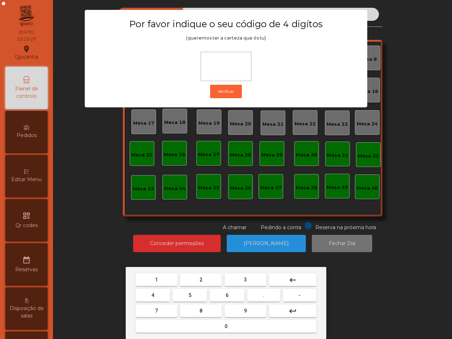
drag, startPoint x: 155, startPoint y: 279, endPoint x: 161, endPoint y: 281, distance: 6.4
click at [157, 279] on span "1" at bounding box center [156, 280] width 3 height 6
click at [228, 310] on button "9" at bounding box center [245, 310] width 42 height 13
click at [151, 292] on button "4" at bounding box center [152, 295] width 34 height 13
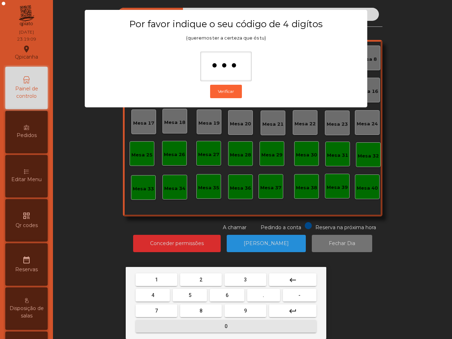
drag, startPoint x: 197, startPoint y: 325, endPoint x: 196, endPoint y: 320, distance: 4.6
click at [198, 325] on button "0" at bounding box center [225, 326] width 181 height 13
type input "****"
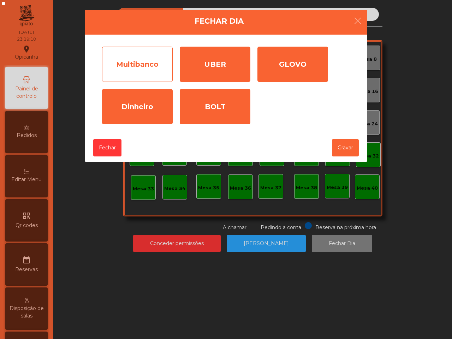
click at [131, 50] on div "Multibanco" at bounding box center [137, 64] width 71 height 35
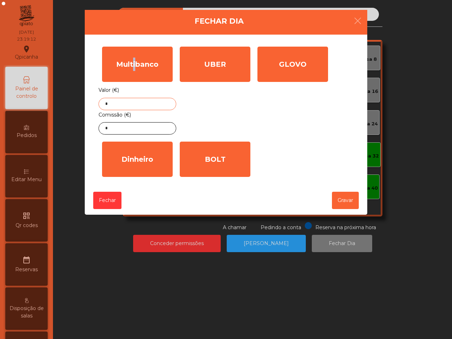
click at [131, 104] on input "*" at bounding box center [137, 104] width 78 height 12
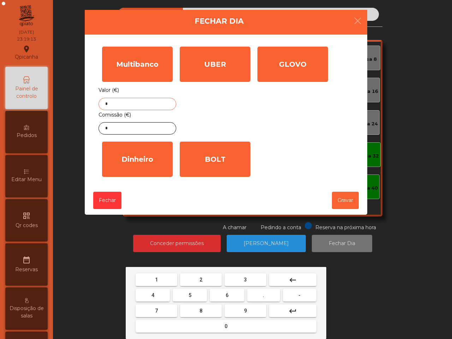
click at [162, 281] on button "1" at bounding box center [156, 279] width 42 height 13
click at [168, 309] on button "7" at bounding box center [156, 310] width 42 height 13
drag, startPoint x: 243, startPoint y: 325, endPoint x: 202, endPoint y: 311, distance: 43.0
click at [244, 325] on button "0" at bounding box center [225, 326] width 181 height 13
click at [161, 305] on button "7" at bounding box center [156, 310] width 42 height 13
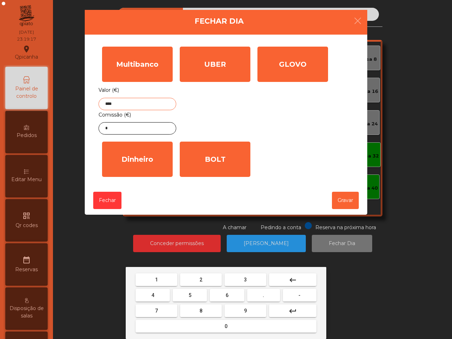
click at [263, 295] on span "." at bounding box center [263, 295] width 1 height 6
click at [249, 311] on button "9" at bounding box center [245, 310] width 42 height 13
type input "******"
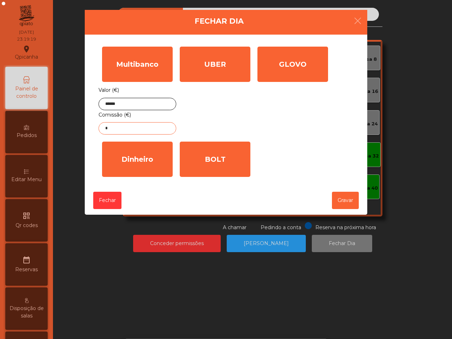
click at [139, 131] on input "*" at bounding box center [137, 128] width 78 height 12
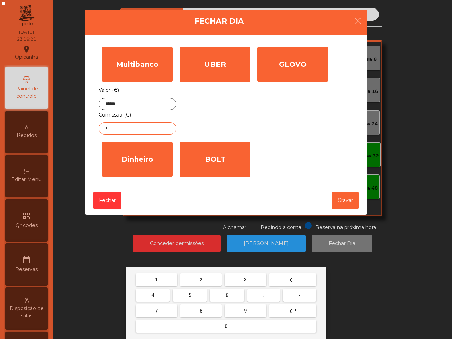
click at [161, 308] on button "7" at bounding box center [156, 310] width 42 height 13
click at [256, 295] on button "." at bounding box center [263, 295] width 33 height 13
click at [221, 295] on button "6" at bounding box center [227, 295] width 34 height 13
click at [222, 294] on button "6" at bounding box center [227, 295] width 34 height 13
type input "****"
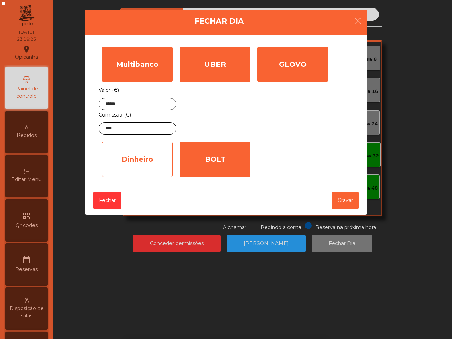
click at [155, 171] on div "Dinheiro" at bounding box center [137, 158] width 71 height 35
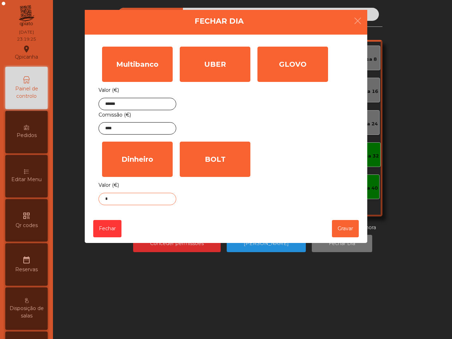
click at [140, 197] on input "*" at bounding box center [137, 199] width 78 height 12
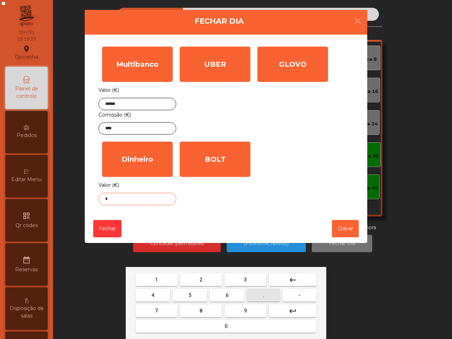
click at [260, 297] on button "." at bounding box center [263, 295] width 33 height 13
drag, startPoint x: 163, startPoint y: 309, endPoint x: 168, endPoint y: 303, distance: 7.5
click at [165, 309] on button "7" at bounding box center [156, 310] width 42 height 13
click at [193, 295] on button "5" at bounding box center [190, 295] width 34 height 13
type input "***"
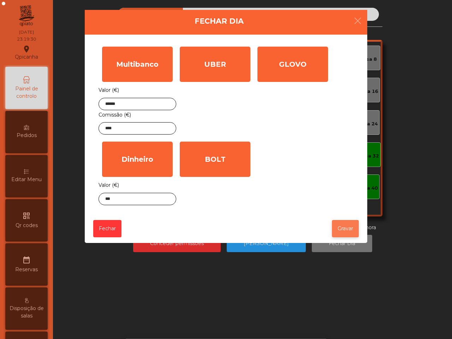
click at [345, 231] on button "Gravar" at bounding box center [345, 228] width 27 height 17
